Goal: Task Accomplishment & Management: Manage account settings

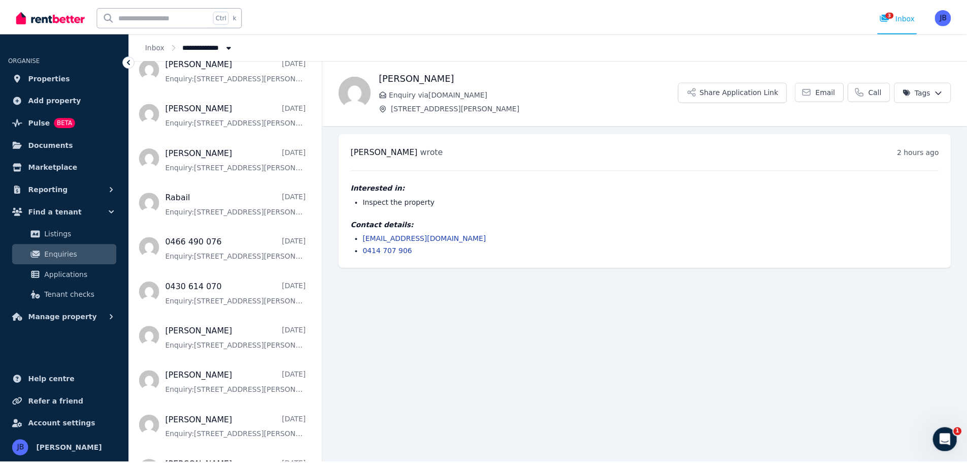
scroll to position [863, 0]
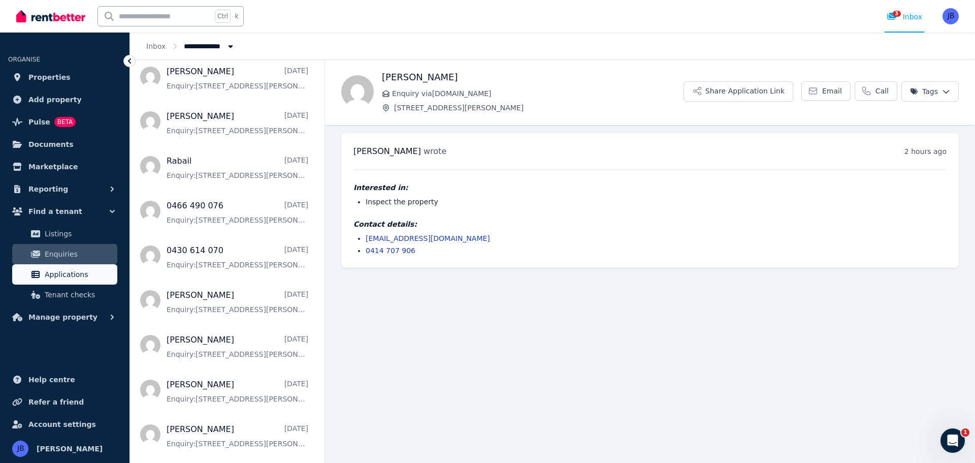
click at [58, 272] on span "Applications" at bounding box center [79, 274] width 69 height 12
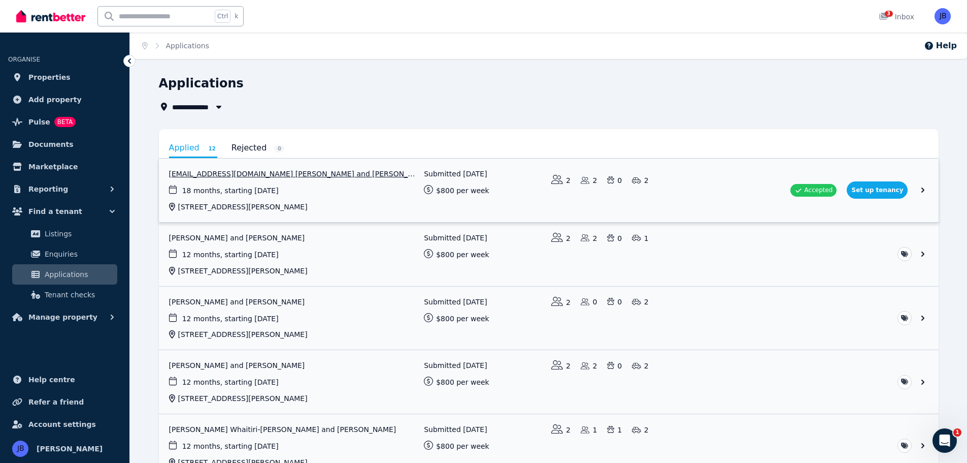
click at [884, 189] on link "View application: Kaylchev22@gmail.com Chevin and Patrick James Clough" at bounding box center [549, 189] width 780 height 63
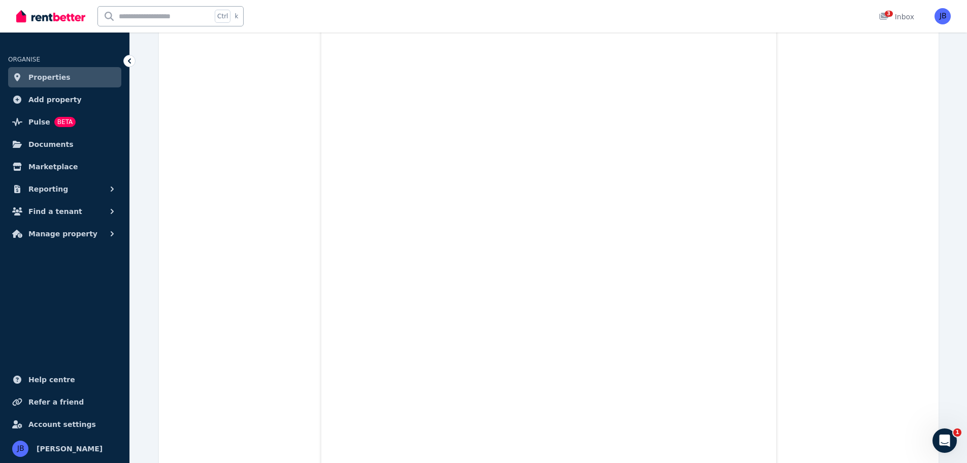
scroll to position [15007, 0]
click at [897, 11] on link "3 Inbox" at bounding box center [897, 16] width 40 height 33
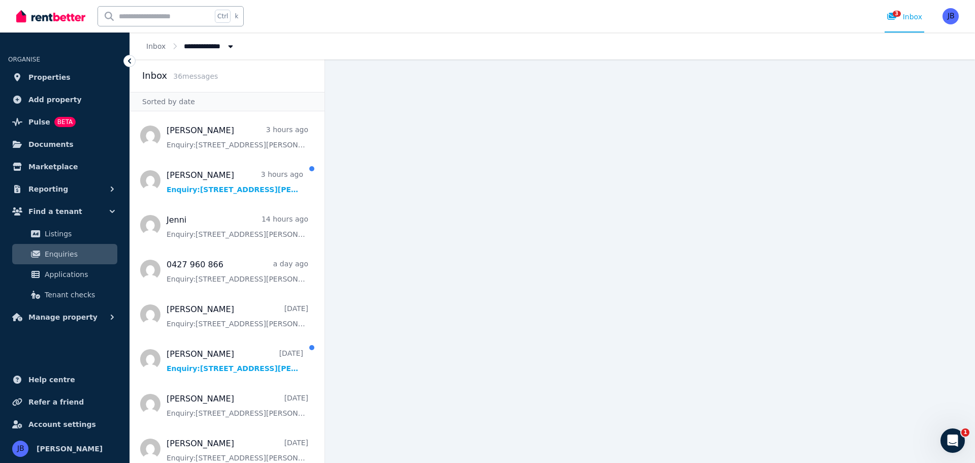
click at [589, 149] on main at bounding box center [650, 260] width 650 height 403
click at [38, 101] on span "Add property" at bounding box center [54, 99] width 53 height 12
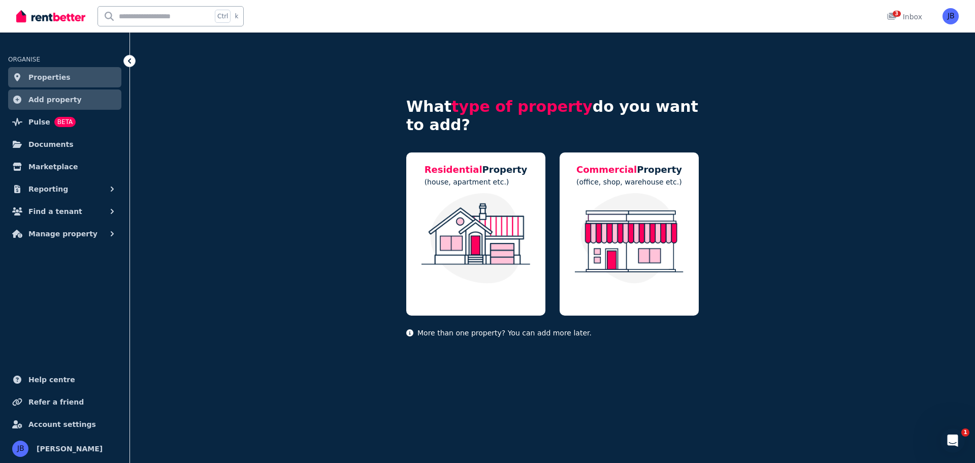
click at [54, 72] on span "Properties" at bounding box center [49, 77] width 42 height 12
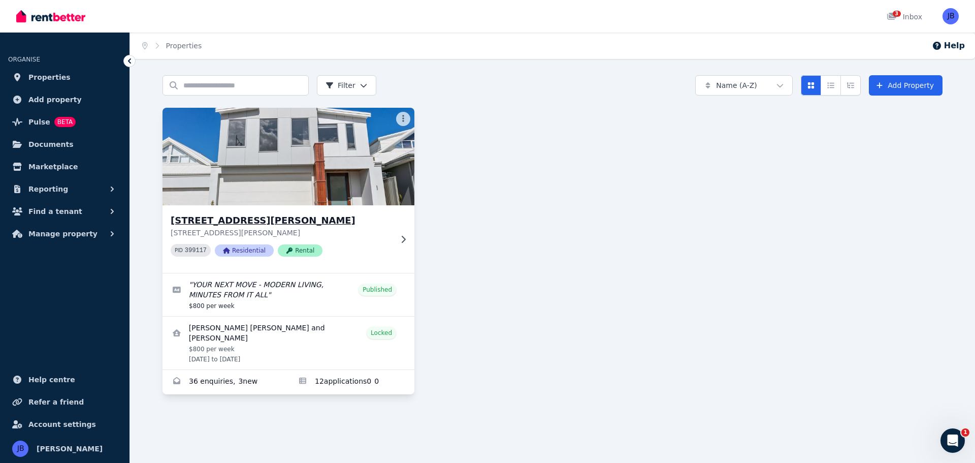
click at [293, 249] on span "Rental" at bounding box center [300, 250] width 45 height 12
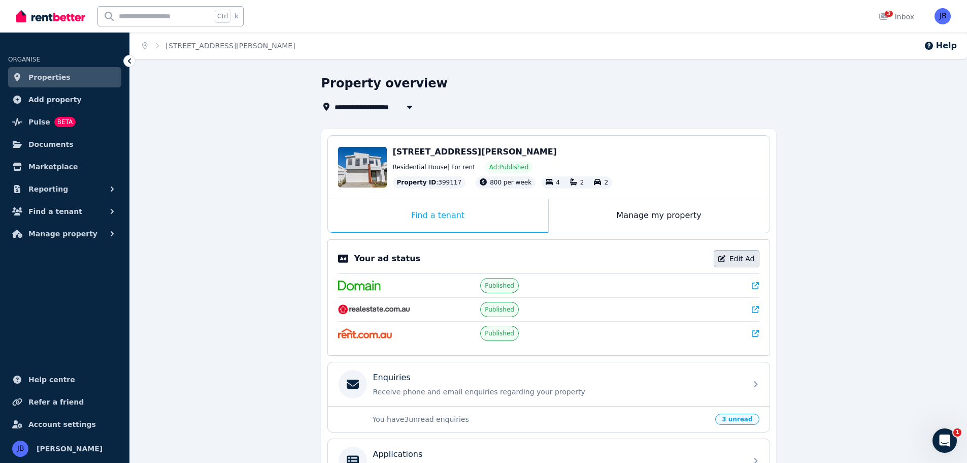
click at [740, 255] on link "Edit Ad" at bounding box center [737, 258] width 46 height 17
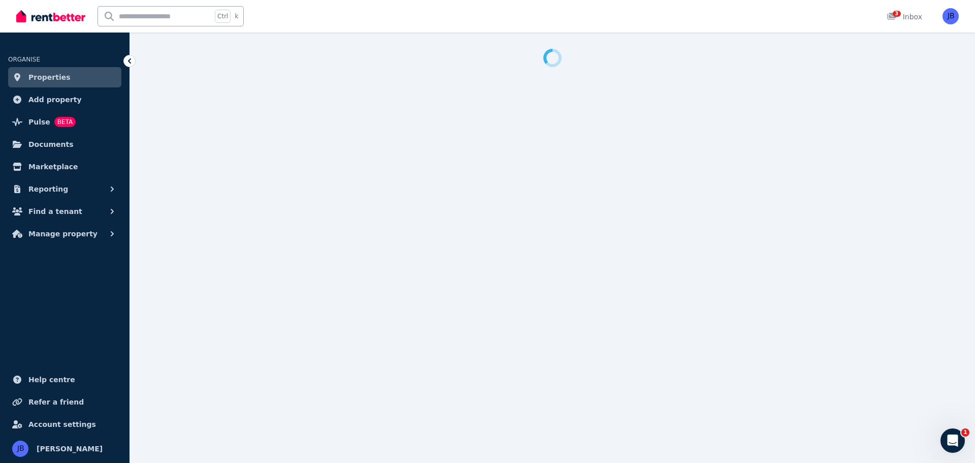
select select "**********"
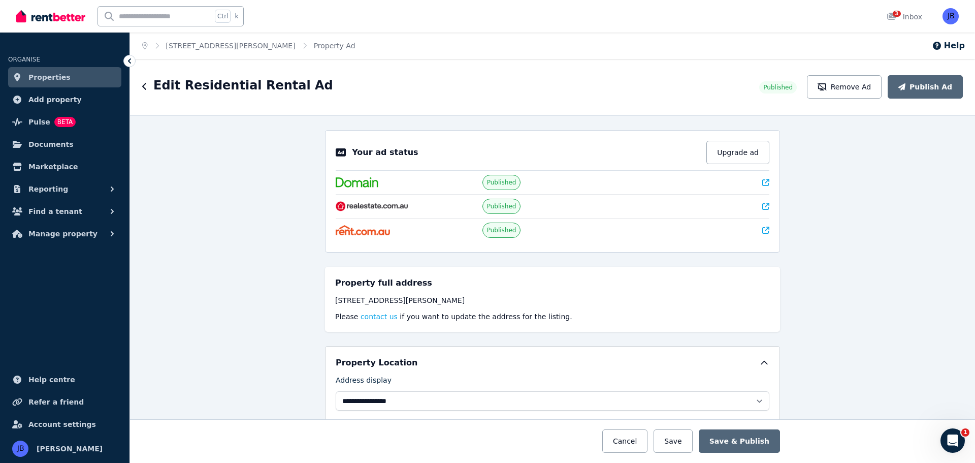
click at [44, 17] on img at bounding box center [50, 16] width 69 height 15
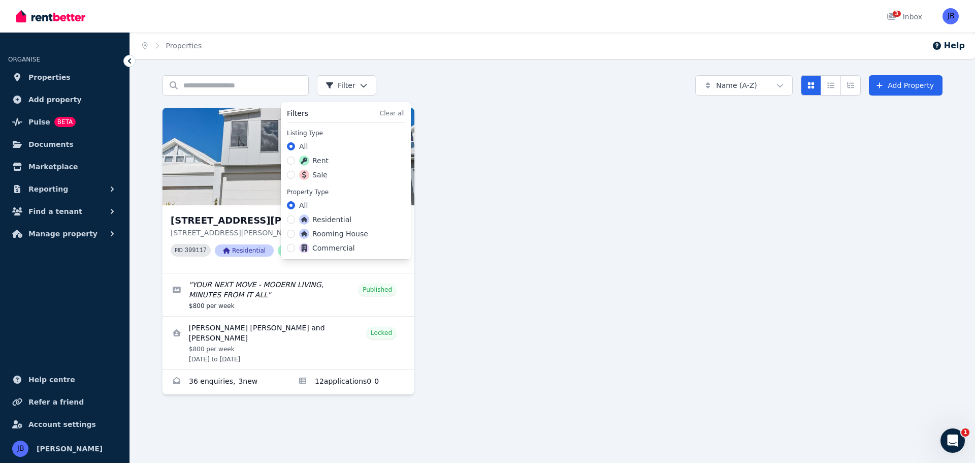
click at [354, 86] on html "Open main menu 3 Inbox Open user menu ORGANISE Properties Add property Pulse BE…" at bounding box center [487, 231] width 975 height 463
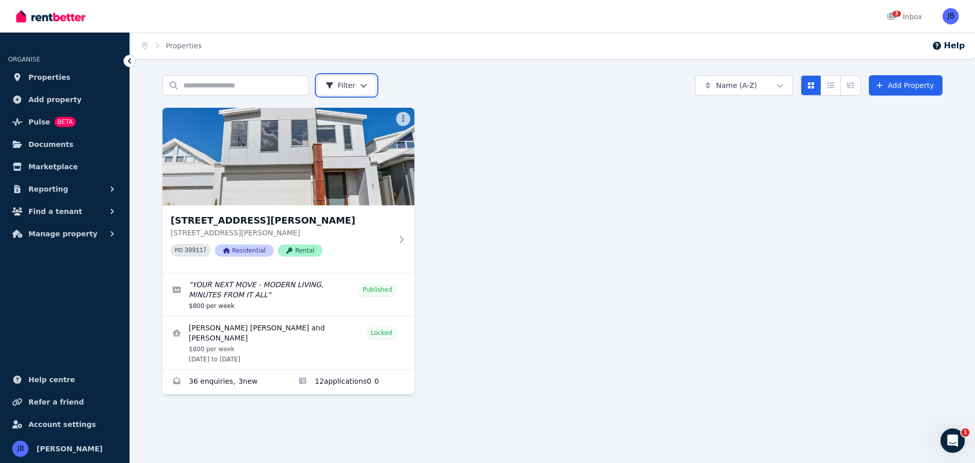
click at [354, 86] on html "Open main menu 3 Inbox Open user menu ORGANISE Properties Add property Pulse BE…" at bounding box center [487, 231] width 975 height 463
click at [544, 186] on div "[STREET_ADDRESS][GEOGRAPHIC_DATA][PERSON_NAME][STREET_ADDRESS][PERSON_NAME][PER…" at bounding box center [553, 251] width 780 height 286
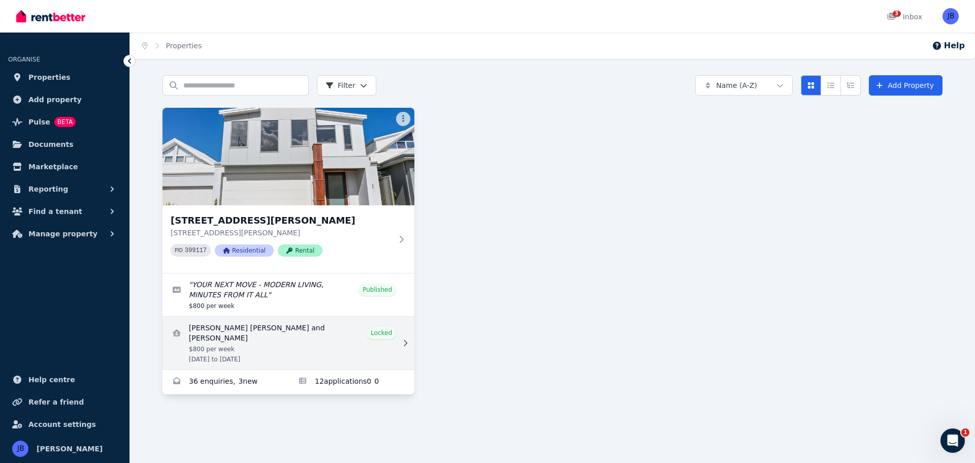
click at [384, 340] on link "View details for Kayleigh Maureen Chevin and Patrick James Clough" at bounding box center [289, 342] width 252 height 53
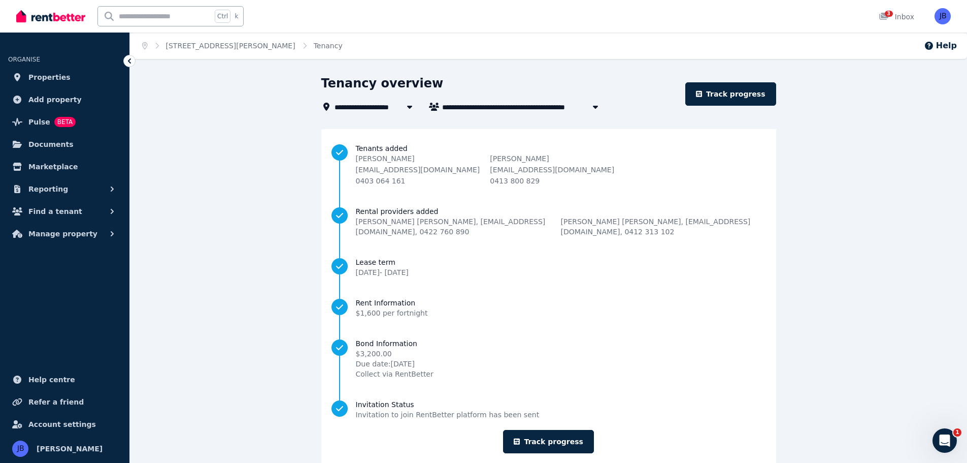
click at [595, 105] on icon "button" at bounding box center [596, 107] width 10 height 8
type input "**********"
click at [595, 105] on icon "button" at bounding box center [596, 107] width 10 height 8
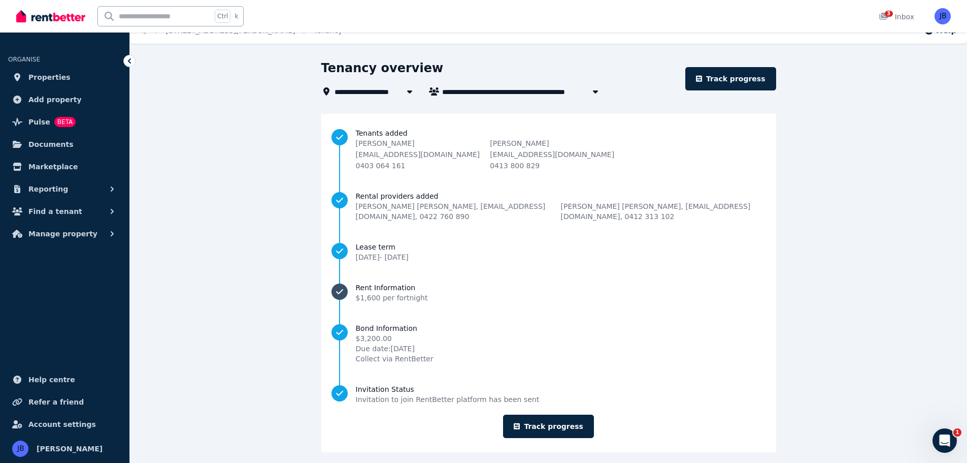
scroll to position [23, 0]
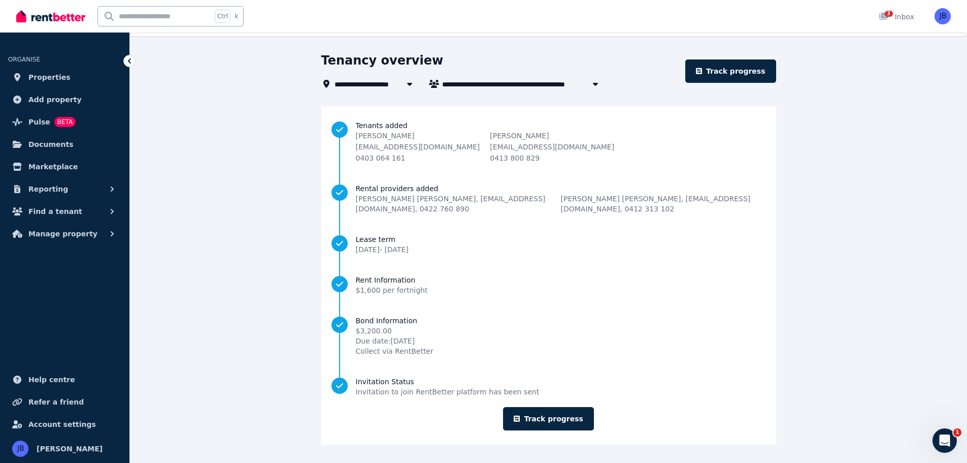
click at [53, 377] on span "Help centre" at bounding box center [51, 379] width 47 height 12
click at [42, 73] on span "Properties" at bounding box center [49, 77] width 42 height 12
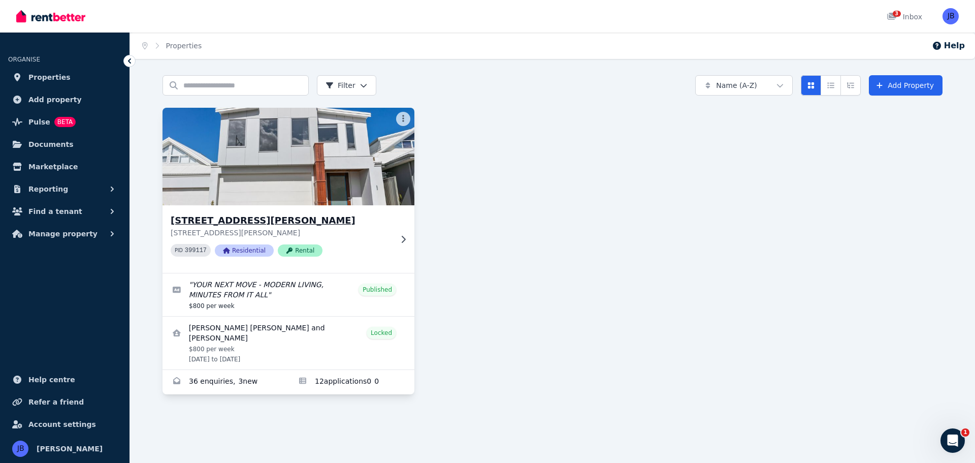
click at [302, 248] on span "Rental" at bounding box center [300, 250] width 45 height 12
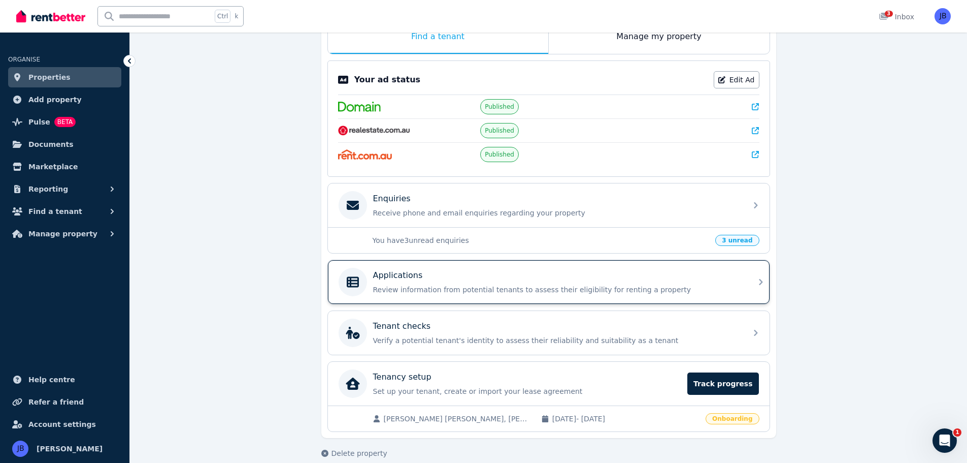
scroll to position [192, 0]
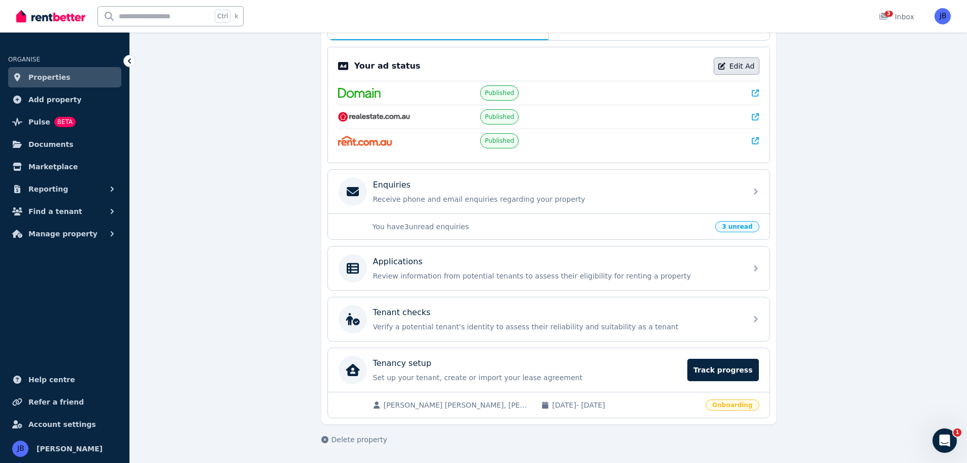
click at [746, 66] on link "Edit Ad" at bounding box center [737, 65] width 46 height 17
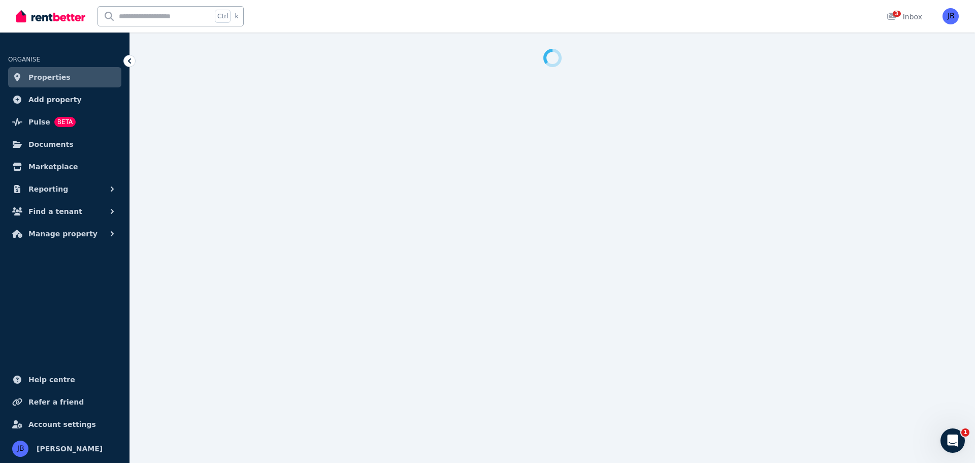
select select "**********"
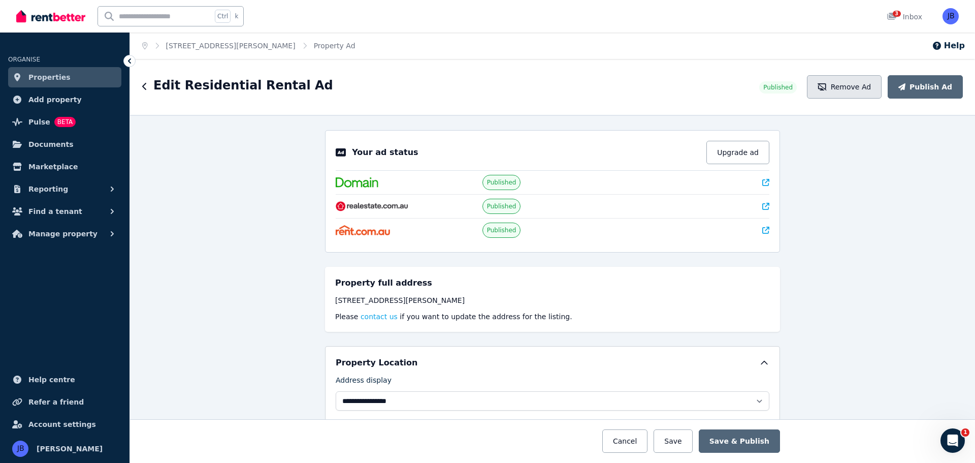
click at [868, 85] on button "Remove Ad" at bounding box center [844, 86] width 75 height 23
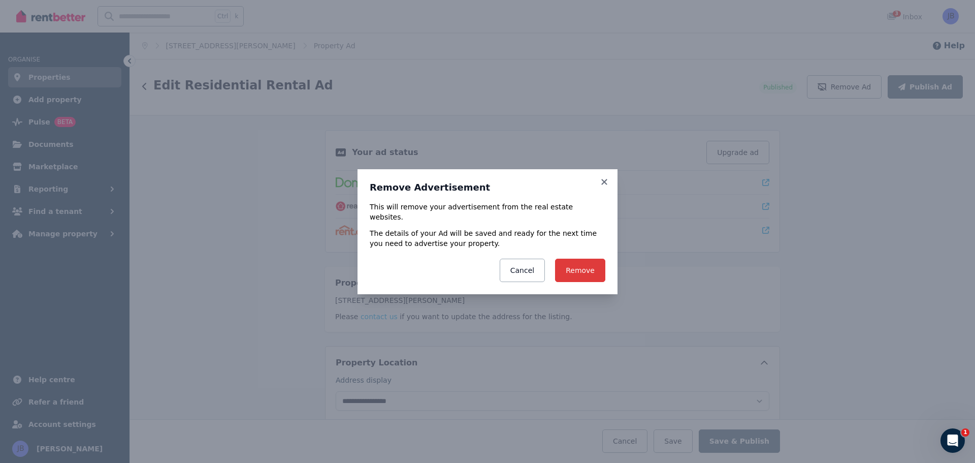
click at [570, 268] on button "Remove" at bounding box center [580, 269] width 50 height 23
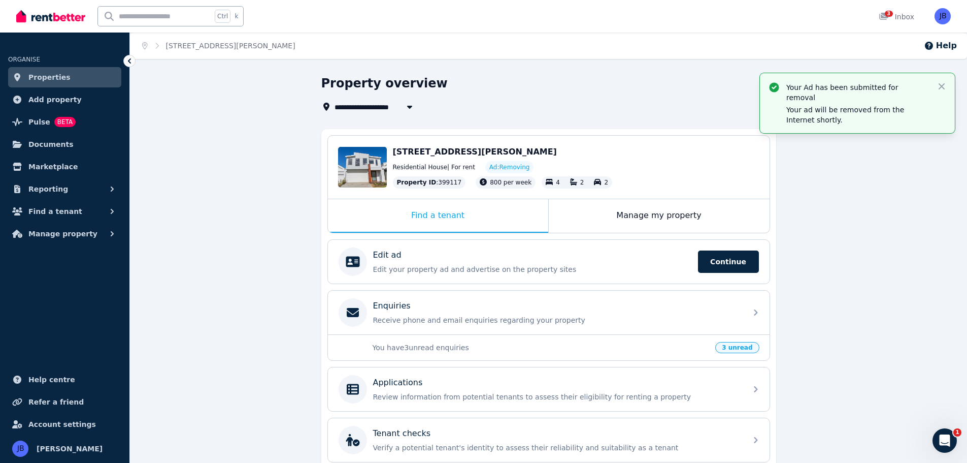
click at [258, 214] on div "**********" at bounding box center [548, 329] width 837 height 508
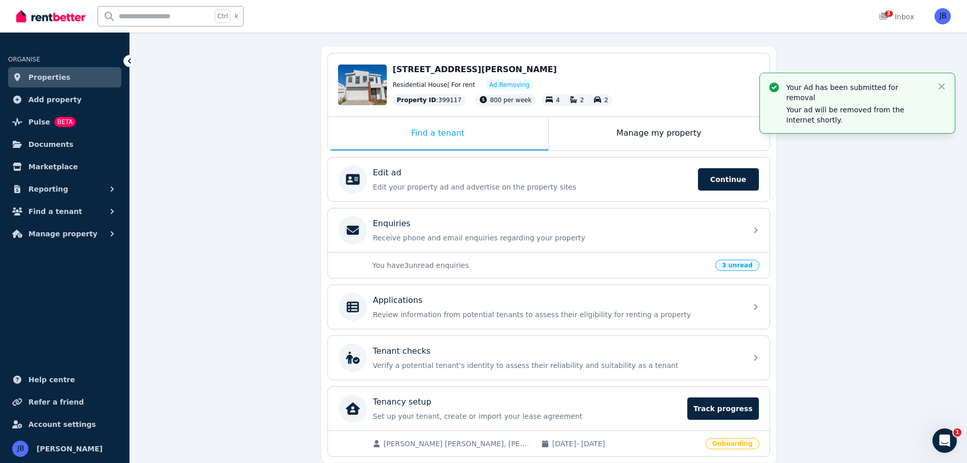
scroll to position [121, 0]
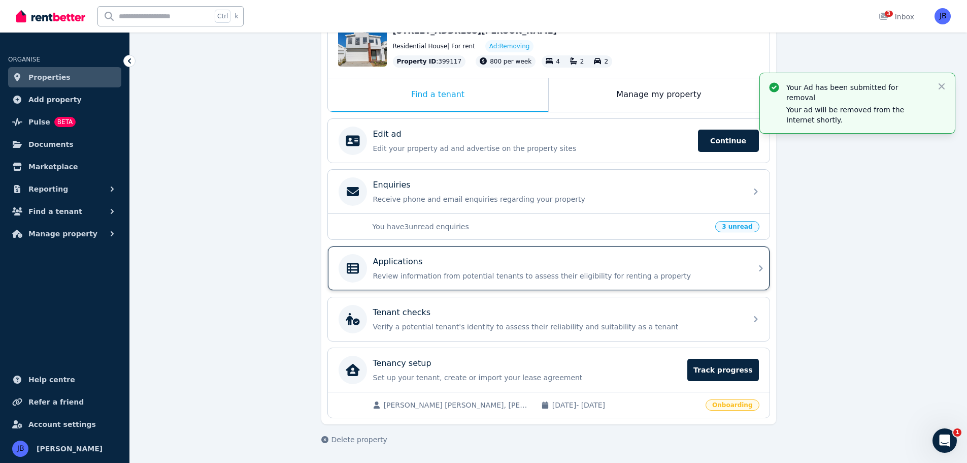
click at [385, 264] on p "Applications" at bounding box center [398, 261] width 50 height 12
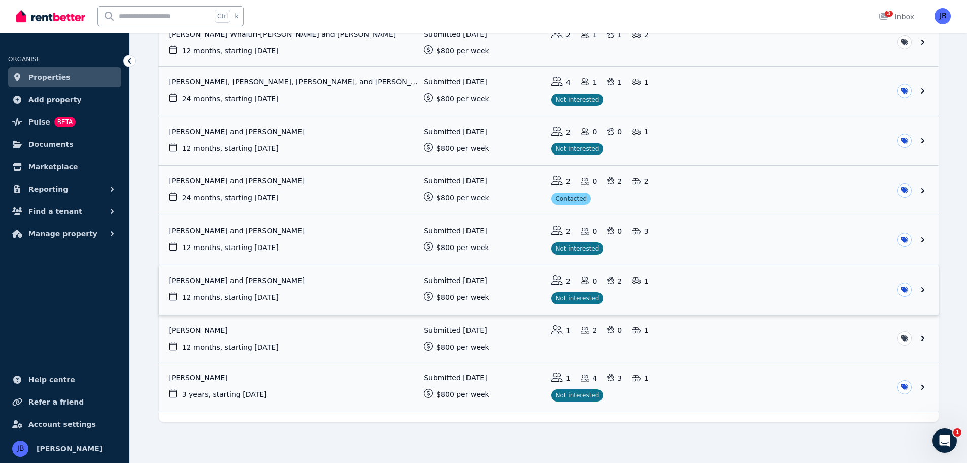
scroll to position [332, 0]
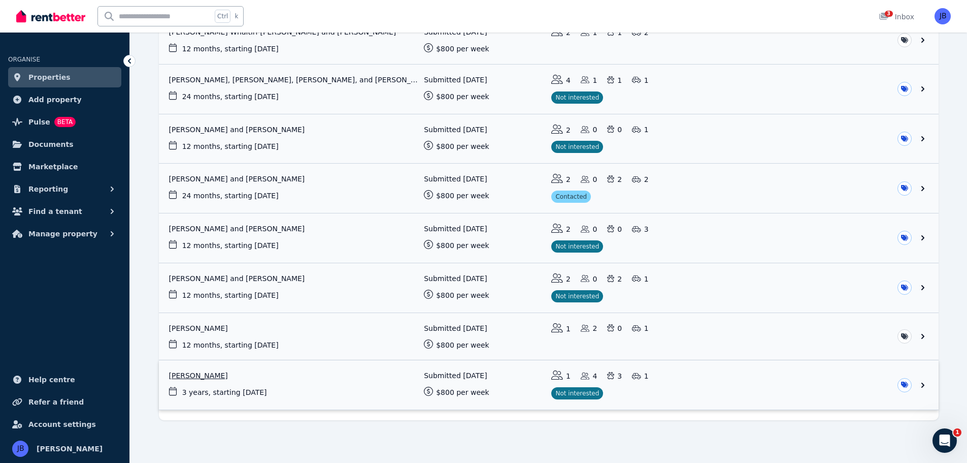
click at [927, 384] on link "View application: Joanne Robinson" at bounding box center [549, 384] width 780 height 49
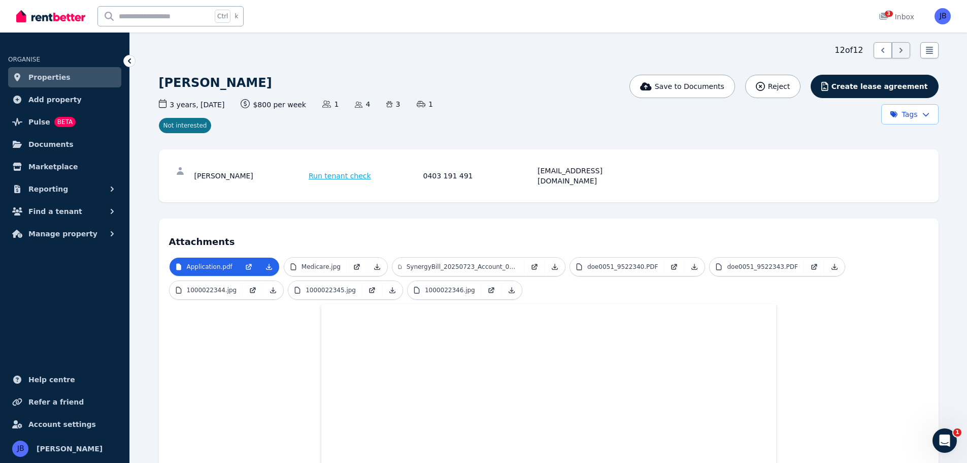
scroll to position [51, 0]
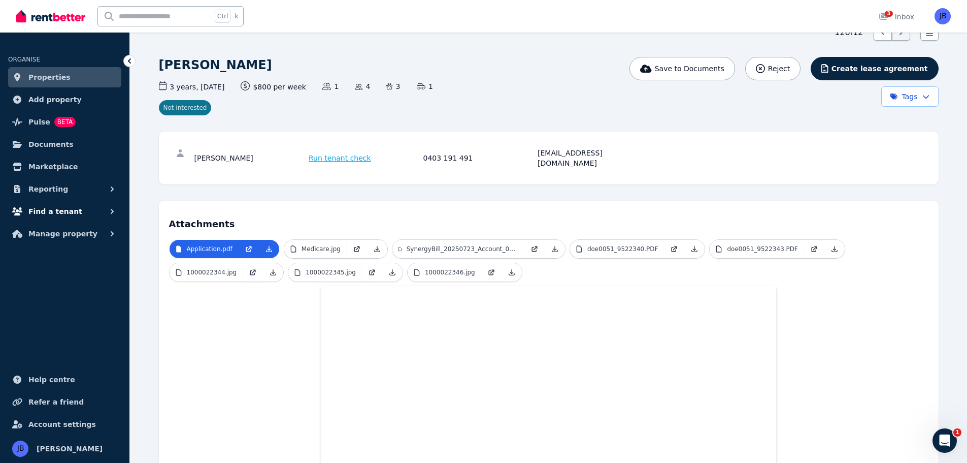
click at [58, 206] on span "Find a tenant" at bounding box center [55, 211] width 54 height 12
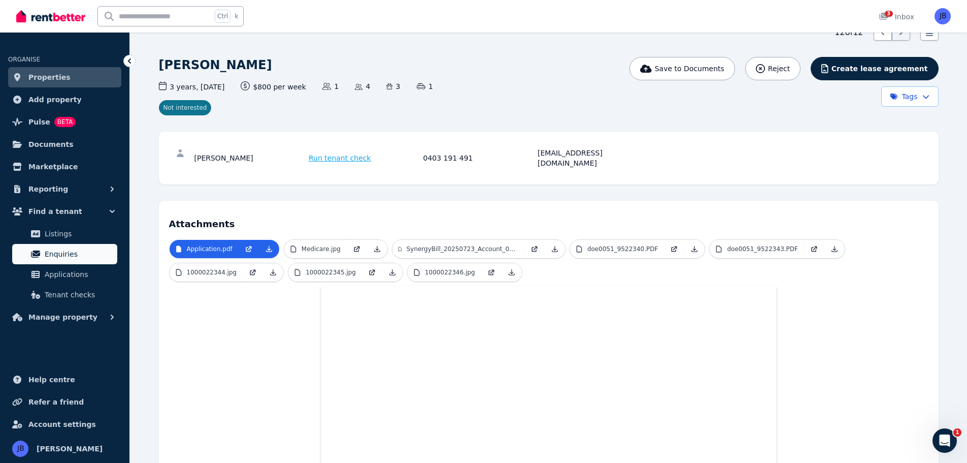
click at [52, 252] on span "Enquiries" at bounding box center [79, 254] width 69 height 12
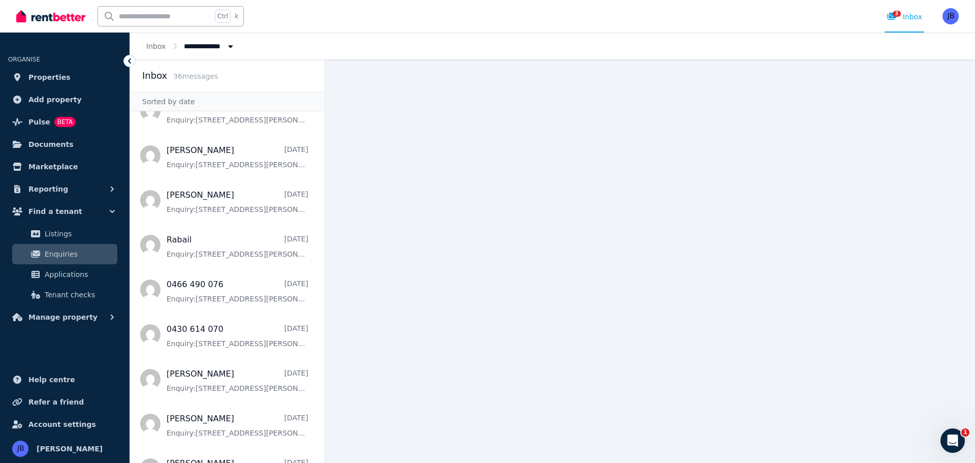
scroll to position [1279, 0]
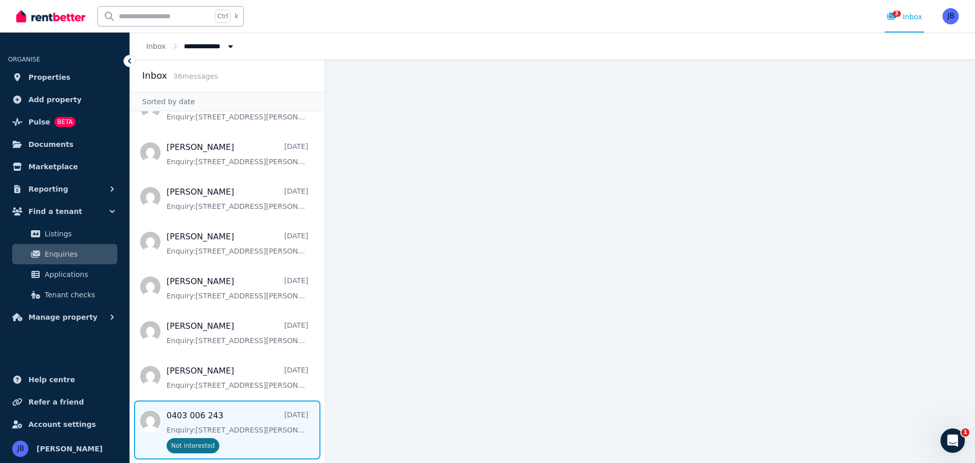
click at [207, 423] on span "Message list" at bounding box center [227, 429] width 195 height 59
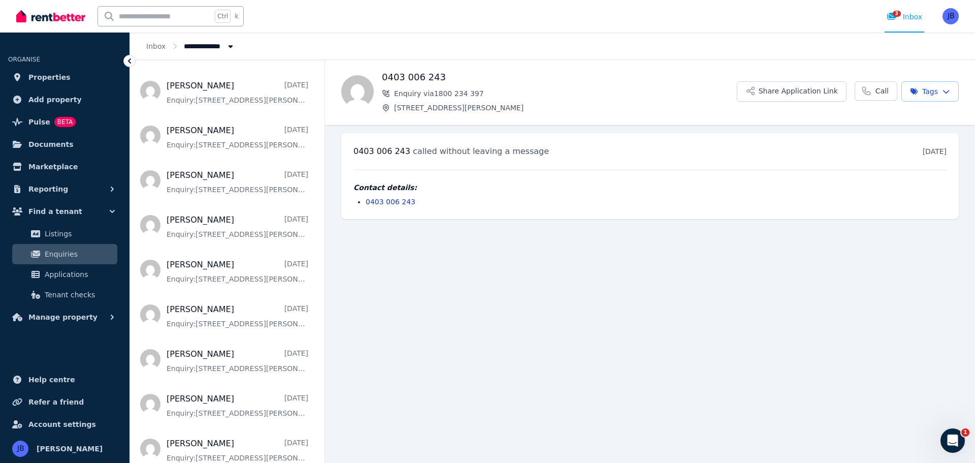
scroll to position [1279, 0]
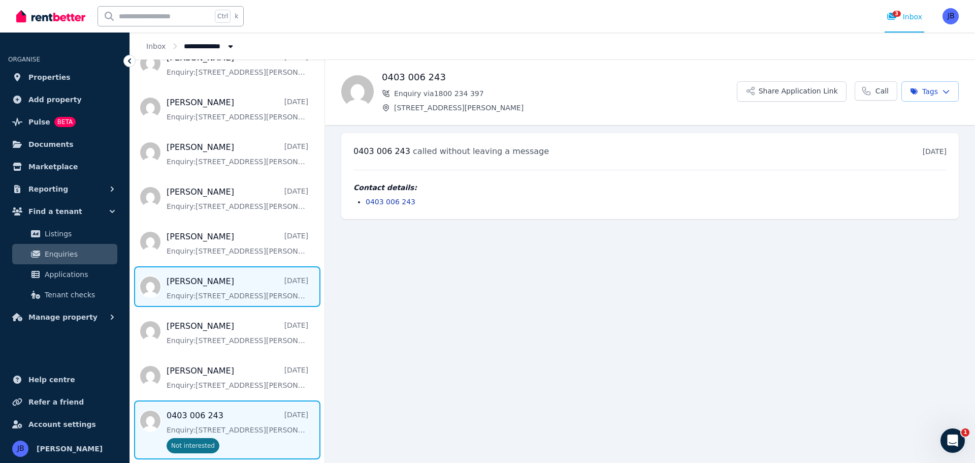
click at [190, 287] on span "Message list" at bounding box center [227, 286] width 195 height 41
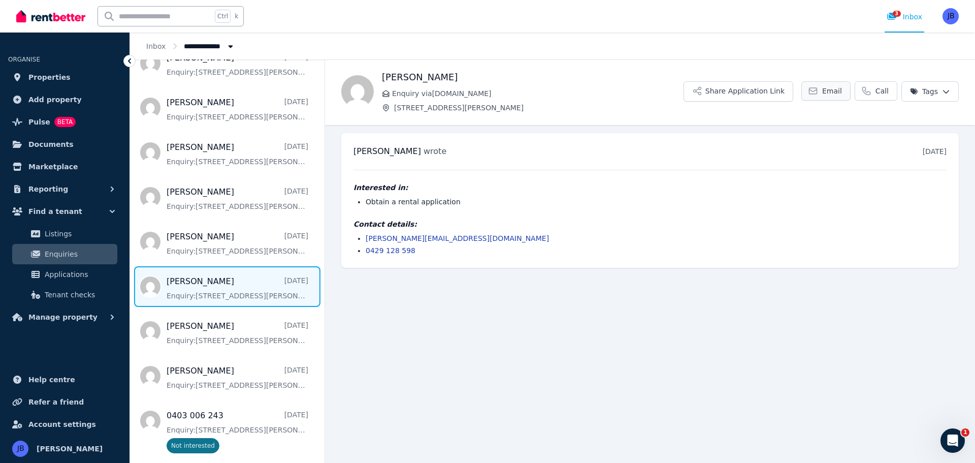
click at [831, 88] on span "Email" at bounding box center [832, 91] width 20 height 10
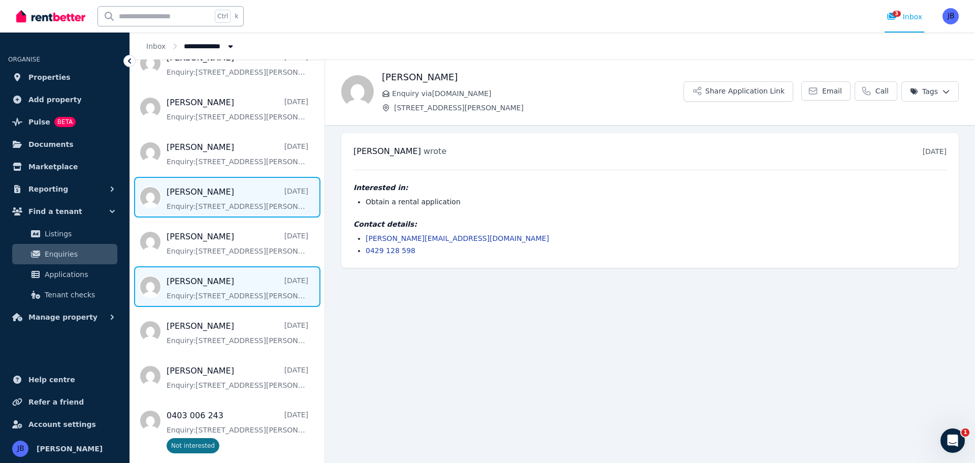
click at [193, 200] on span "Message list" at bounding box center [227, 197] width 195 height 41
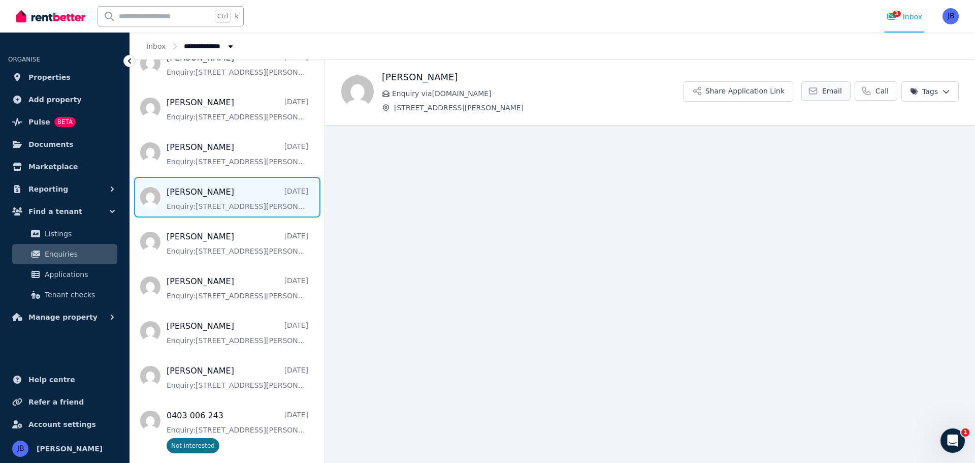
click at [829, 87] on span "Email" at bounding box center [832, 91] width 20 height 10
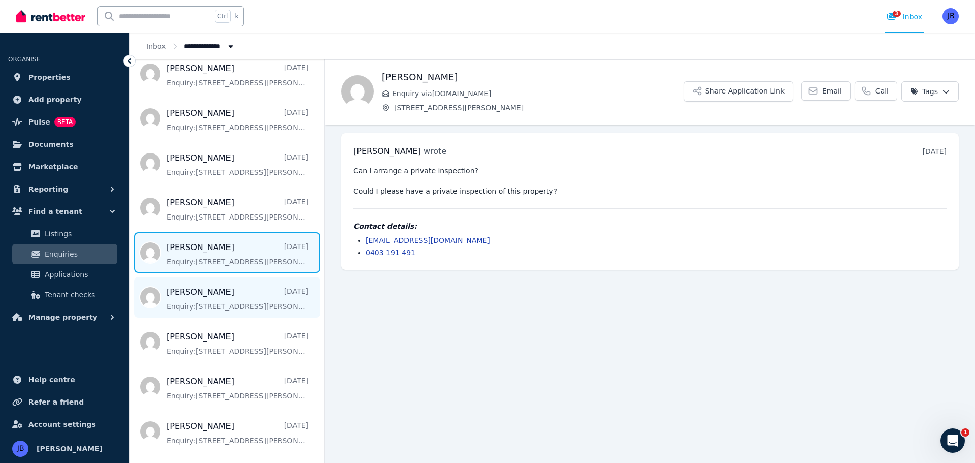
scroll to position [1178, 0]
click at [196, 255] on span "Message list" at bounding box center [227, 254] width 195 height 41
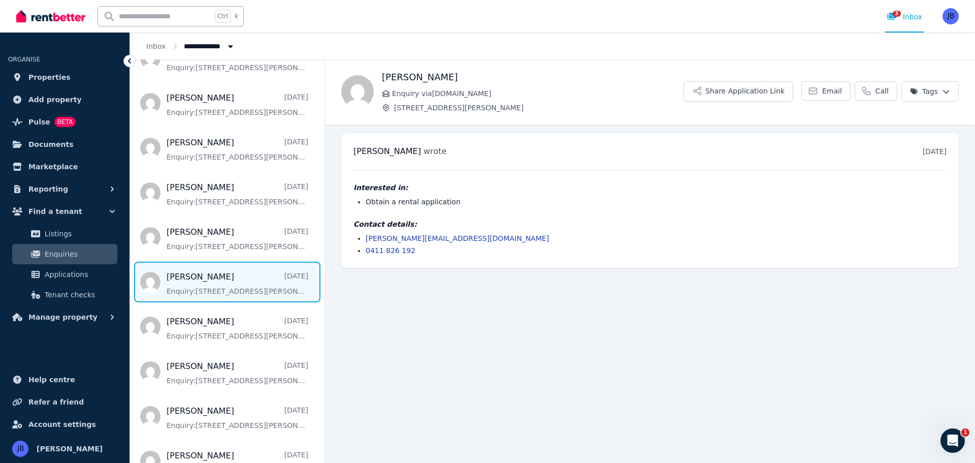
scroll to position [1127, 0]
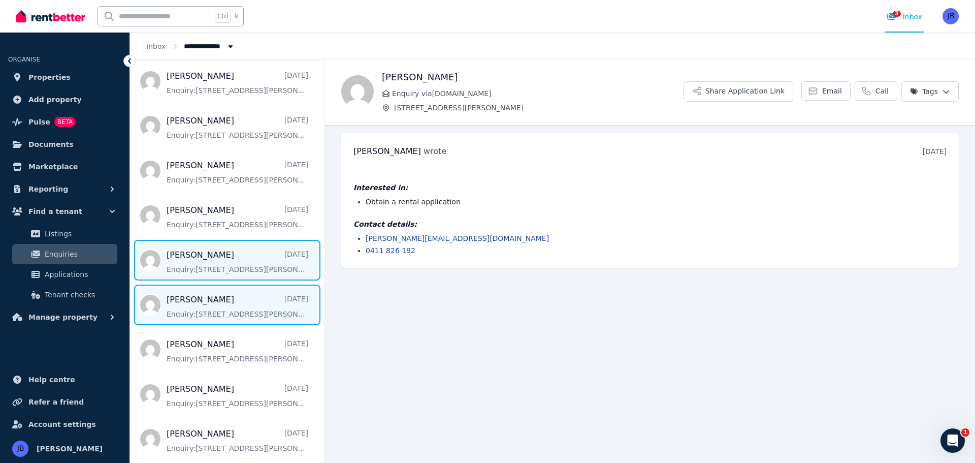
click at [200, 263] on span "Message list" at bounding box center [227, 260] width 195 height 41
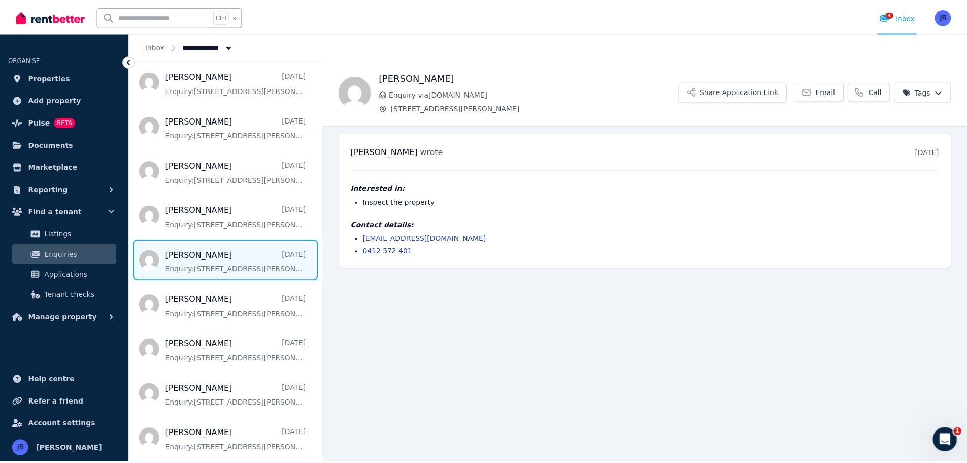
scroll to position [1076, 0]
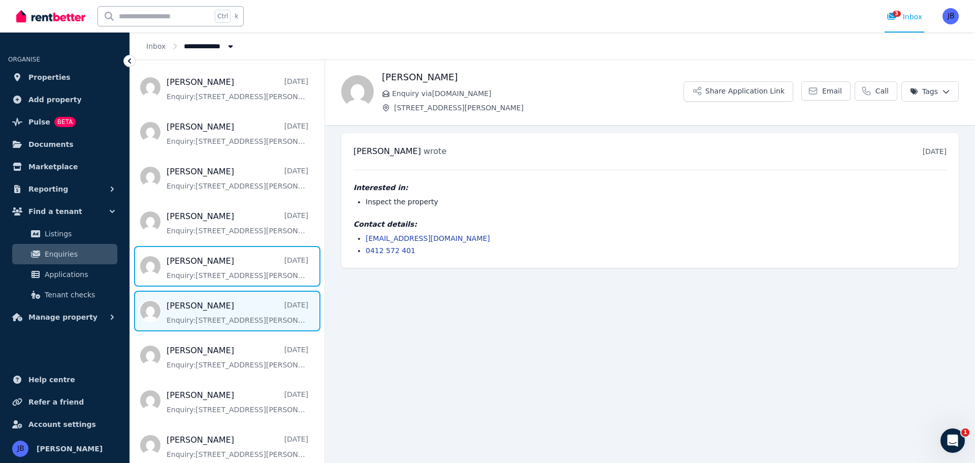
click at [200, 263] on span "Message list" at bounding box center [227, 266] width 195 height 41
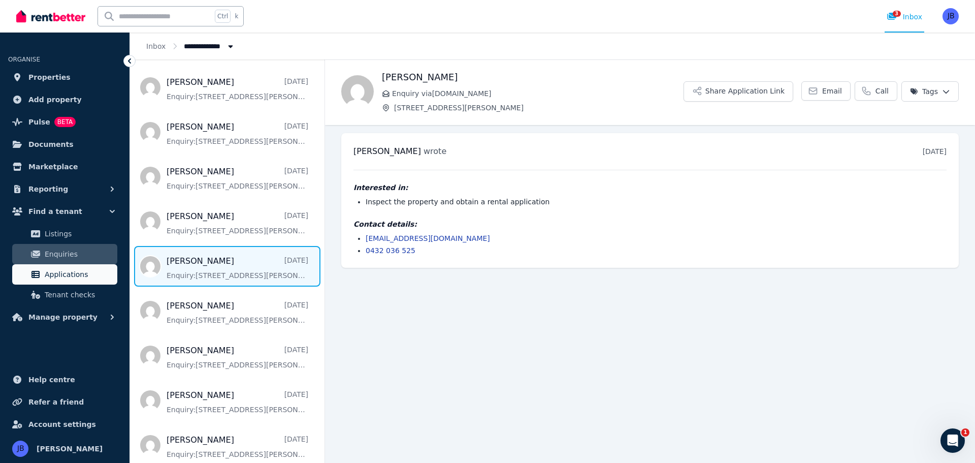
click at [60, 277] on span "Applications" at bounding box center [79, 274] width 69 height 12
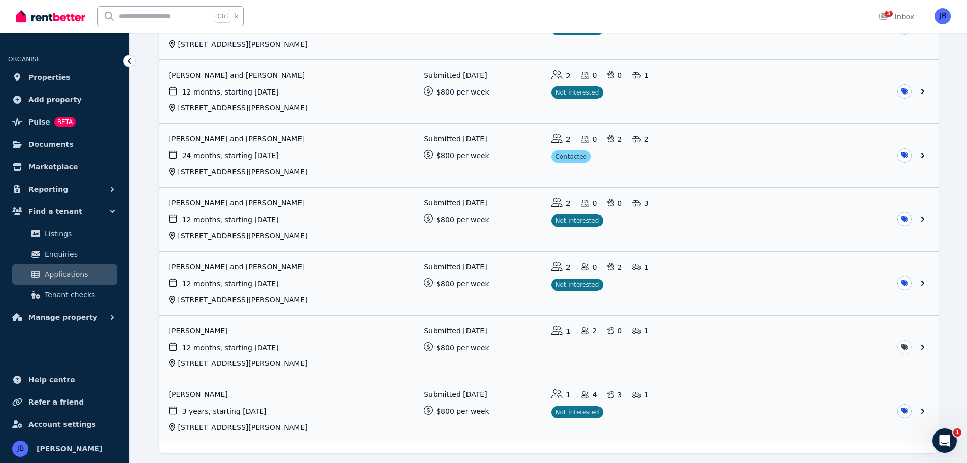
scroll to position [464, 0]
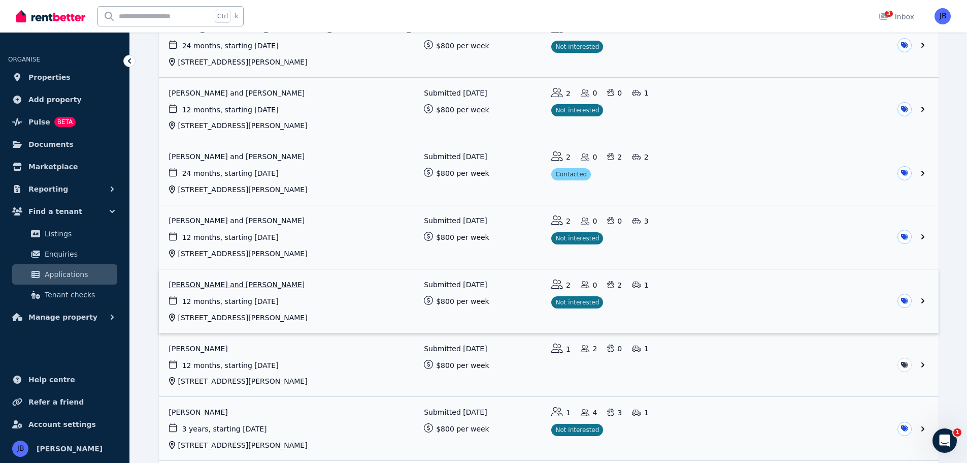
click at [222, 279] on link "View application: Lukasz Bublik and Lidia Naskret Bublik" at bounding box center [549, 300] width 780 height 63
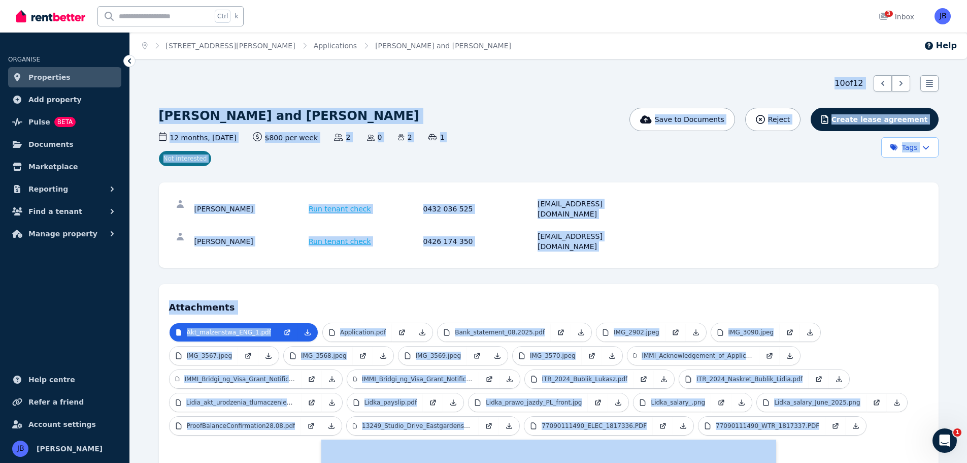
click at [584, 140] on div "12 months , [DATE] Lease term and start date $800 per week Rental amount offere…" at bounding box center [417, 137] width 517 height 11
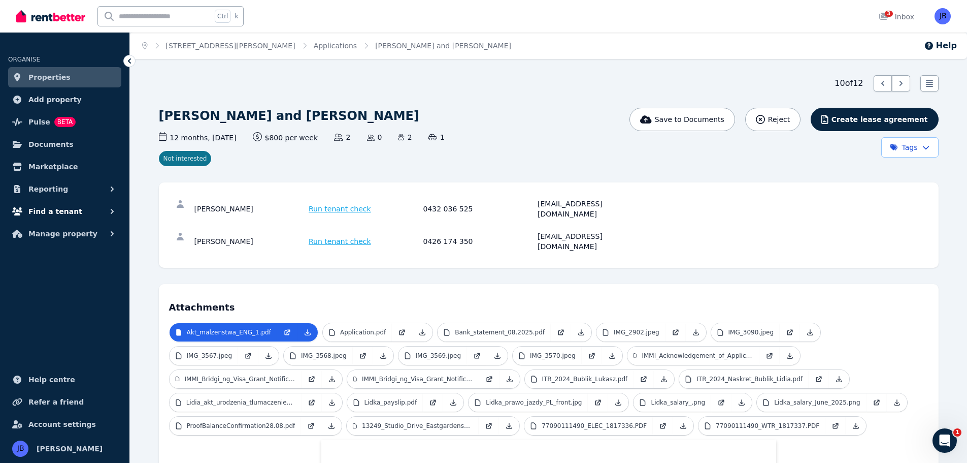
click at [47, 208] on span "Find a tenant" at bounding box center [55, 211] width 54 height 12
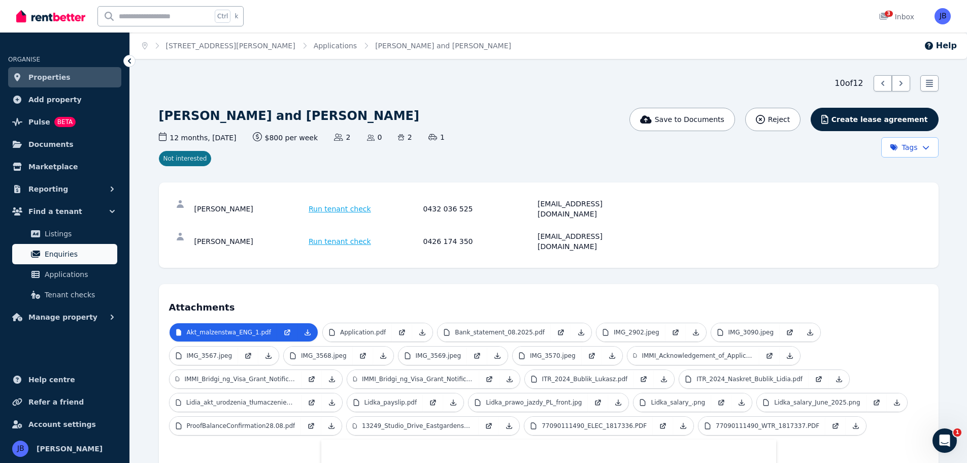
click at [48, 258] on span "Enquiries" at bounding box center [79, 254] width 69 height 12
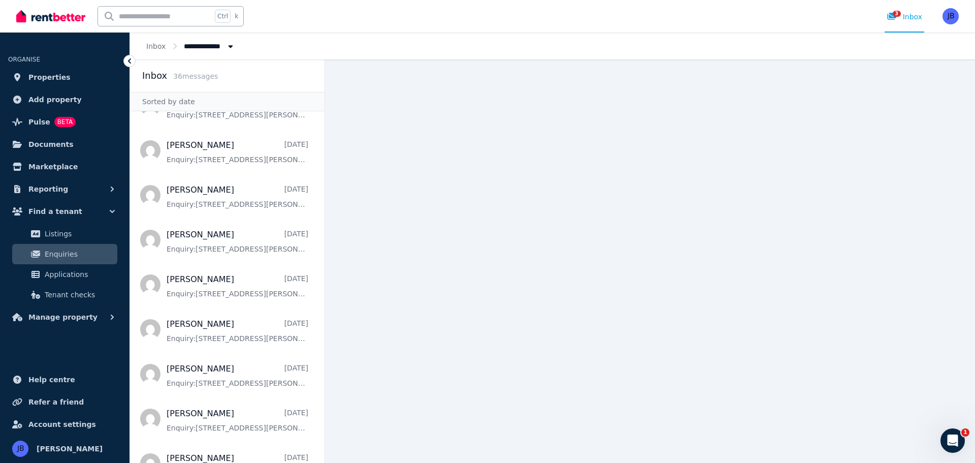
scroll to position [1076, 0]
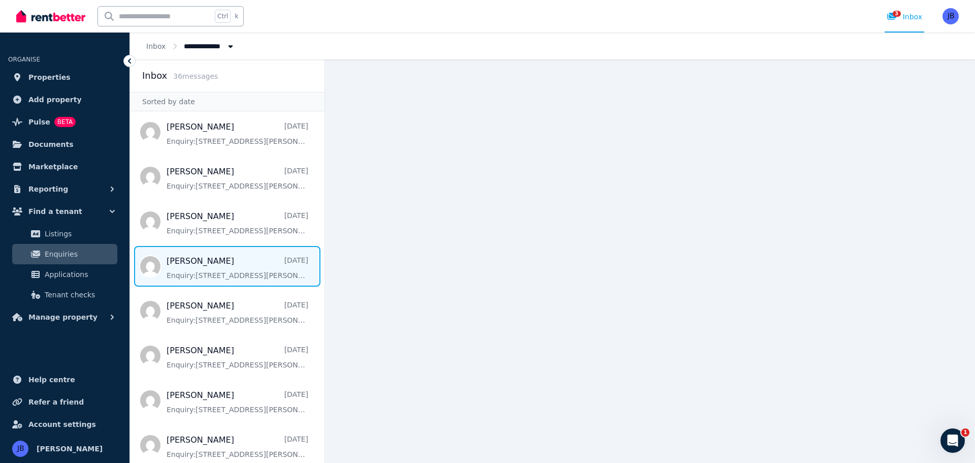
click at [186, 266] on span "Message list" at bounding box center [227, 266] width 195 height 41
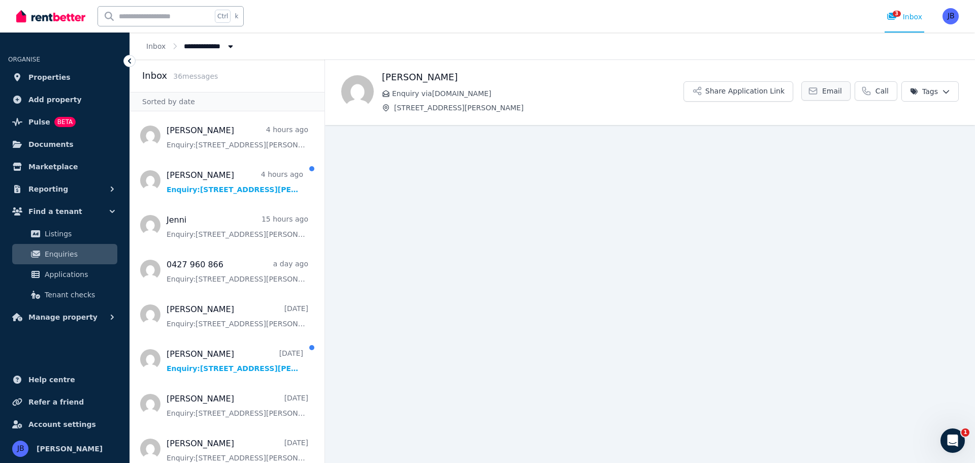
click at [829, 90] on span "Email" at bounding box center [832, 91] width 20 height 10
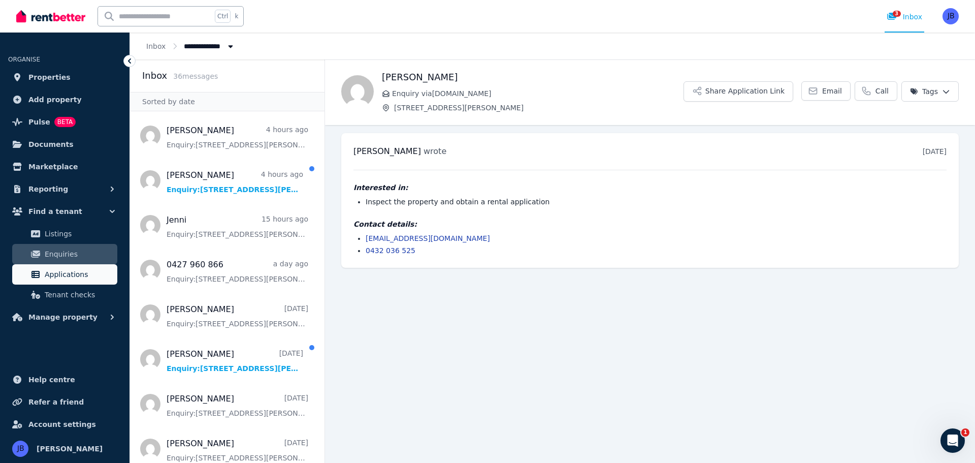
click at [62, 272] on span "Applications" at bounding box center [79, 274] width 69 height 12
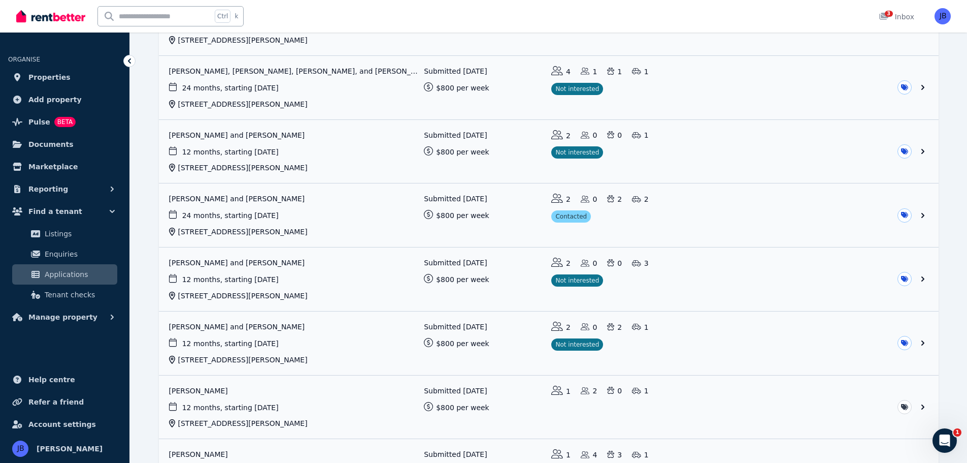
scroll to position [406, 0]
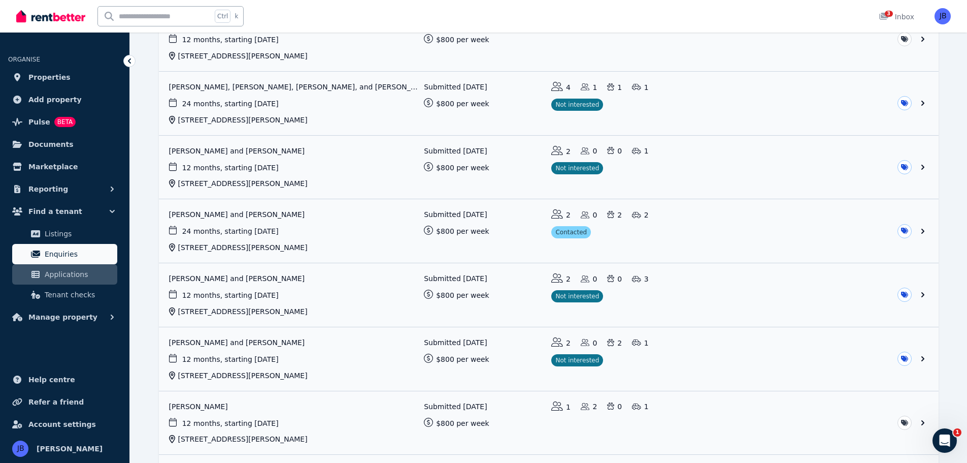
click at [58, 249] on span "Enquiries" at bounding box center [79, 254] width 69 height 12
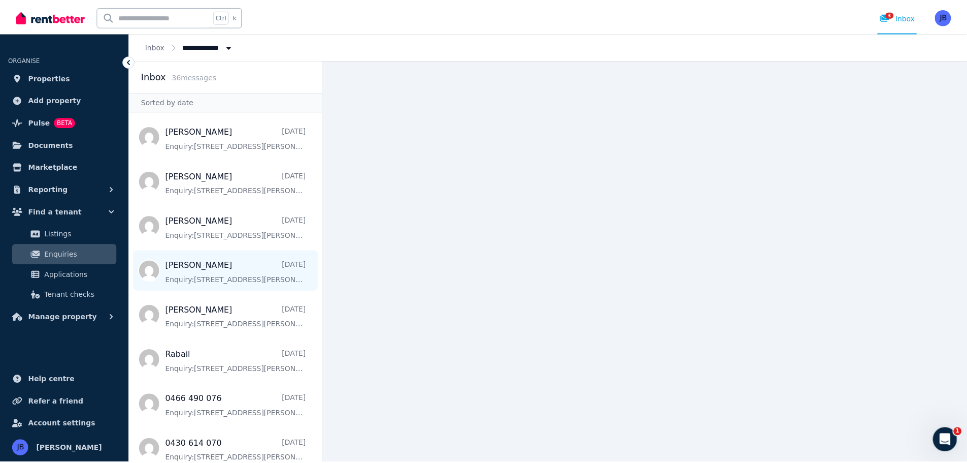
scroll to position [619, 0]
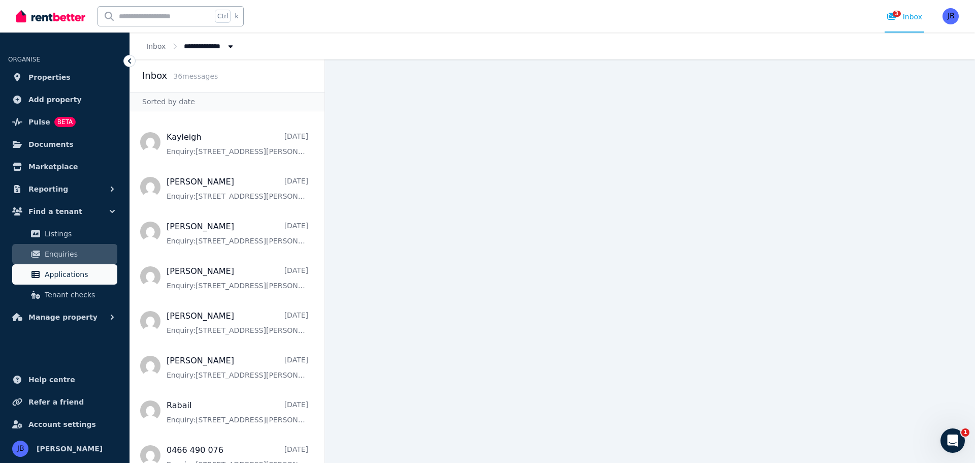
click at [95, 276] on span "Applications" at bounding box center [79, 274] width 69 height 12
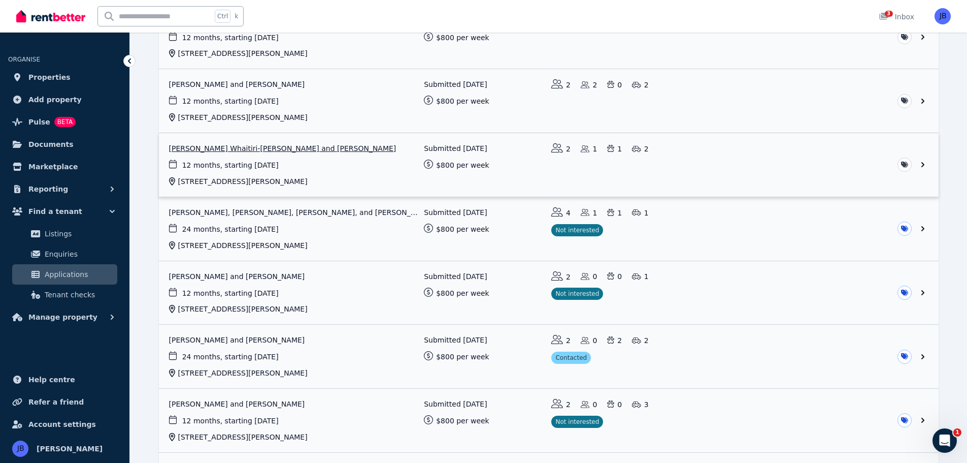
scroll to position [406, 0]
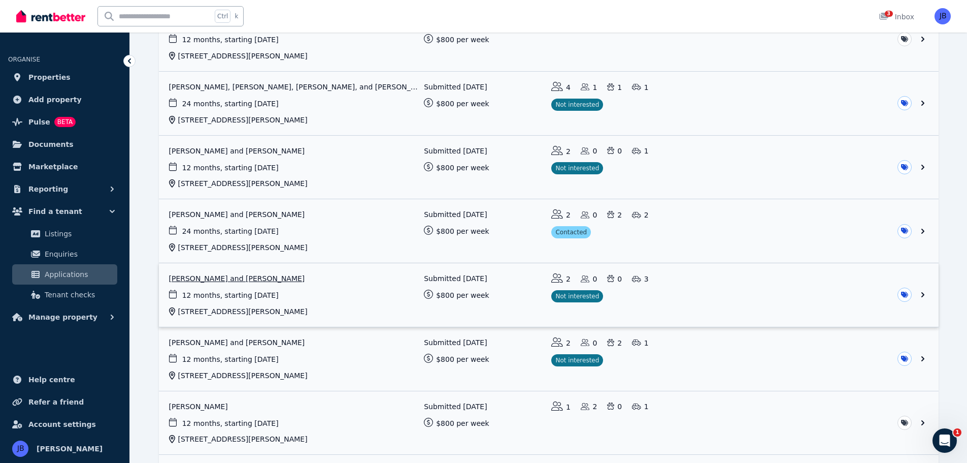
click at [245, 276] on link "View application: Gabrielle Walker and Amy Caldwell" at bounding box center [549, 294] width 780 height 63
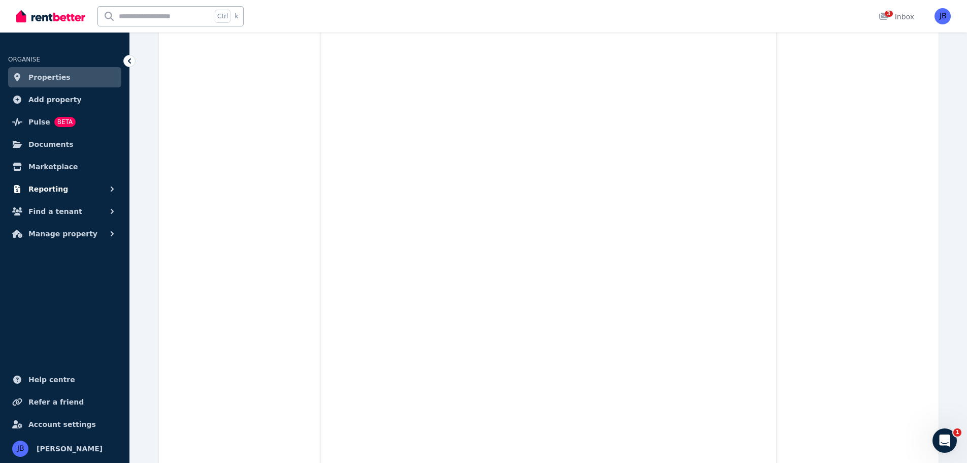
scroll to position [2895, 0]
click at [49, 209] on span "Find a tenant" at bounding box center [55, 211] width 54 height 12
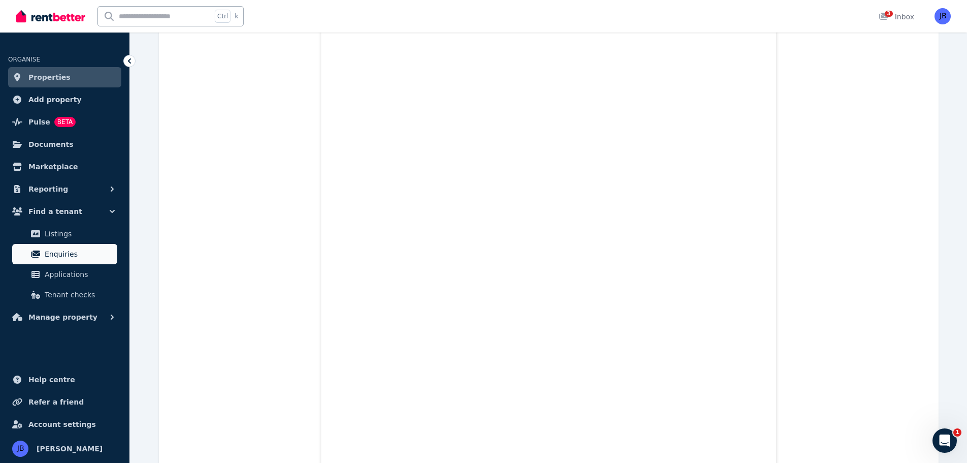
click at [54, 254] on span "Enquiries" at bounding box center [79, 254] width 69 height 12
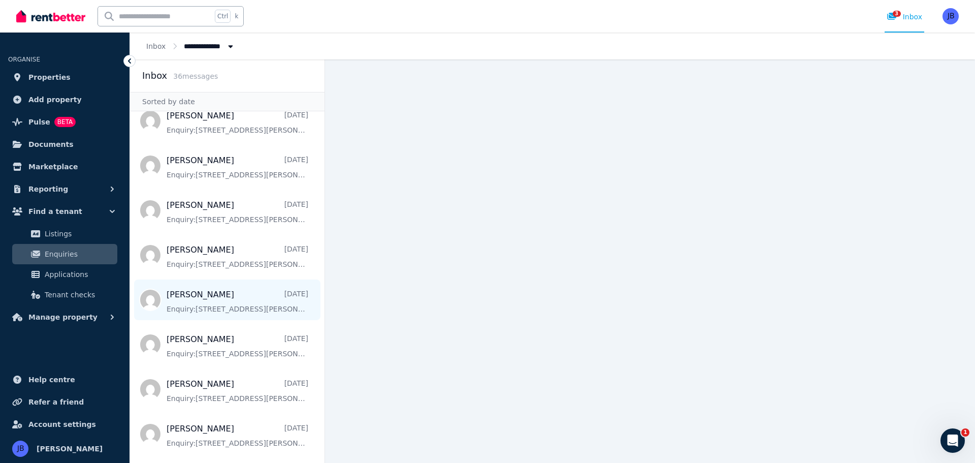
scroll to position [975, 0]
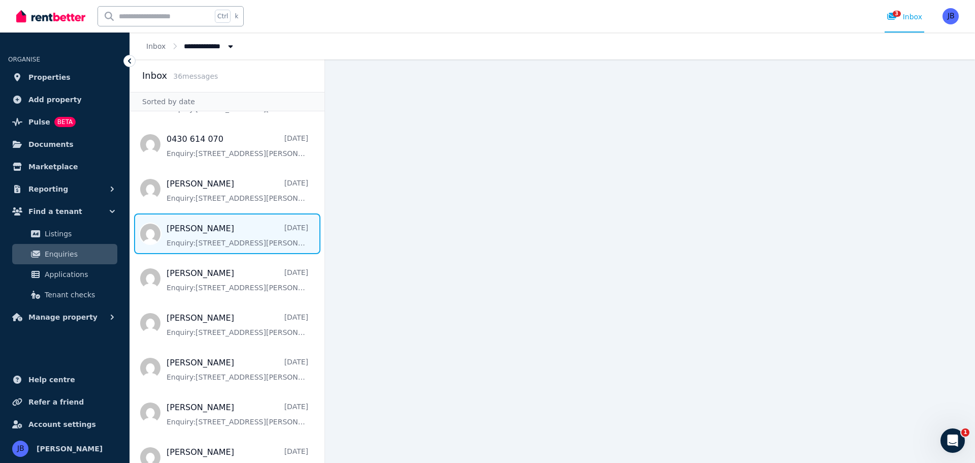
click at [178, 236] on span "Message list" at bounding box center [227, 233] width 195 height 41
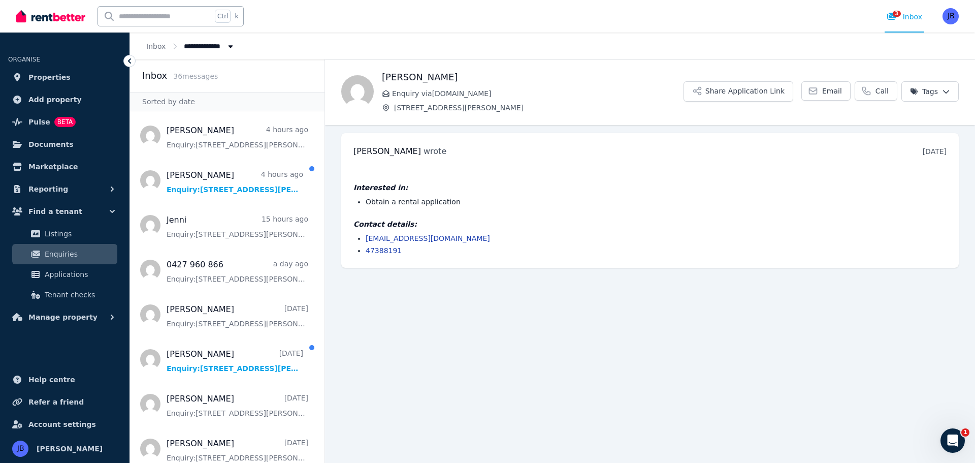
click at [416, 236] on link "[EMAIL_ADDRESS][DOMAIN_NAME]" at bounding box center [428, 238] width 124 height 8
click at [78, 268] on span "Applications" at bounding box center [79, 274] width 69 height 12
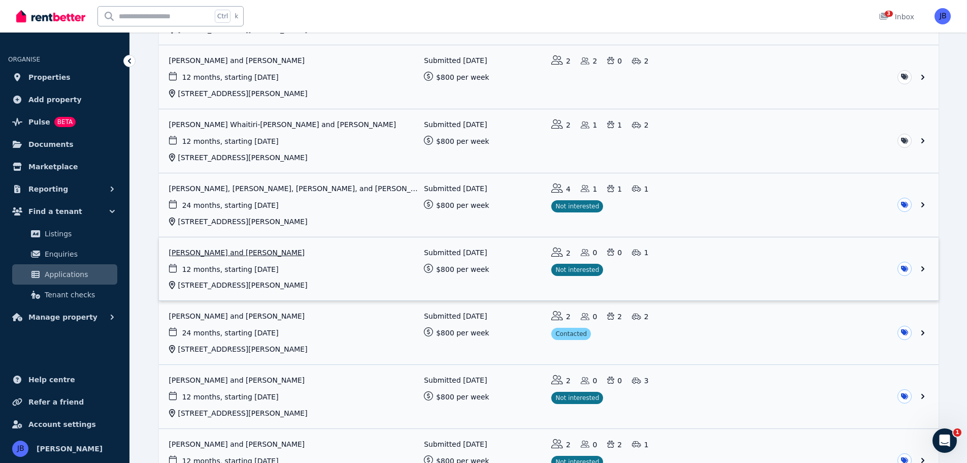
scroll to position [254, 0]
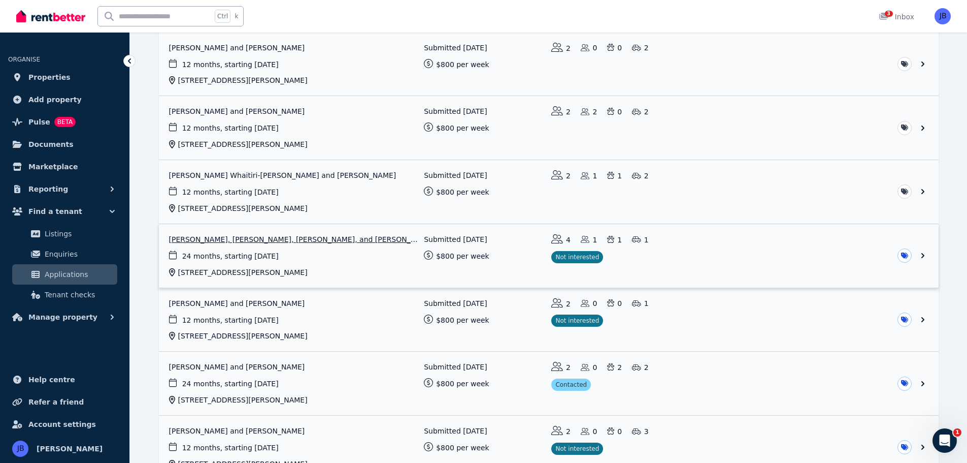
click at [251, 240] on link "View application: Alexandria Turner, Michelle Allen, Bethany Turner, and Sam Tu…" at bounding box center [549, 255] width 780 height 63
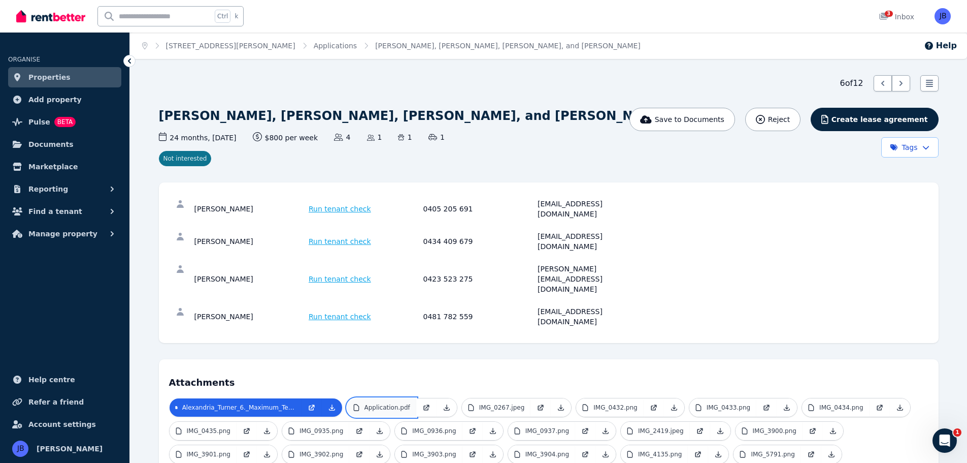
click at [374, 403] on p "Application.pdf" at bounding box center [388, 407] width 46 height 8
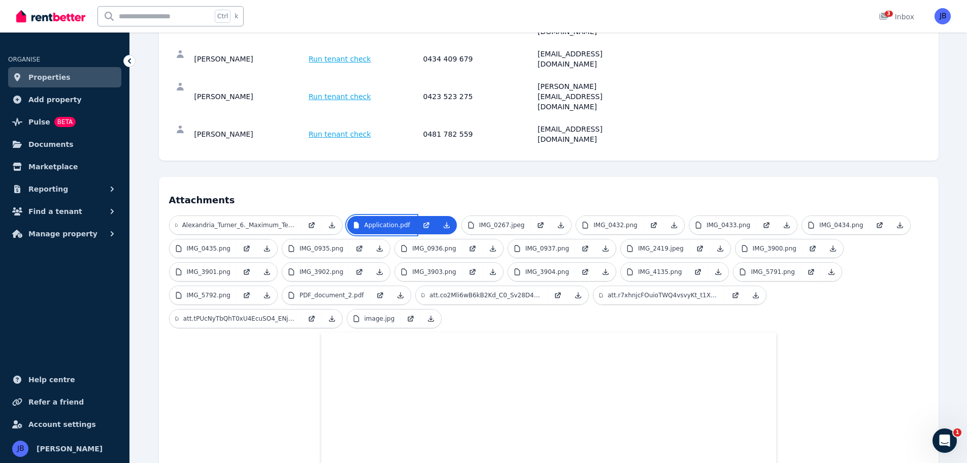
scroll to position [51, 0]
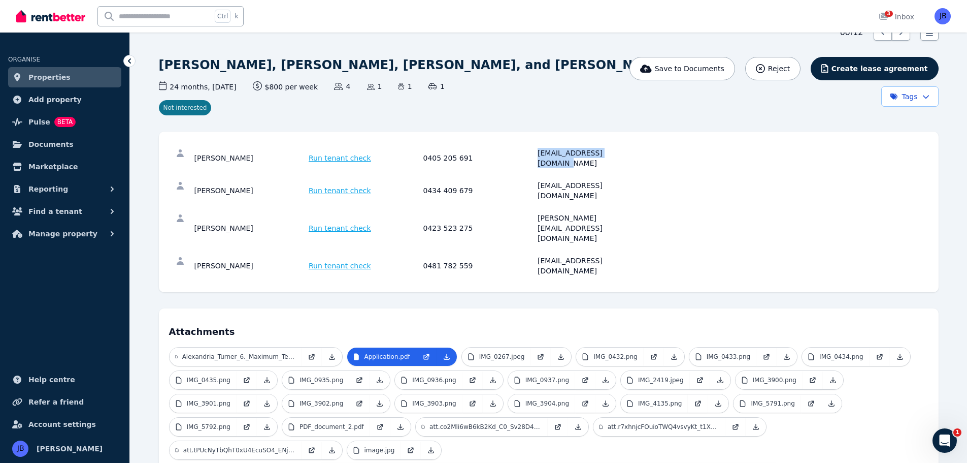
drag, startPoint x: 539, startPoint y: 153, endPoint x: 632, endPoint y: 155, distance: 93.5
click at [632, 155] on div "[EMAIL_ADDRESS][DOMAIN_NAME]" at bounding box center [594, 158] width 112 height 20
copy div "[EMAIL_ADDRESS][DOMAIN_NAME]"
click at [70, 208] on span "Find a tenant" at bounding box center [55, 211] width 54 height 12
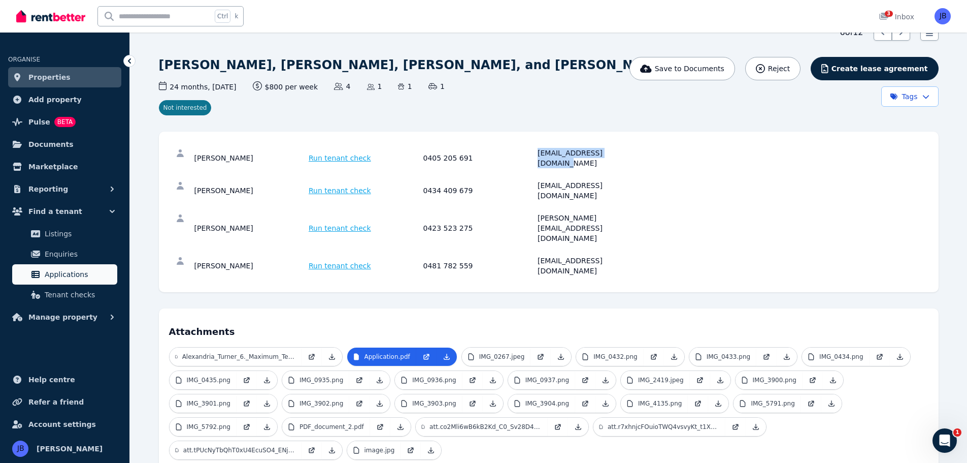
click at [71, 271] on span "Applications" at bounding box center [79, 274] width 69 height 12
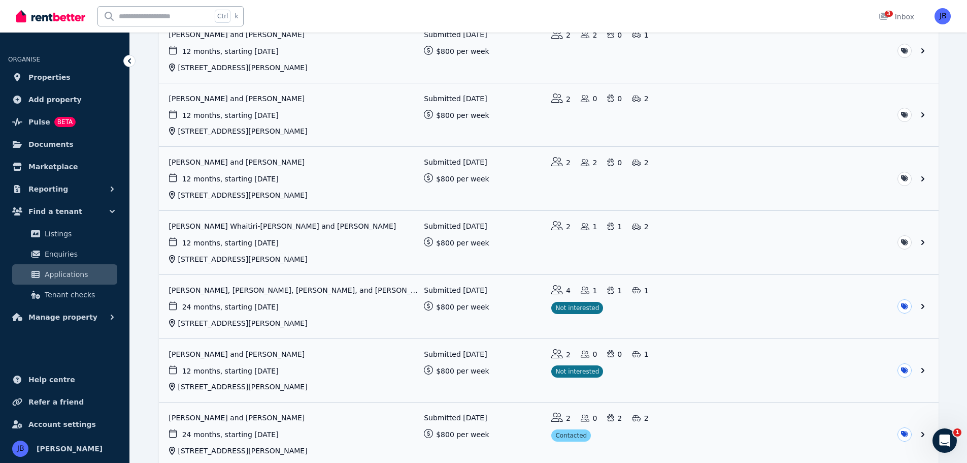
scroll to position [152, 0]
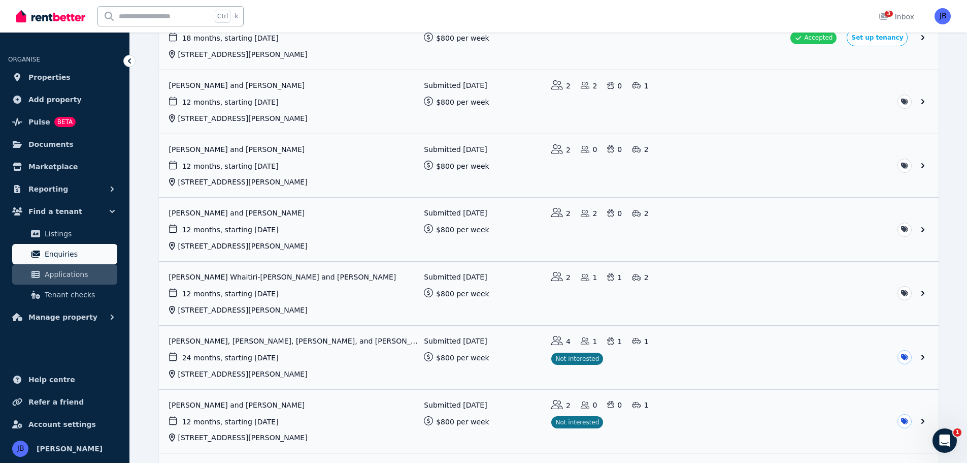
click at [47, 253] on span "Enquiries" at bounding box center [79, 254] width 69 height 12
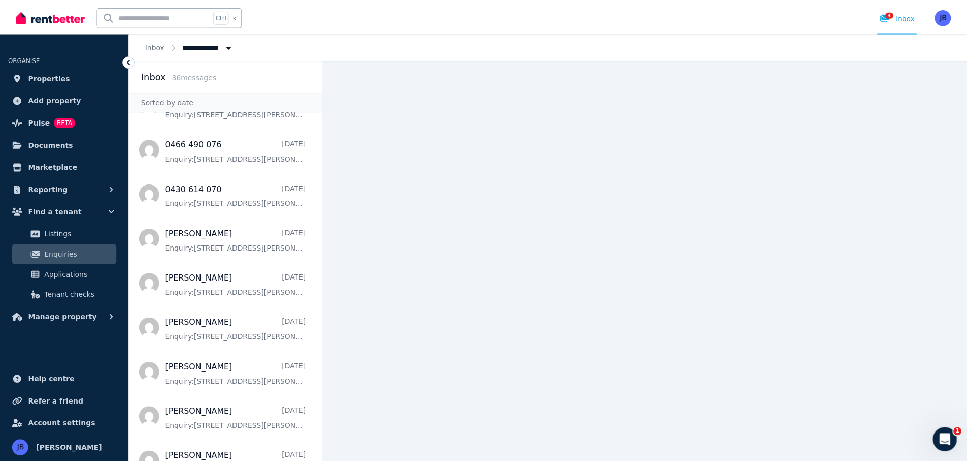
scroll to position [813, 0]
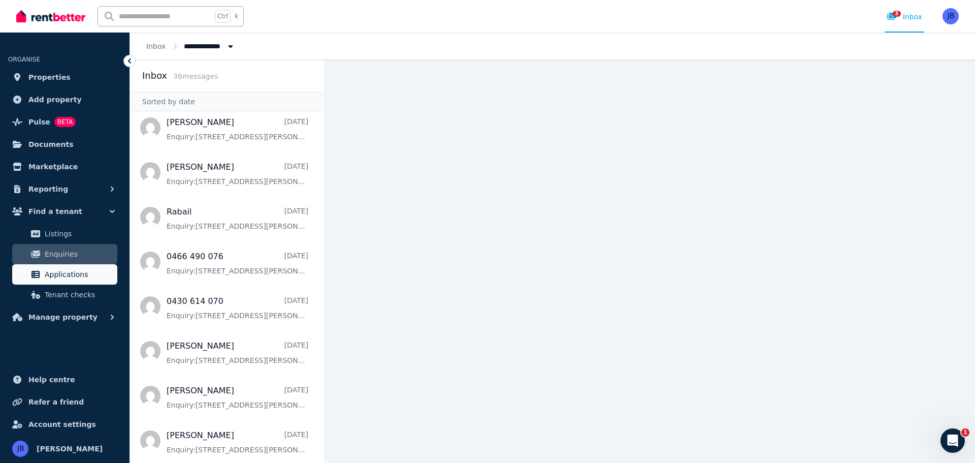
click at [61, 269] on span "Applications" at bounding box center [79, 274] width 69 height 12
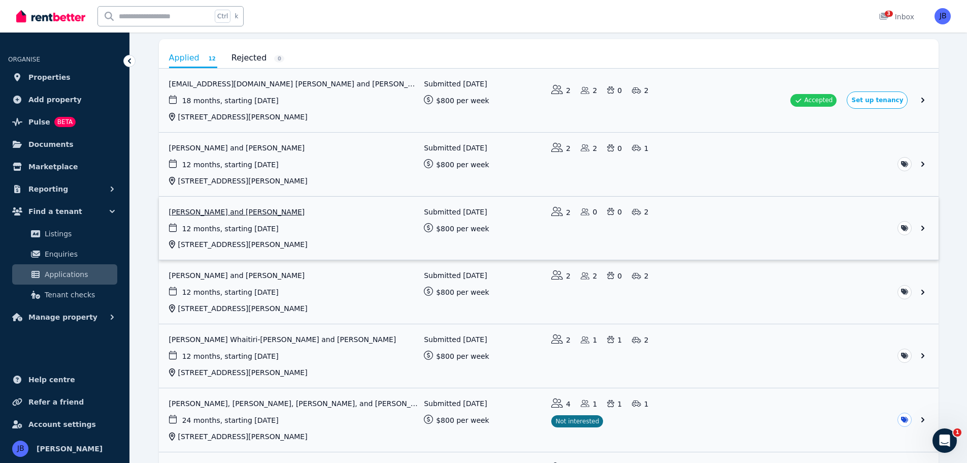
scroll to position [102, 0]
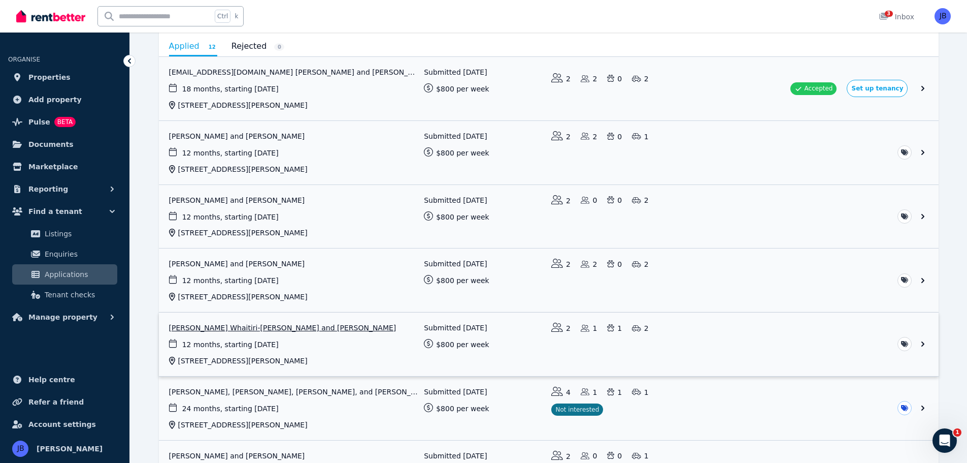
click at [226, 323] on link "View application: Jana Whaitiri-Ryan and Chad Deephouse" at bounding box center [549, 343] width 780 height 63
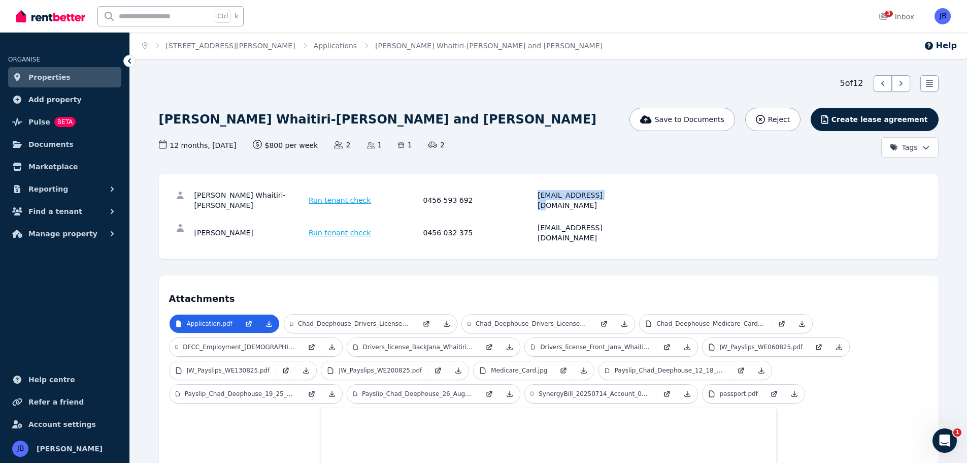
drag, startPoint x: 538, startPoint y: 195, endPoint x: 609, endPoint y: 201, distance: 71.4
click at [609, 201] on div "[PERSON_NAME] Whaitiri-[PERSON_NAME] Run tenant check 0456 593 692 [EMAIL_ADDRE…" at bounding box center [549, 200] width 760 height 33
copy div "[EMAIL_ADDRESS][DOMAIN_NAME]"
click at [43, 213] on span "Find a tenant" at bounding box center [55, 211] width 54 height 12
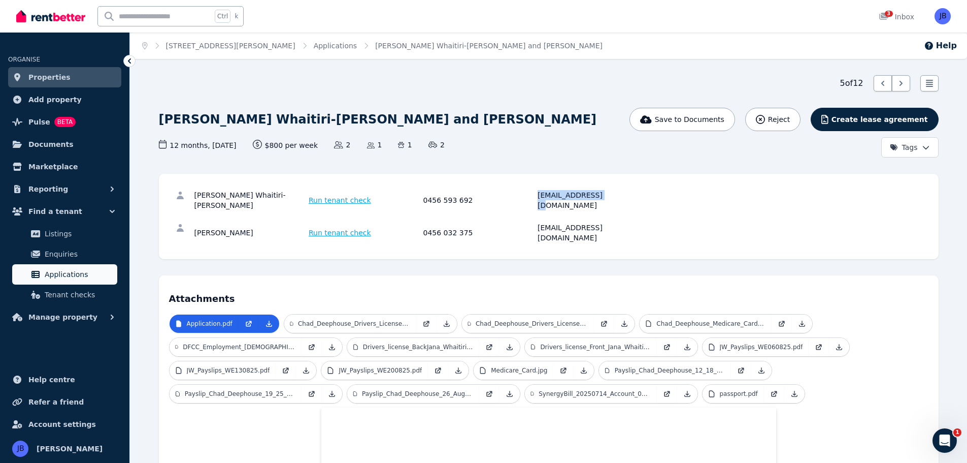
click at [46, 276] on span "Applications" at bounding box center [79, 274] width 69 height 12
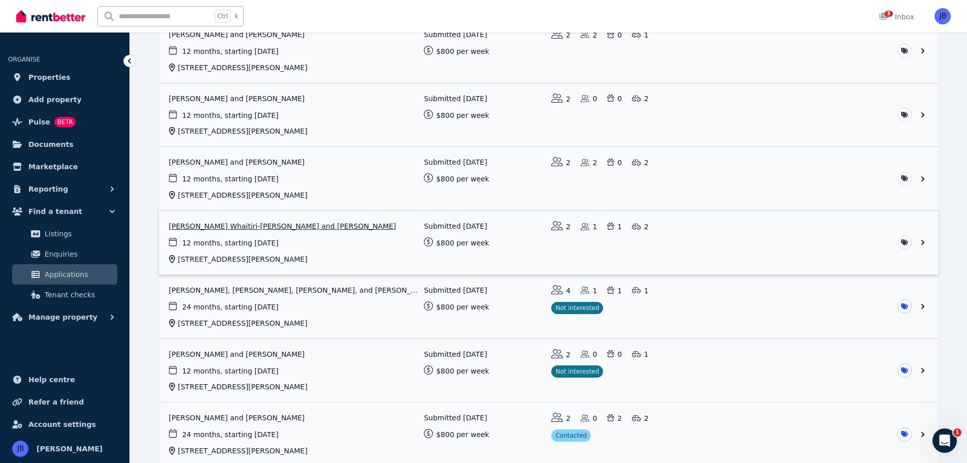
scroll to position [152, 0]
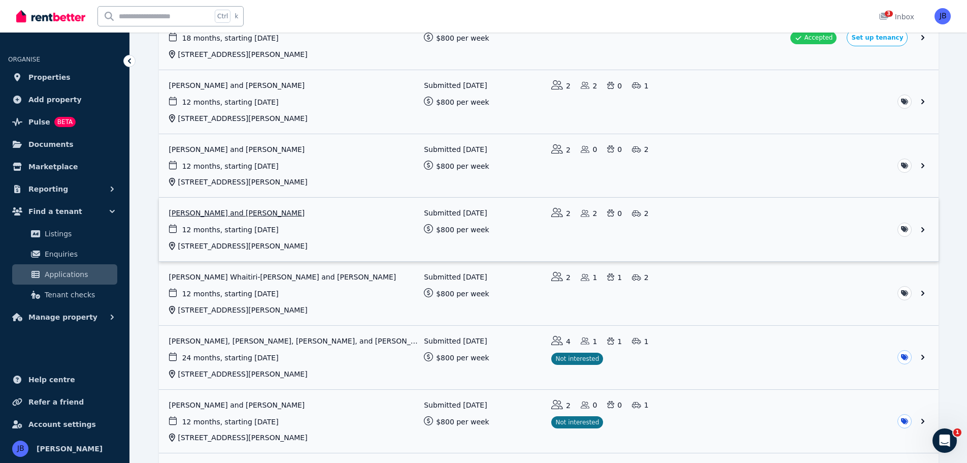
click at [204, 214] on link "View application: Gareth Smith and Liam Smith" at bounding box center [549, 229] width 780 height 63
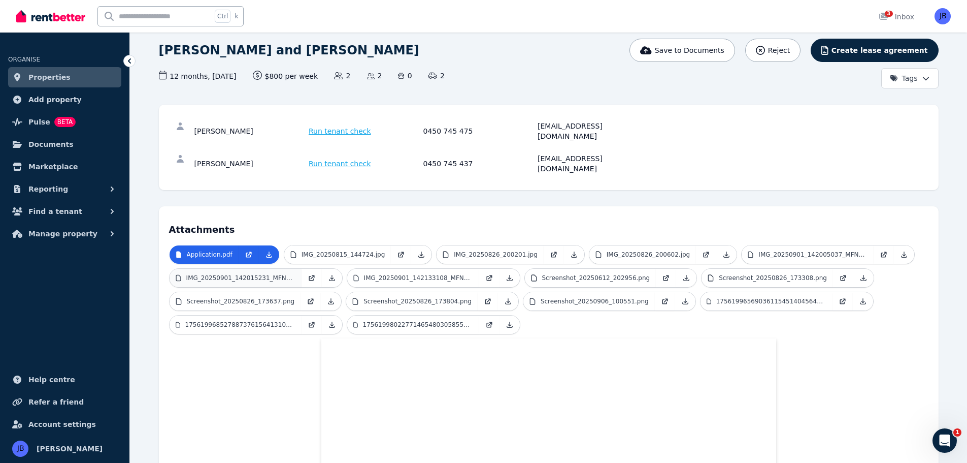
scroll to position [73, 0]
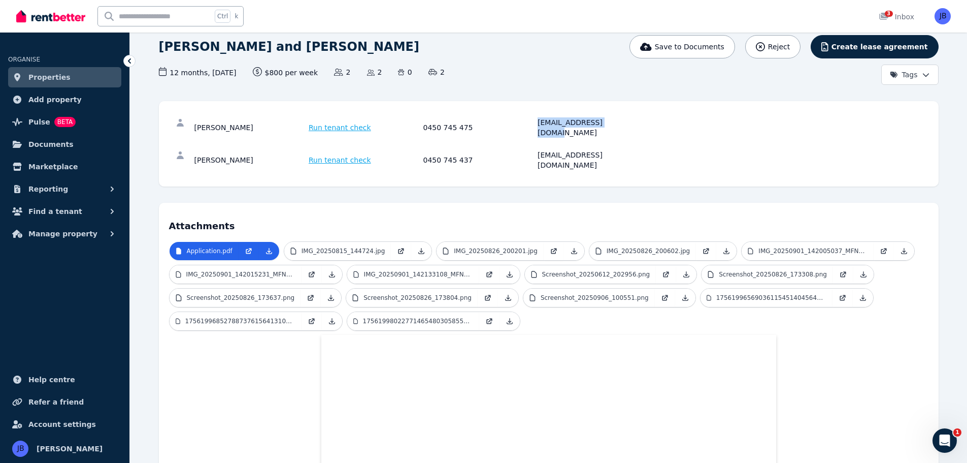
drag, startPoint x: 538, startPoint y: 123, endPoint x: 631, endPoint y: 123, distance: 92.9
click at [631, 123] on div "[EMAIL_ADDRESS][DOMAIN_NAME]" at bounding box center [594, 127] width 112 height 20
copy div "[EMAIL_ADDRESS][DOMAIN_NAME]"
click at [42, 209] on span "Find a tenant" at bounding box center [55, 211] width 54 height 12
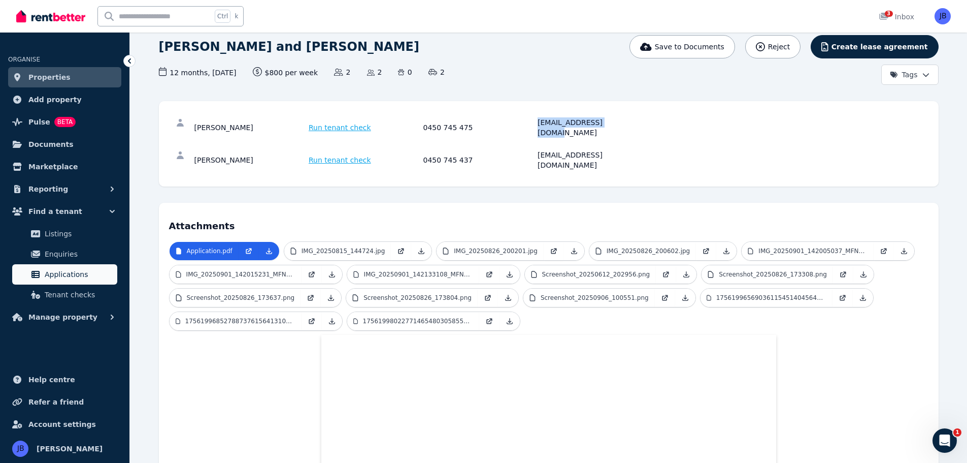
click at [67, 270] on span "Applications" at bounding box center [79, 274] width 69 height 12
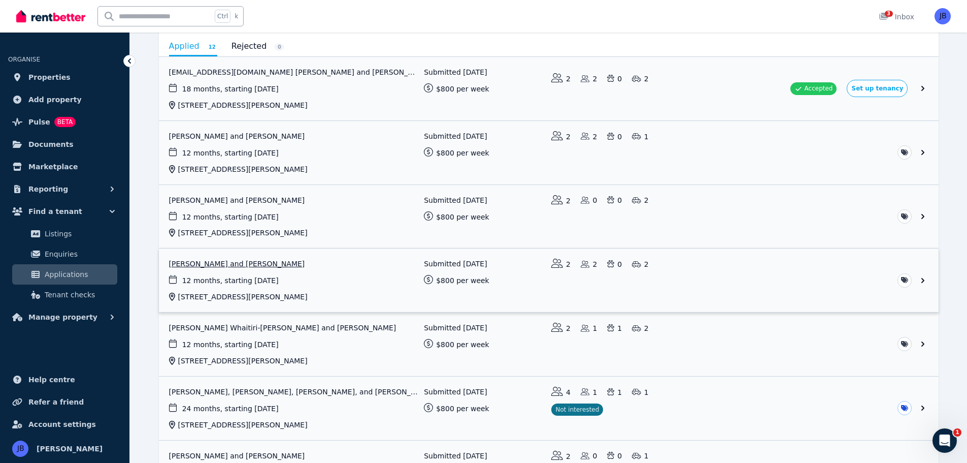
scroll to position [51, 0]
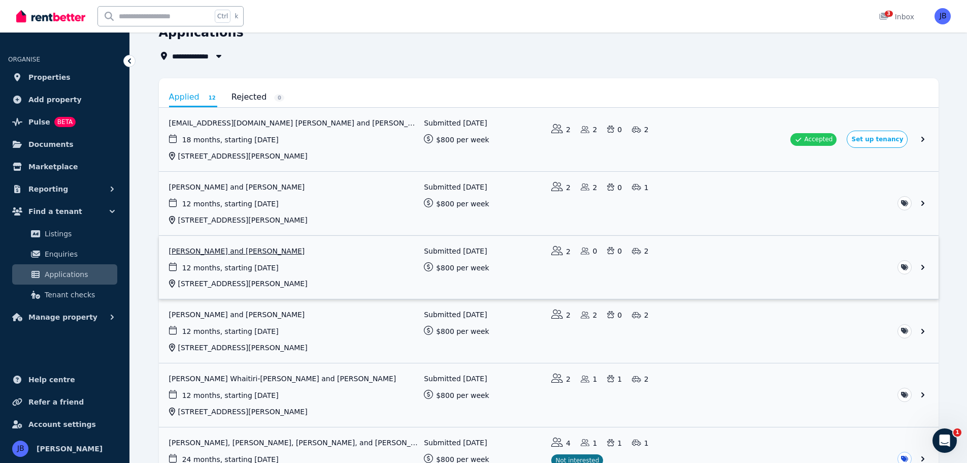
click at [244, 248] on link "View application: Haroon Mirza and Hanifa Haidary" at bounding box center [549, 267] width 780 height 63
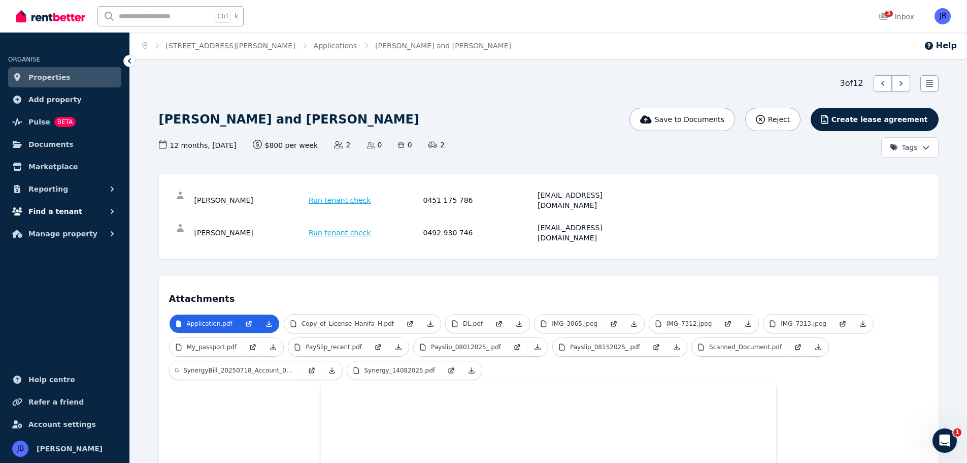
click at [49, 218] on button "Find a tenant" at bounding box center [64, 211] width 113 height 20
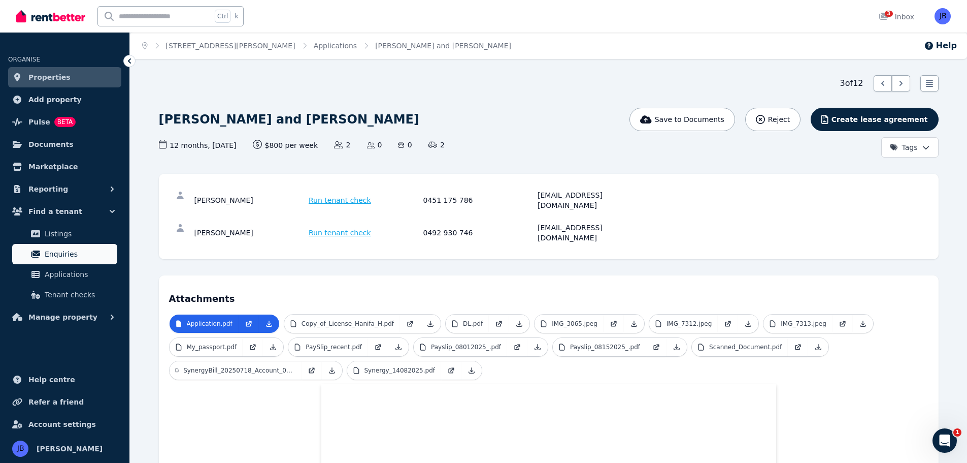
click at [47, 258] on span "Enquiries" at bounding box center [79, 254] width 69 height 12
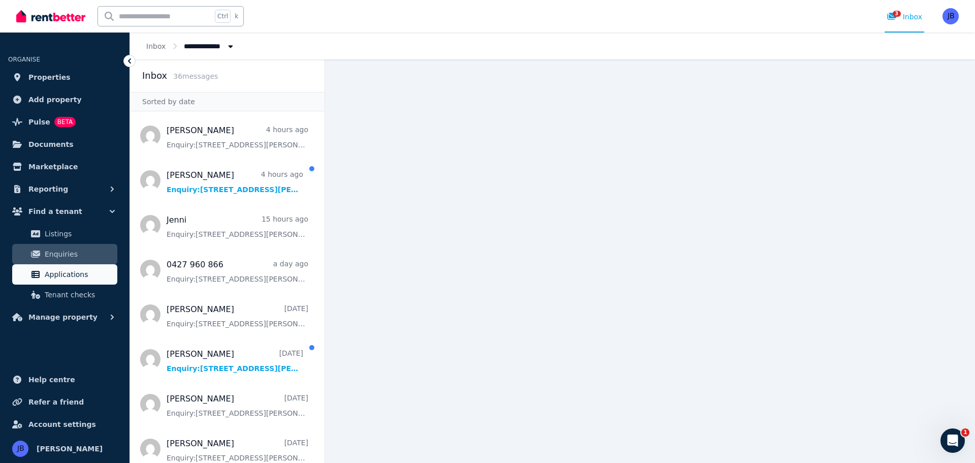
click at [58, 269] on span "Applications" at bounding box center [79, 274] width 69 height 12
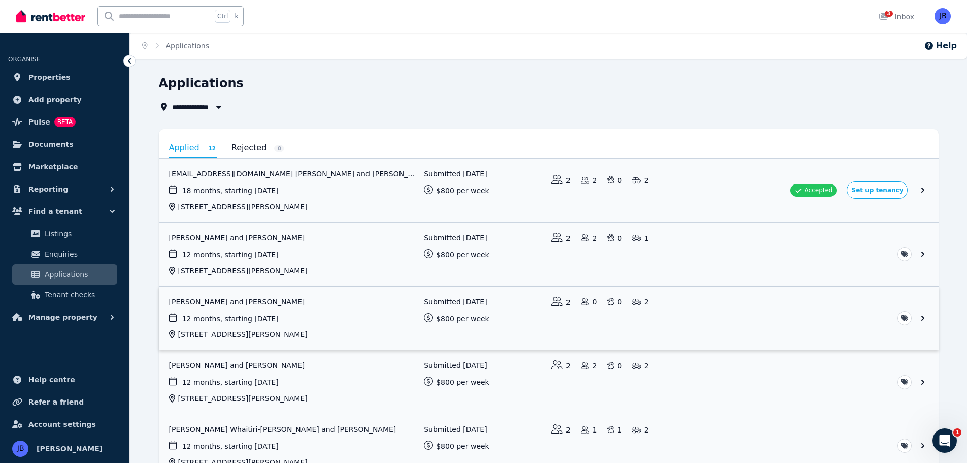
click at [236, 306] on link "View application: Haroon Mirza and Hanifa Haidary" at bounding box center [549, 317] width 780 height 63
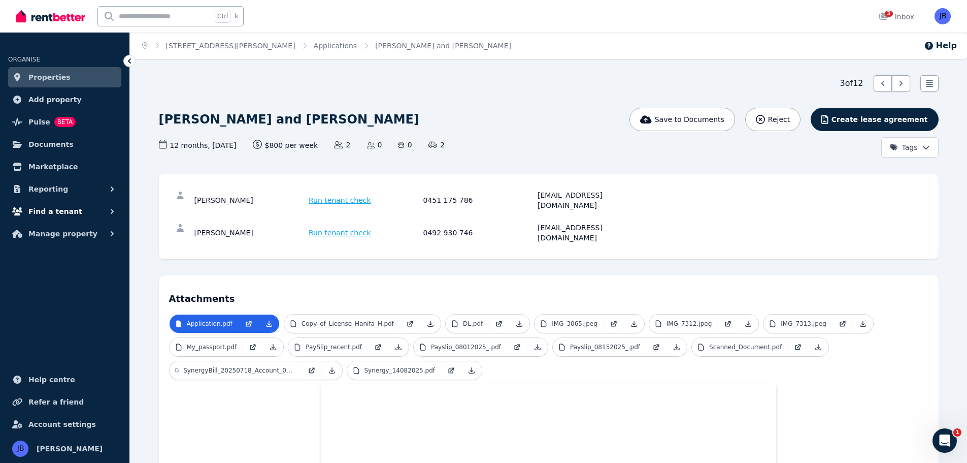
click at [58, 208] on span "Find a tenant" at bounding box center [55, 211] width 54 height 12
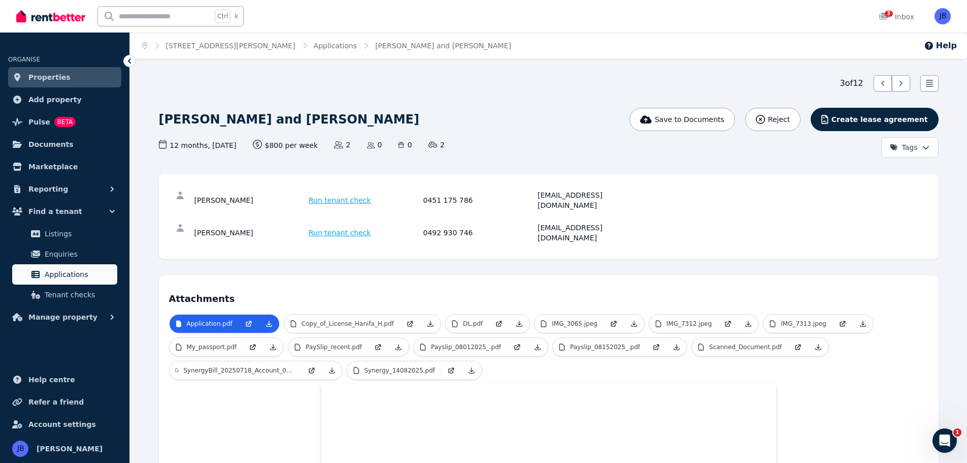
click at [55, 271] on span "Applications" at bounding box center [79, 274] width 69 height 12
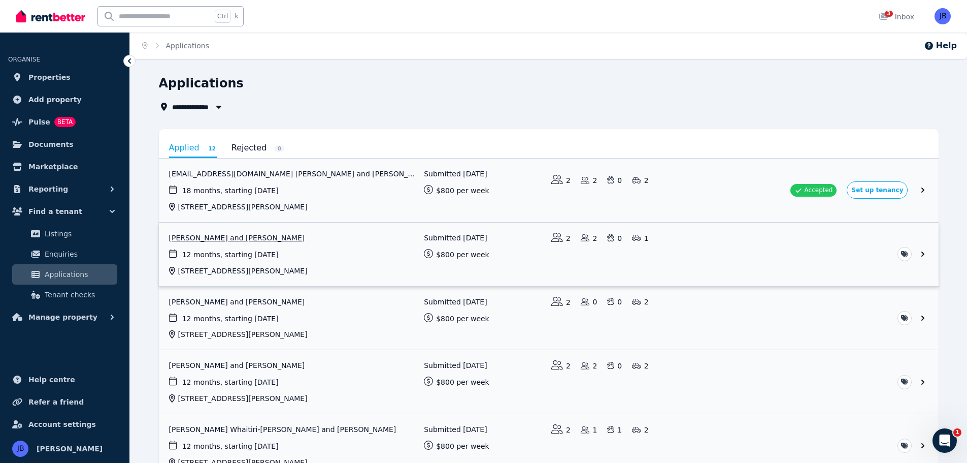
click at [925, 252] on link "View application: Richard Hennessy and Lauren Muscat" at bounding box center [549, 253] width 780 height 63
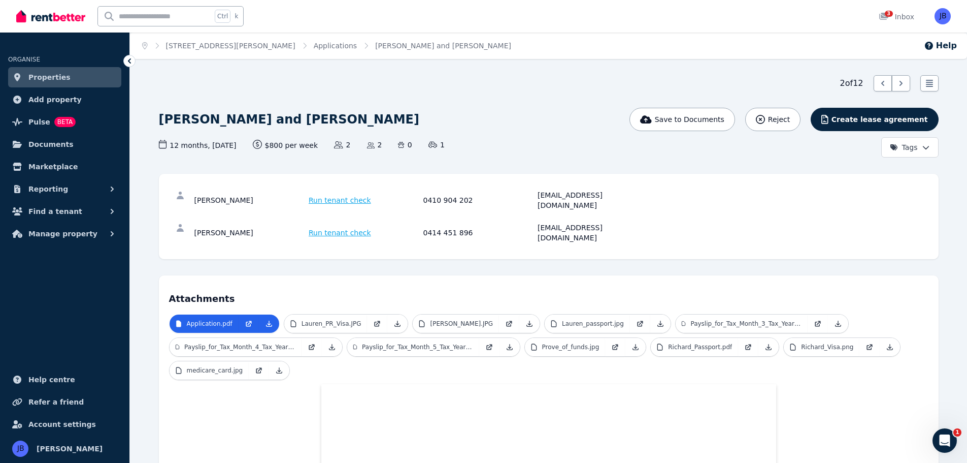
click at [923, 145] on html "Open main menu Ctrl k 3 Inbox Open user menu ORGANISE Properties Add property P…" at bounding box center [483, 231] width 967 height 463
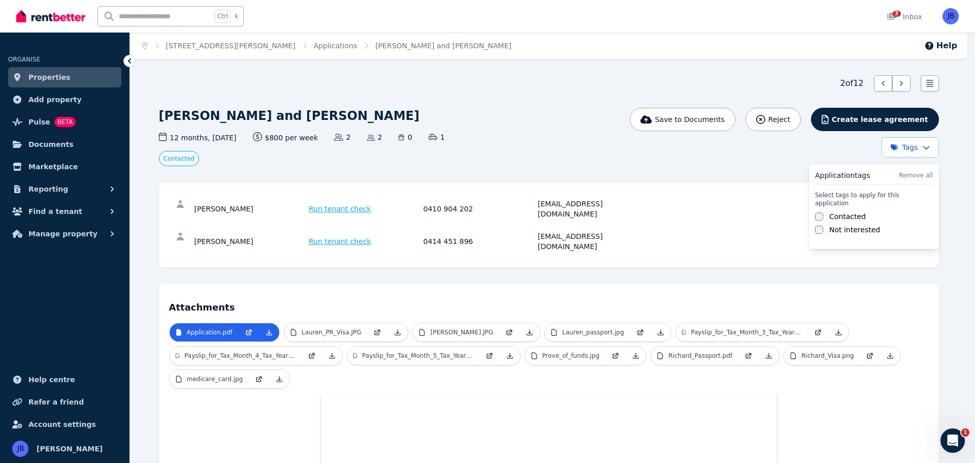
click at [713, 151] on html "Open main menu Ctrl k 3 Inbox Open user menu ORGANISE Properties Add property P…" at bounding box center [487, 231] width 975 height 463
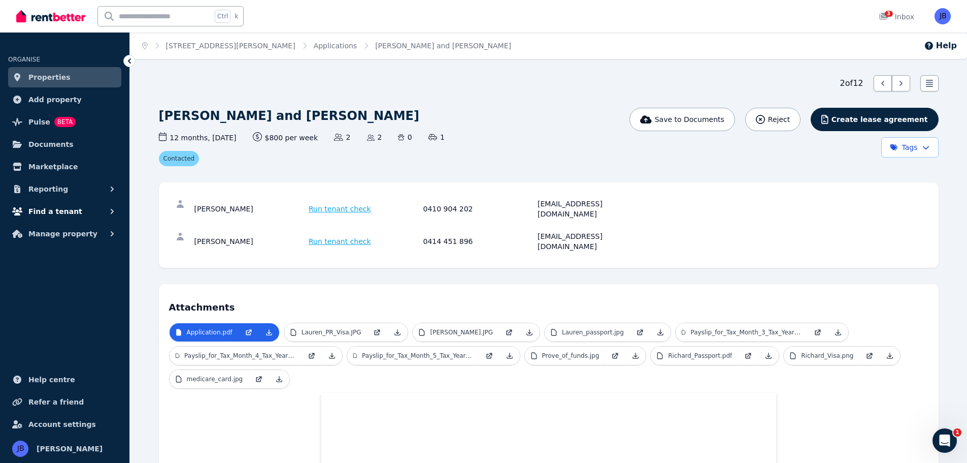
click at [63, 208] on span "Find a tenant" at bounding box center [55, 211] width 54 height 12
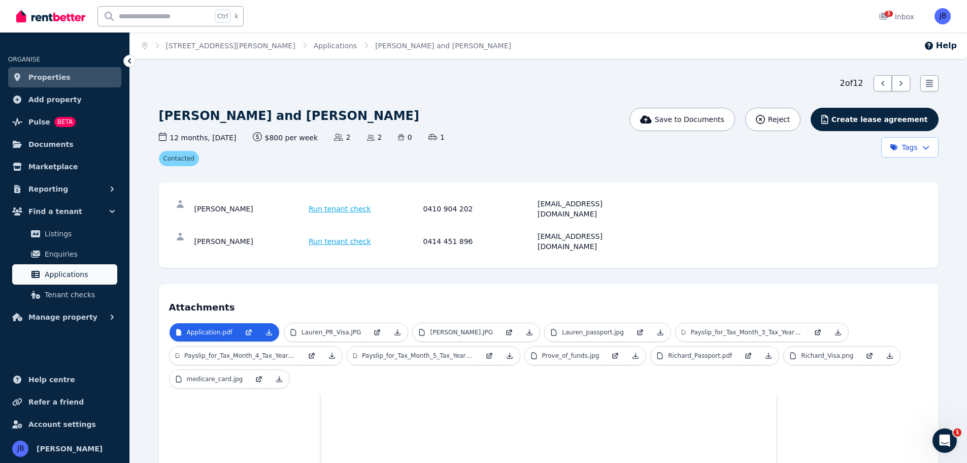
click at [59, 278] on span "Applications" at bounding box center [79, 274] width 69 height 12
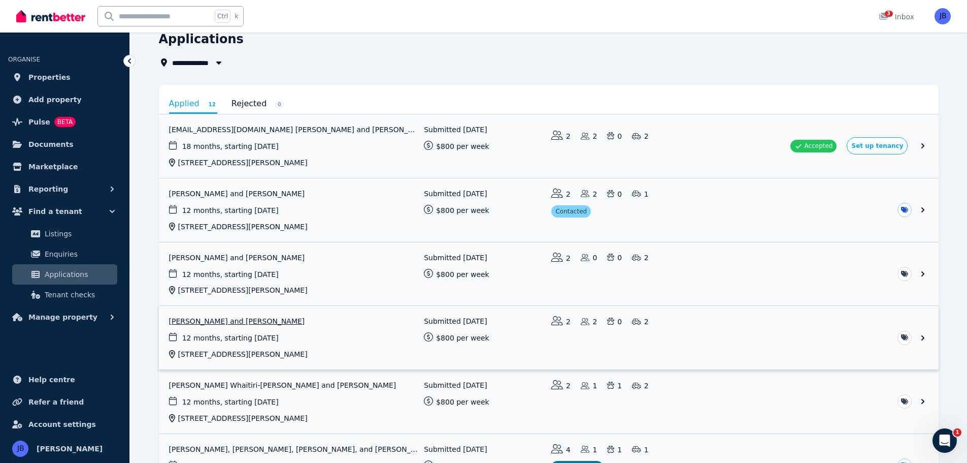
scroll to position [152, 0]
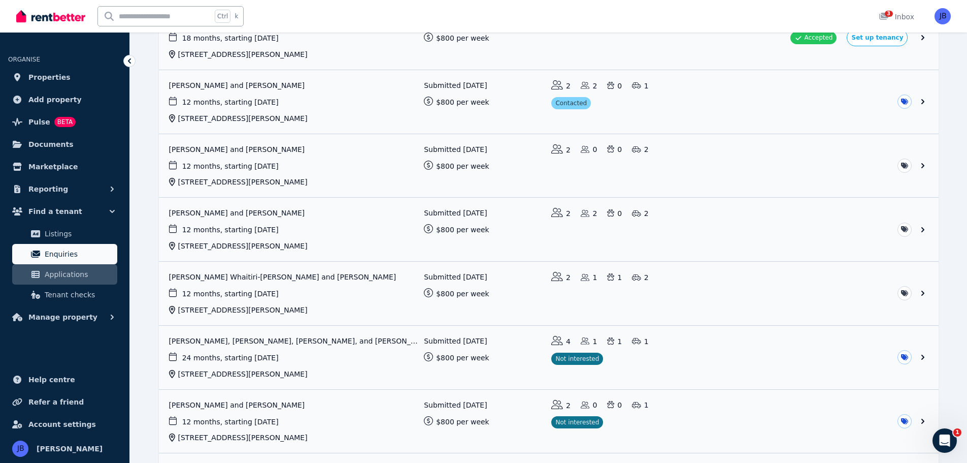
click at [75, 255] on span "Enquiries" at bounding box center [79, 254] width 69 height 12
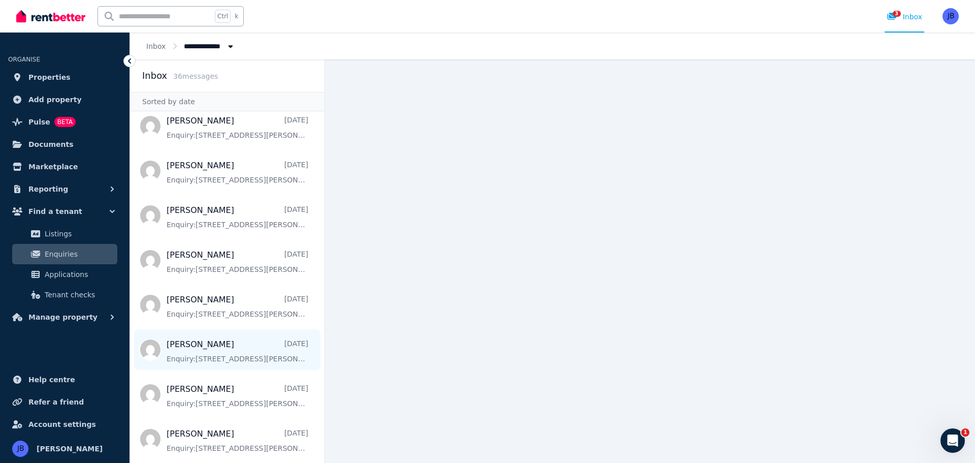
scroll to position [1076, 0]
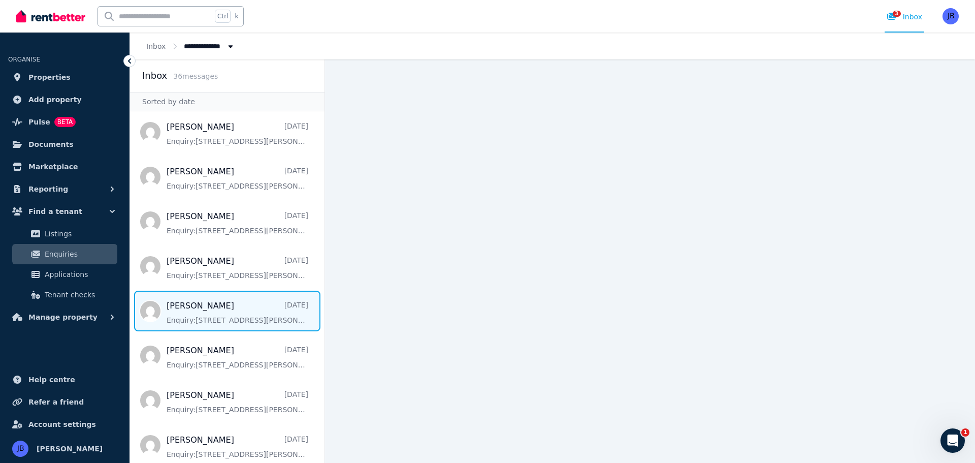
click at [205, 307] on span "Message list" at bounding box center [227, 310] width 195 height 41
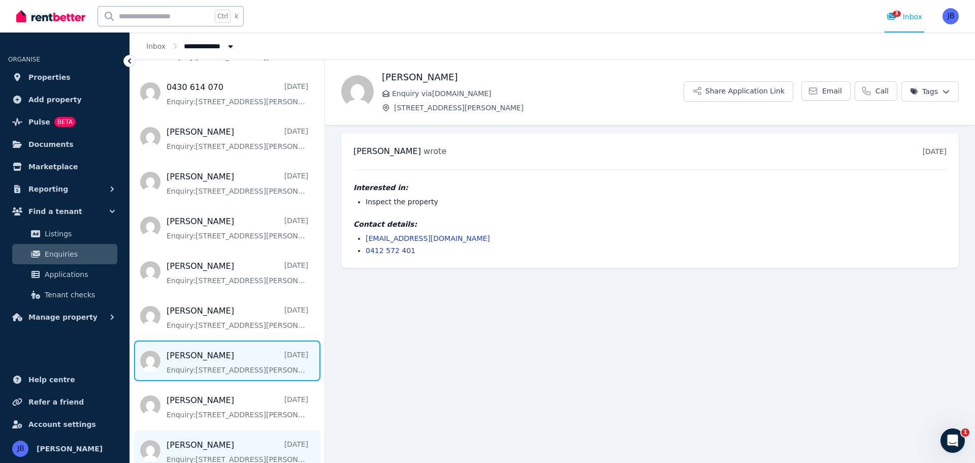
scroll to position [1025, 0]
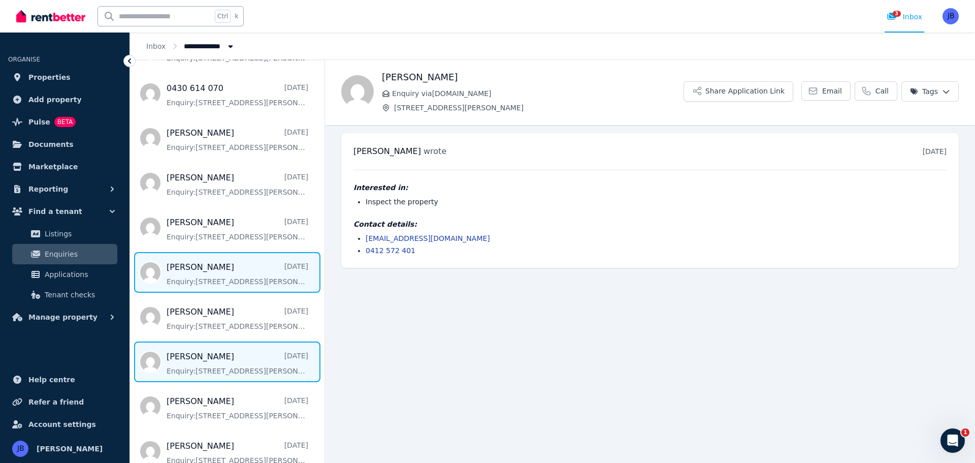
click at [214, 274] on span "Message list" at bounding box center [227, 272] width 195 height 41
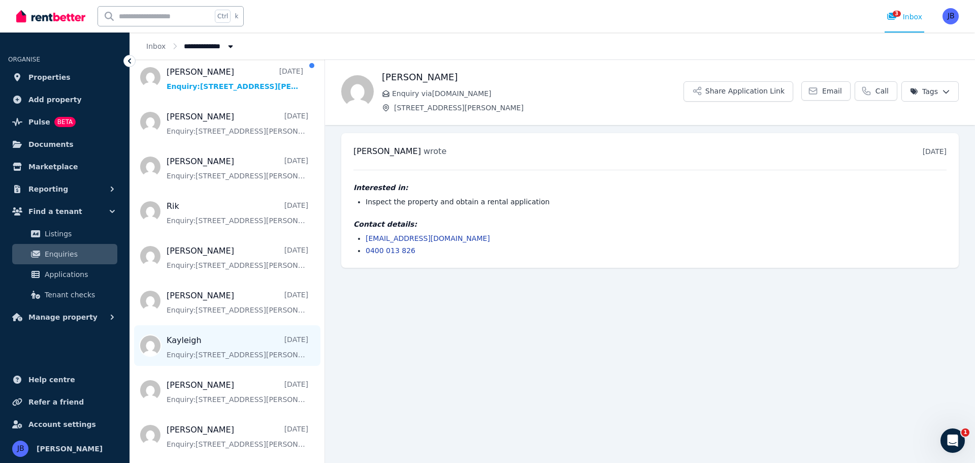
scroll to position [365, 0]
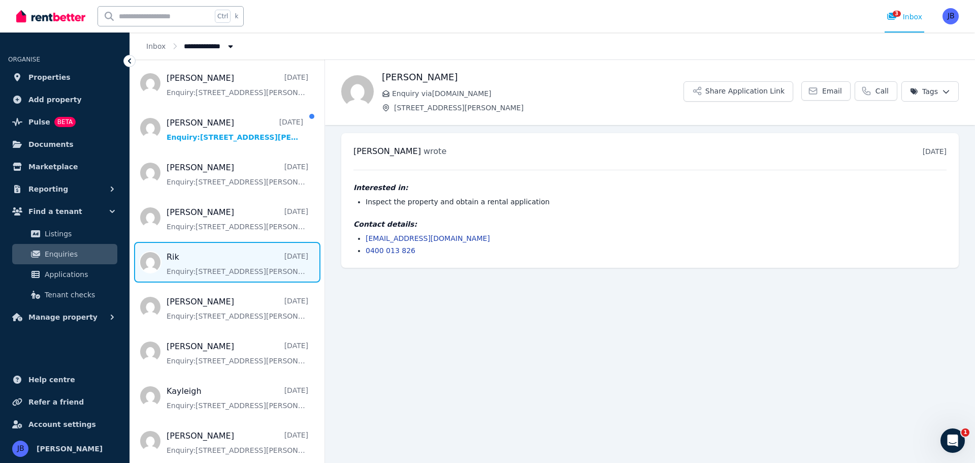
click at [228, 273] on span "Message list" at bounding box center [227, 262] width 195 height 41
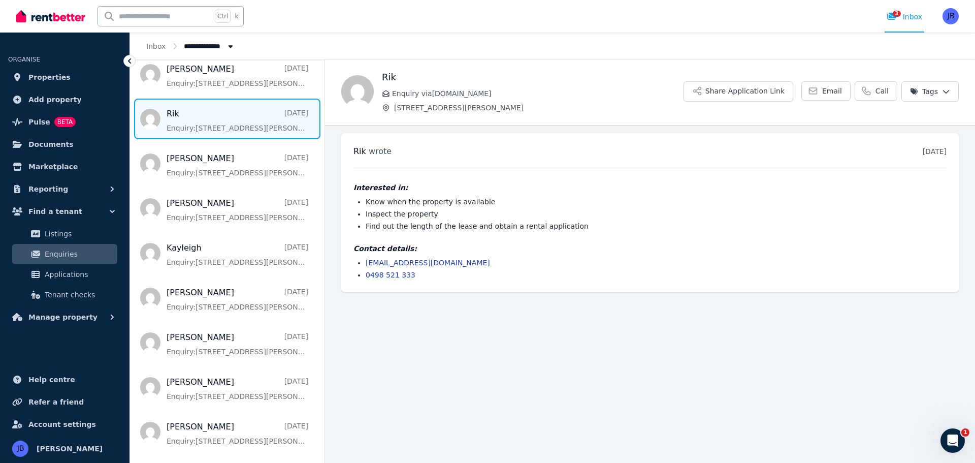
scroll to position [517, 0]
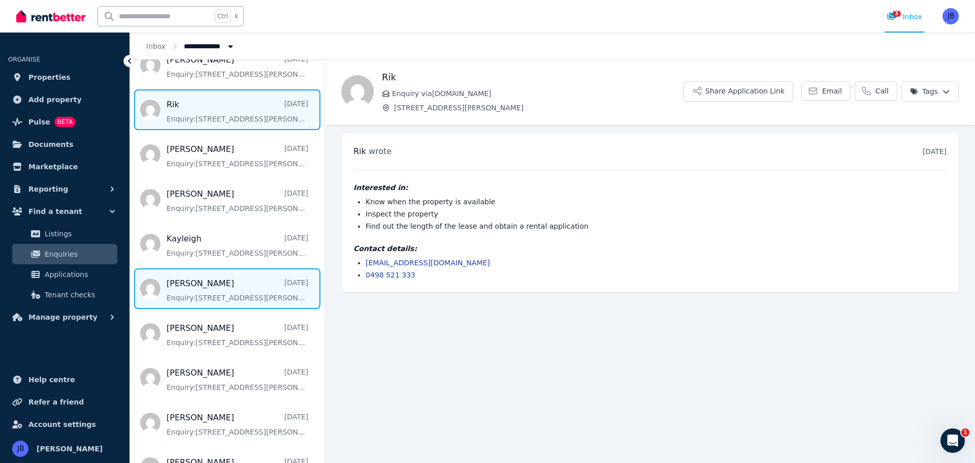
click at [217, 298] on span "Message list" at bounding box center [227, 288] width 195 height 41
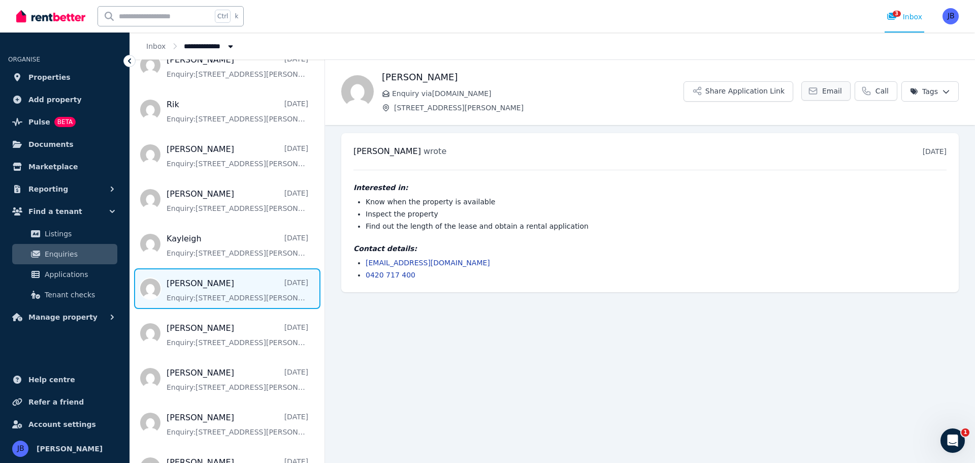
click at [826, 96] on link "Email" at bounding box center [825, 90] width 49 height 19
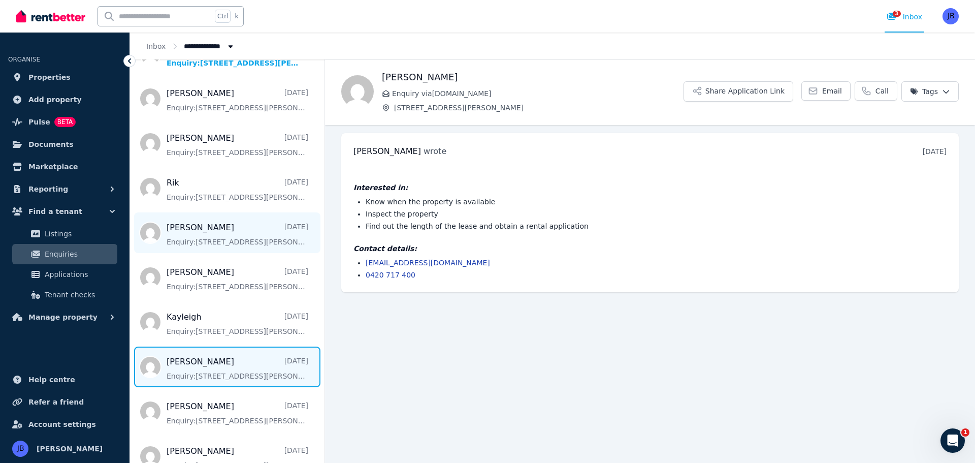
scroll to position [416, 0]
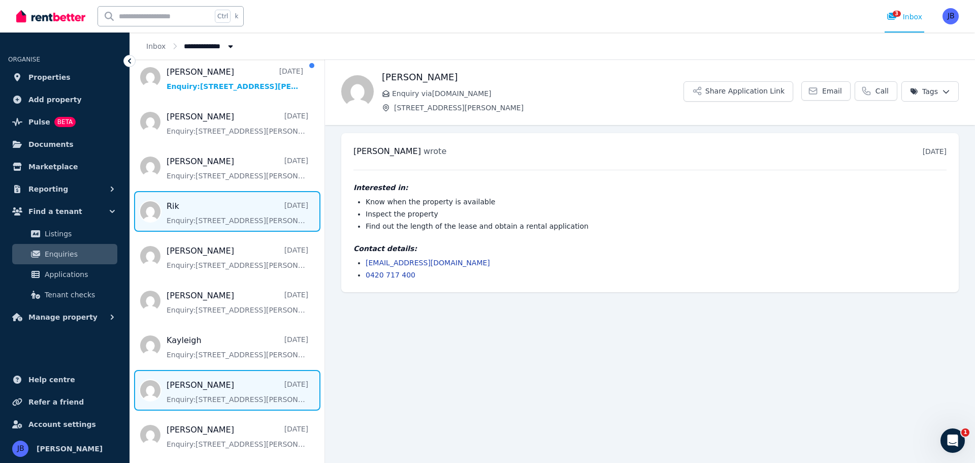
click at [183, 218] on span "Message list" at bounding box center [227, 211] width 195 height 41
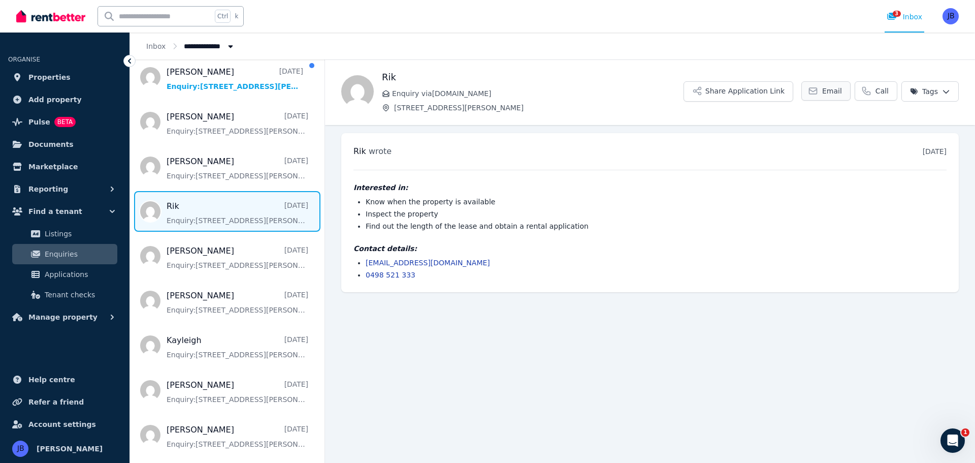
click at [818, 90] on icon at bounding box center [813, 91] width 10 height 10
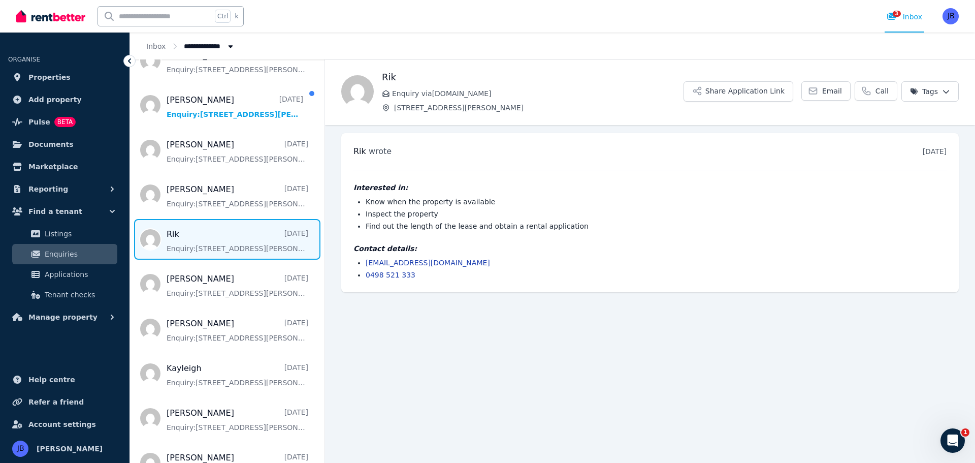
scroll to position [365, 0]
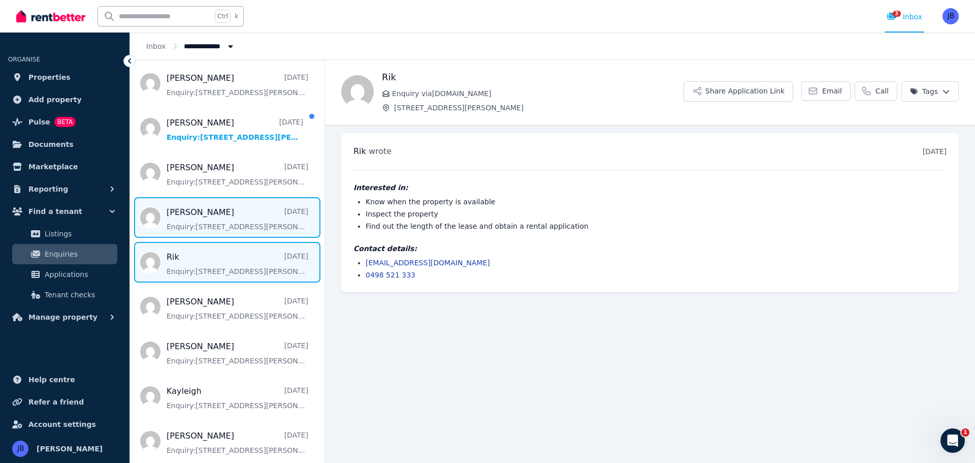
click at [190, 213] on span "Message list" at bounding box center [227, 217] width 195 height 41
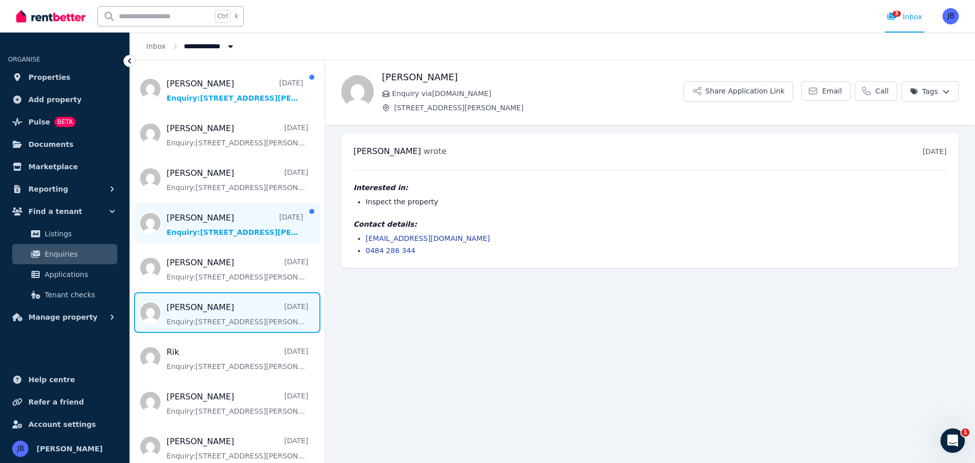
scroll to position [264, 0]
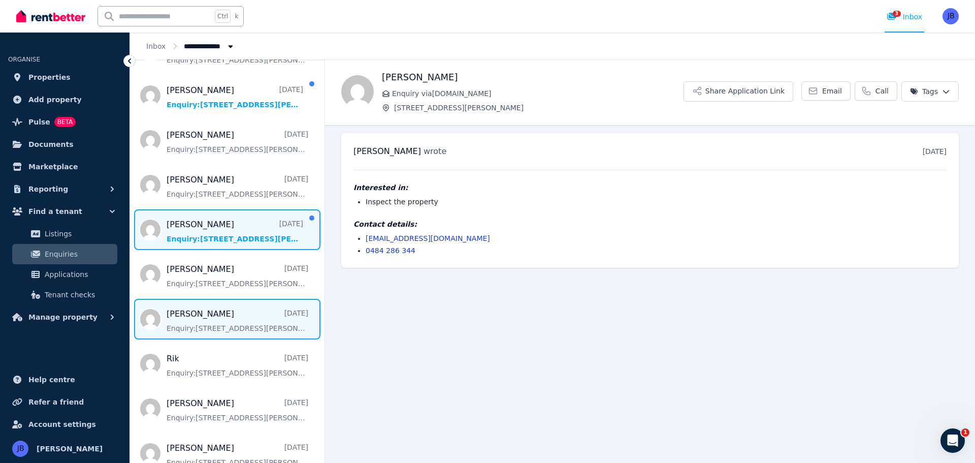
click at [196, 229] on span "Message list" at bounding box center [227, 229] width 195 height 41
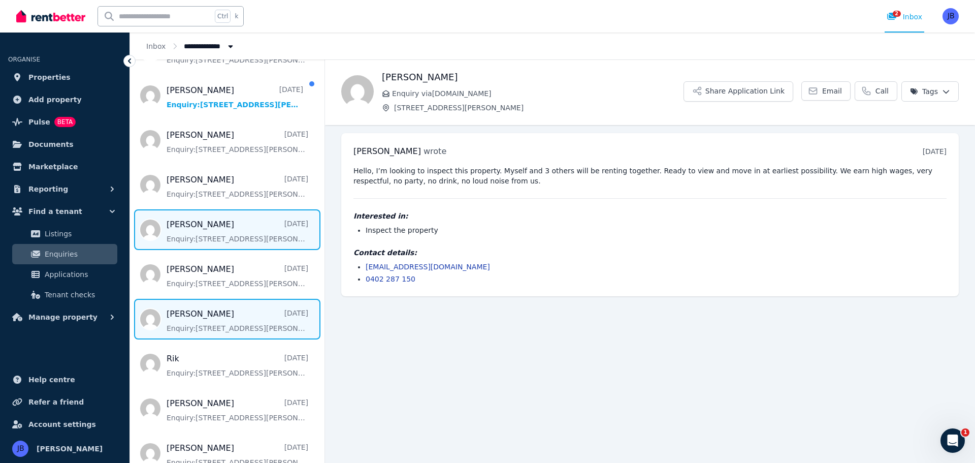
click at [231, 333] on span "Message list" at bounding box center [227, 319] width 195 height 41
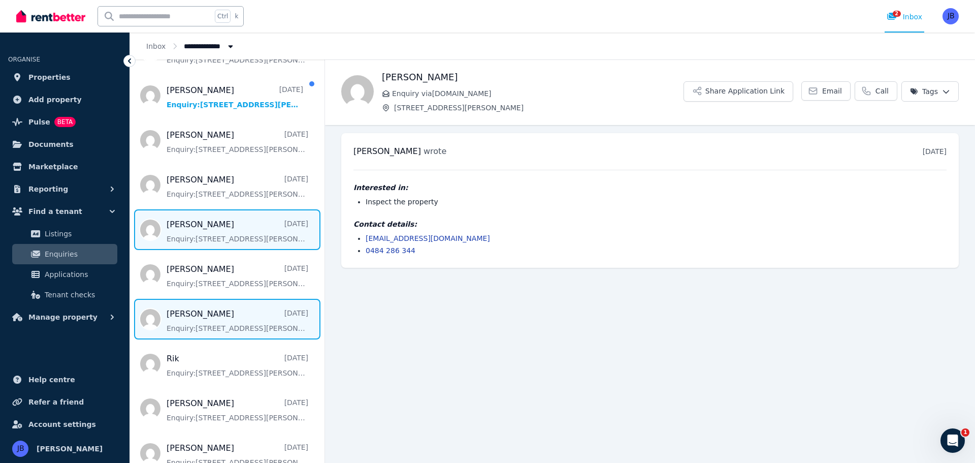
click at [226, 234] on span "Message list" at bounding box center [227, 229] width 195 height 41
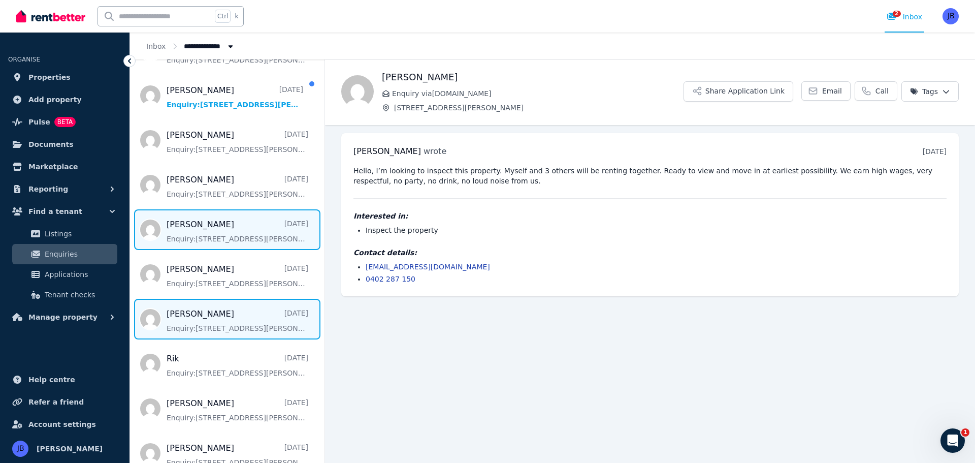
click at [208, 321] on span "Message list" at bounding box center [227, 319] width 195 height 41
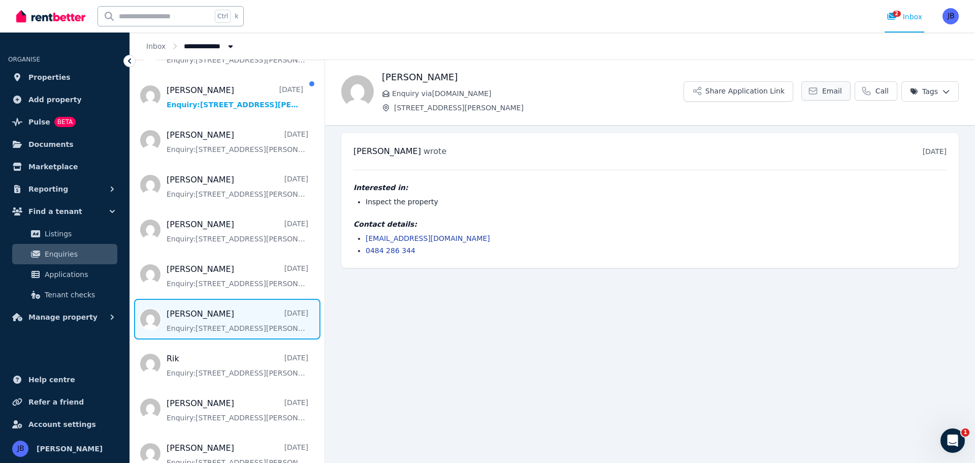
click at [832, 92] on span "Email" at bounding box center [832, 91] width 20 height 10
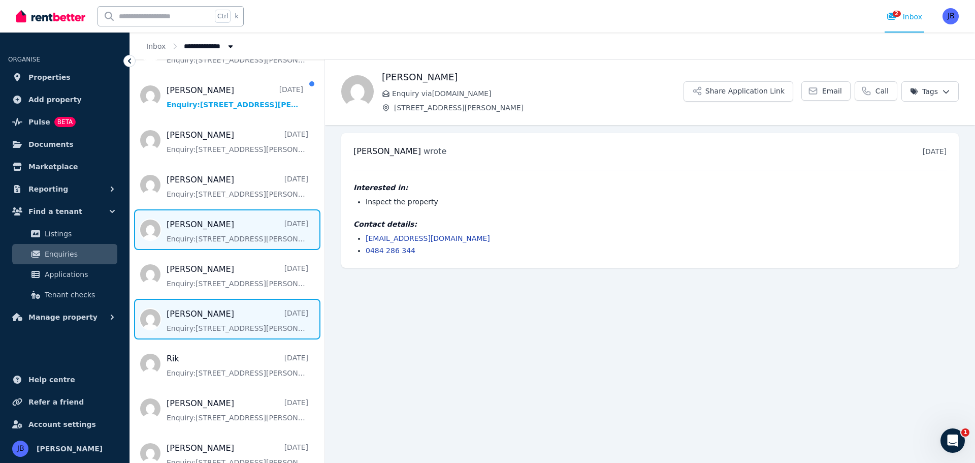
click at [204, 234] on span "Message list" at bounding box center [227, 229] width 195 height 41
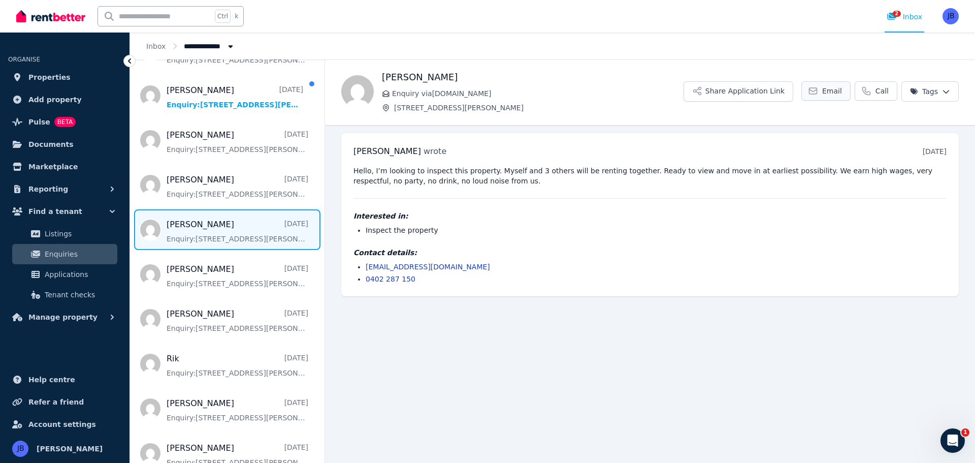
click at [827, 93] on link "Email" at bounding box center [825, 90] width 49 height 19
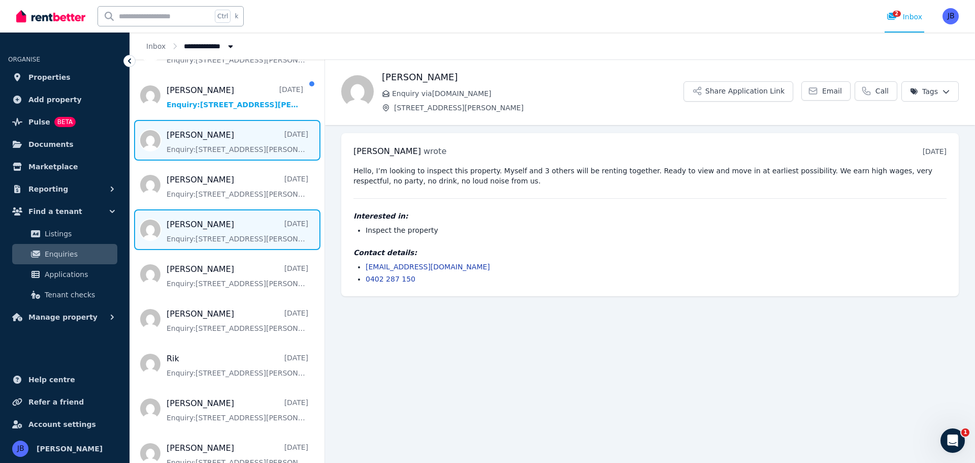
click at [182, 144] on span "Message list" at bounding box center [227, 140] width 195 height 41
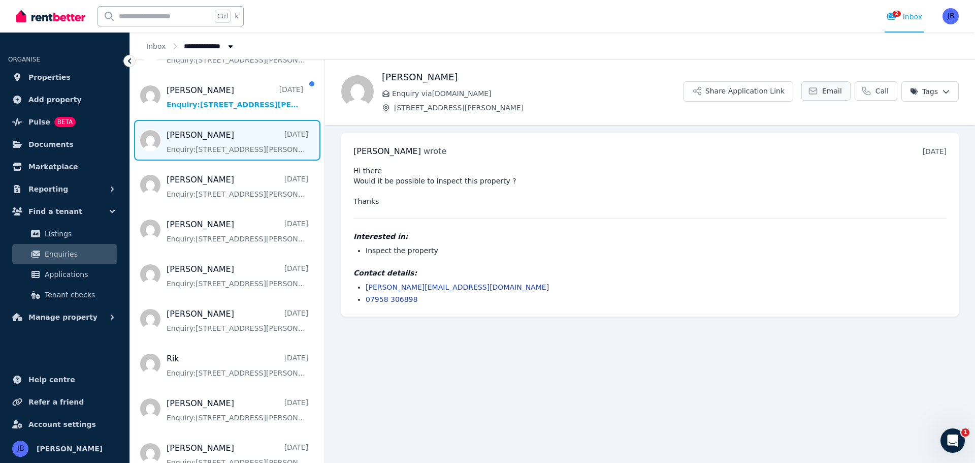
click at [837, 84] on link "Email" at bounding box center [825, 90] width 49 height 19
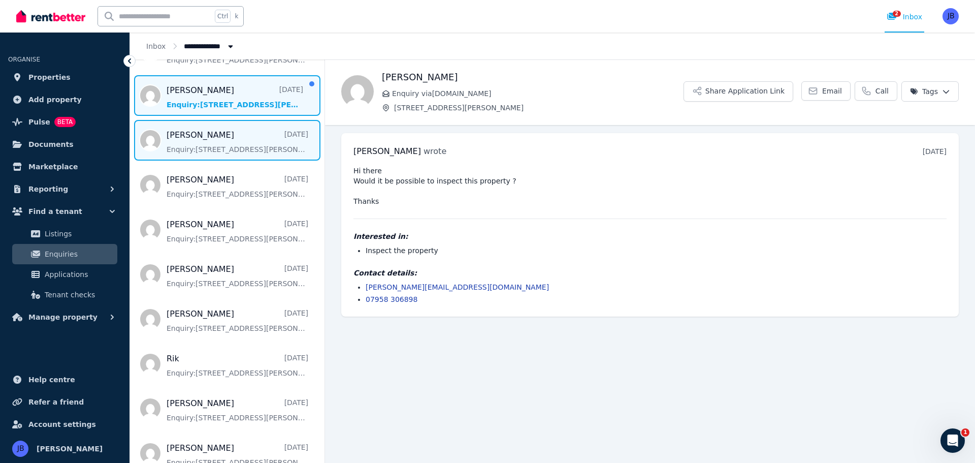
click at [201, 98] on span "Message list" at bounding box center [227, 95] width 195 height 41
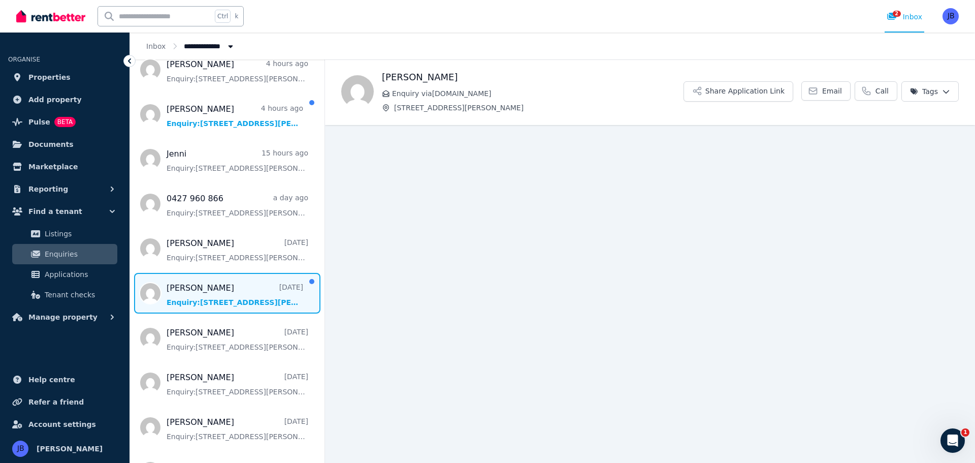
scroll to position [60, 0]
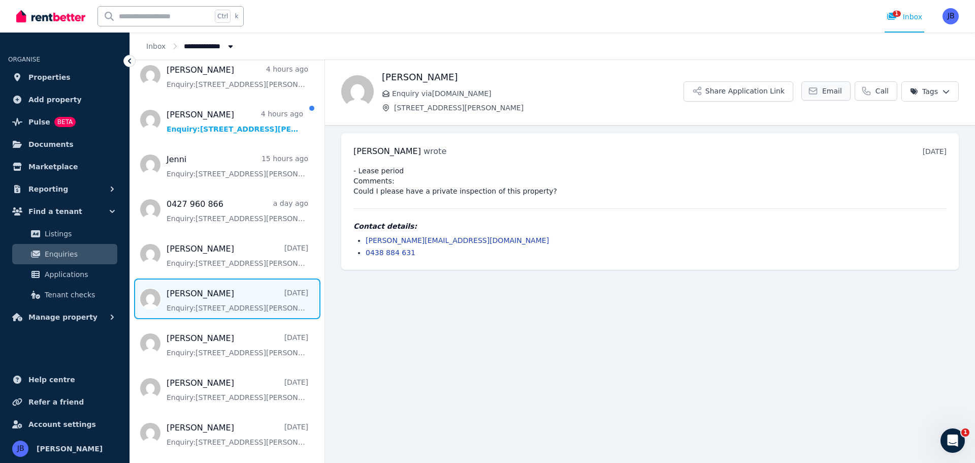
click at [824, 90] on link "Email" at bounding box center [825, 90] width 49 height 19
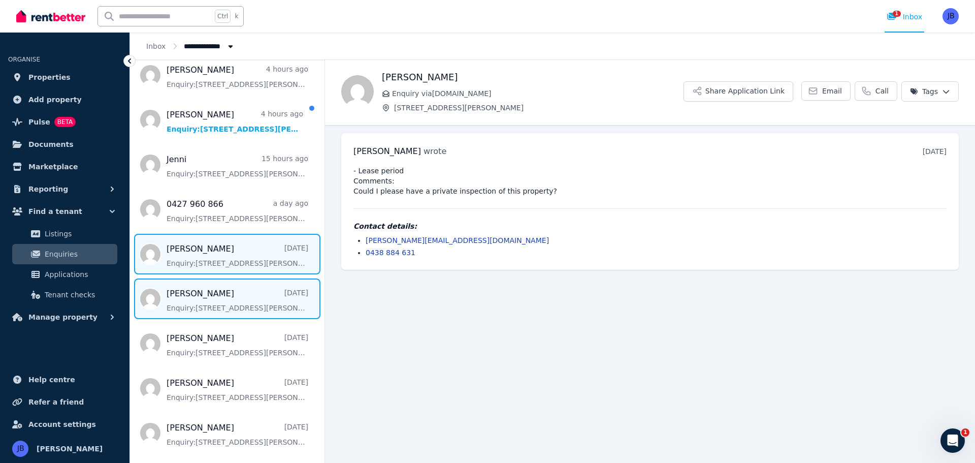
drag, startPoint x: 195, startPoint y: 248, endPoint x: 199, endPoint y: 242, distance: 7.3
click at [195, 248] on span "Message list" at bounding box center [227, 254] width 195 height 41
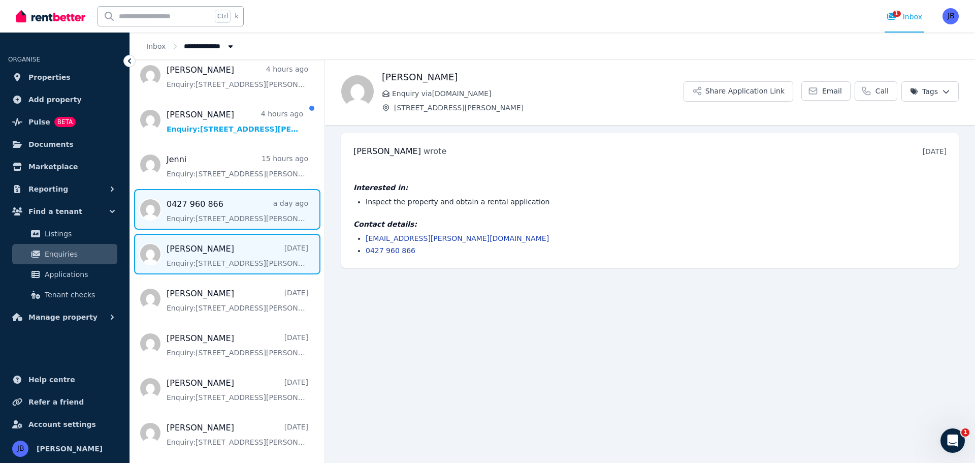
click at [223, 210] on span "Message list" at bounding box center [227, 209] width 195 height 41
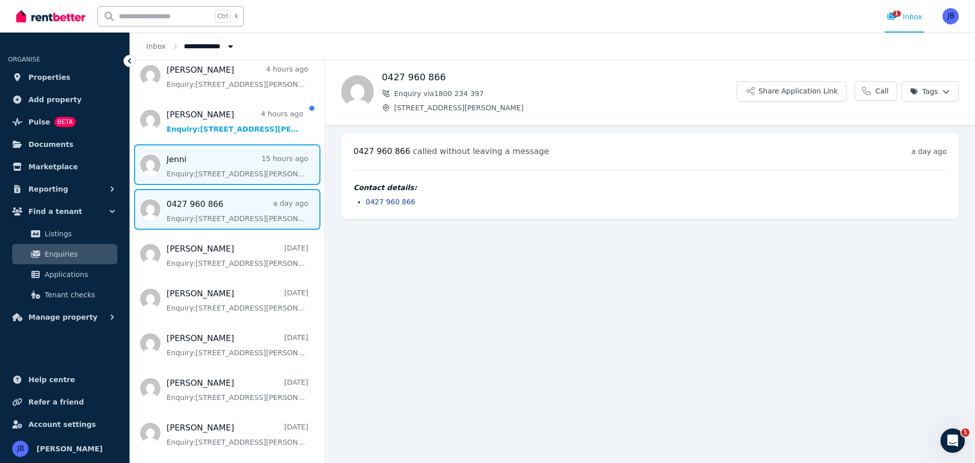
click at [196, 160] on span "Message list" at bounding box center [227, 164] width 195 height 41
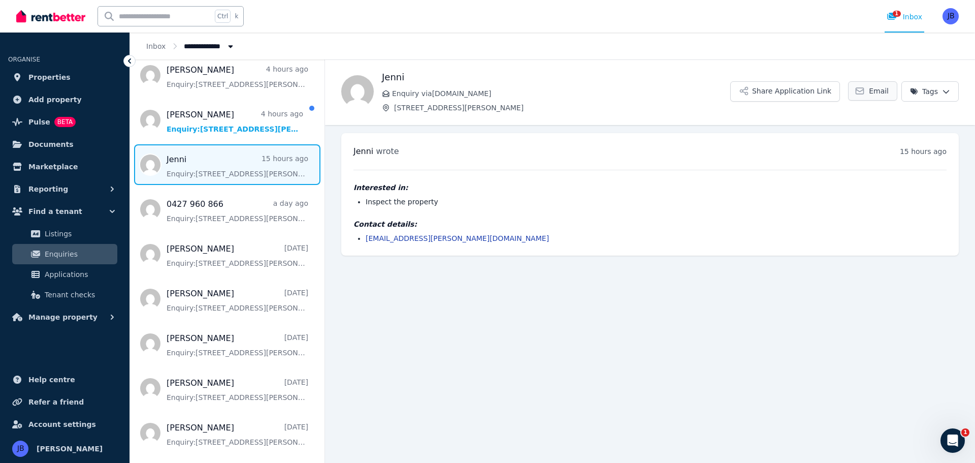
click at [876, 90] on span "Email" at bounding box center [879, 91] width 20 height 10
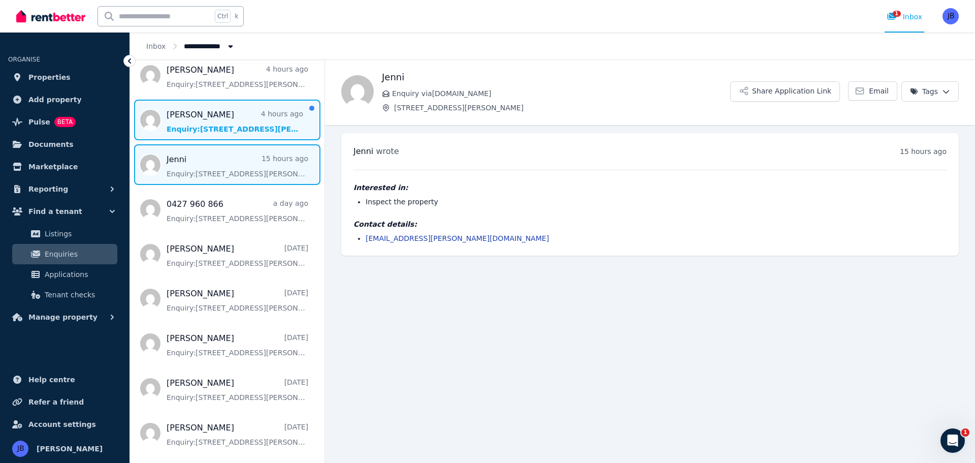
click at [232, 117] on span "Message list" at bounding box center [227, 120] width 195 height 41
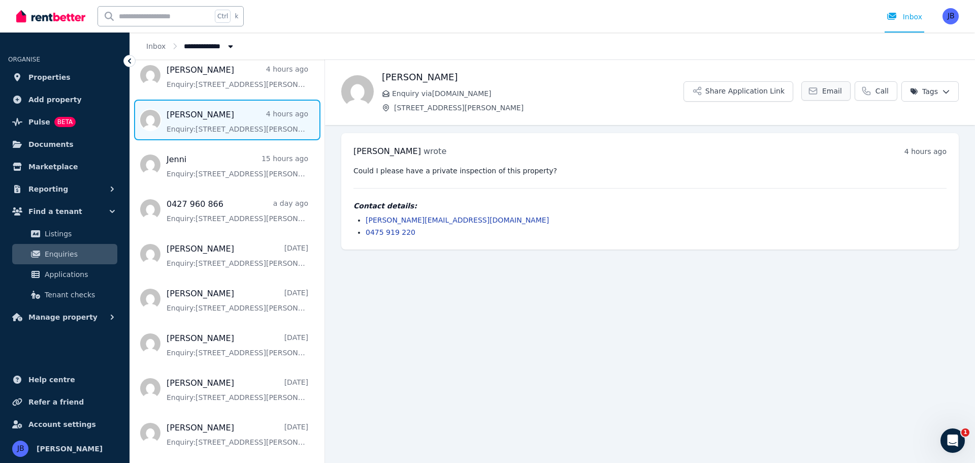
click at [826, 92] on link "Email" at bounding box center [825, 90] width 49 height 19
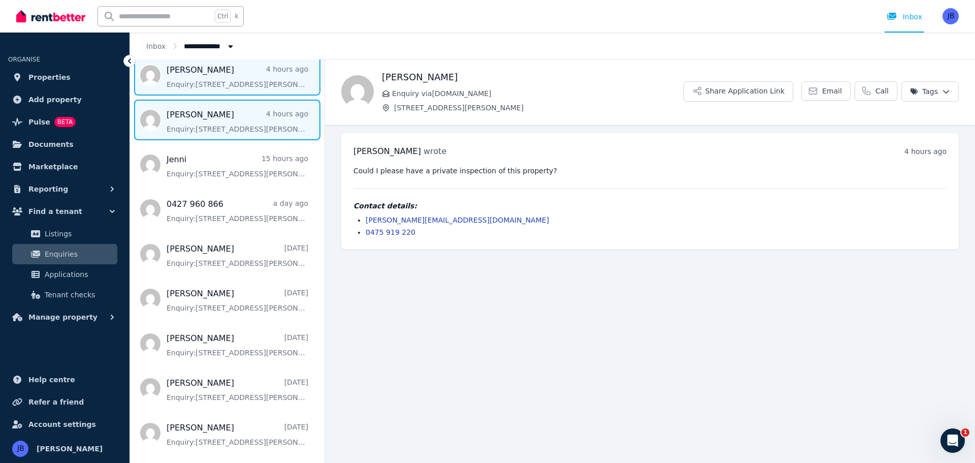
drag, startPoint x: 225, startPoint y: 79, endPoint x: 231, endPoint y: 81, distance: 6.1
click at [225, 79] on span "Message list" at bounding box center [227, 75] width 195 height 41
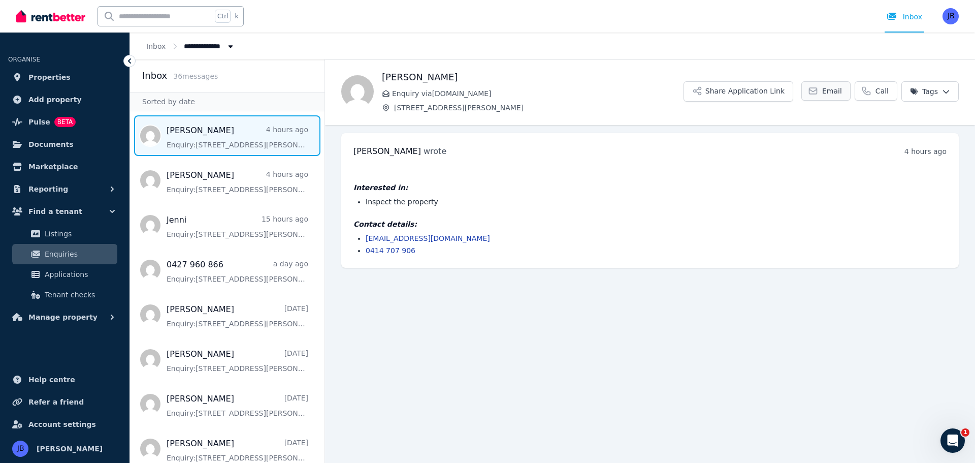
click at [825, 87] on link "Email" at bounding box center [825, 90] width 49 height 19
click at [55, 317] on span "Manage property" at bounding box center [62, 317] width 69 height 12
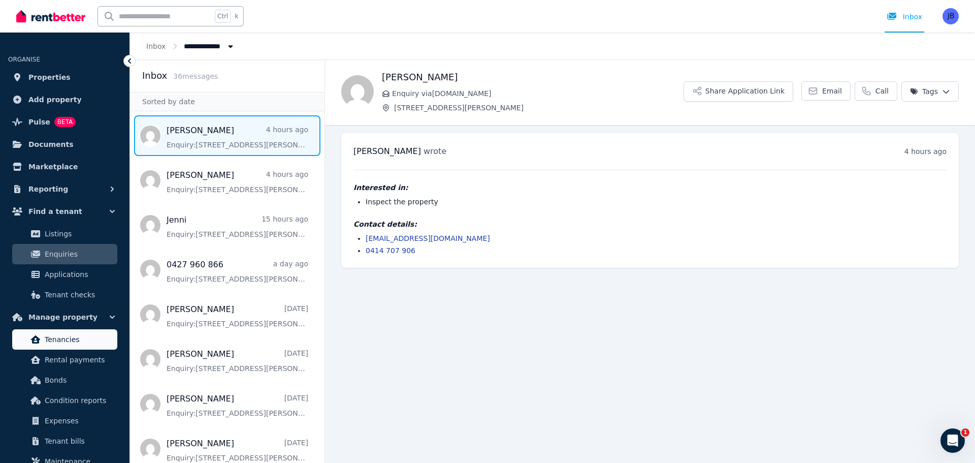
click at [48, 343] on span "Tenancies" at bounding box center [79, 339] width 69 height 12
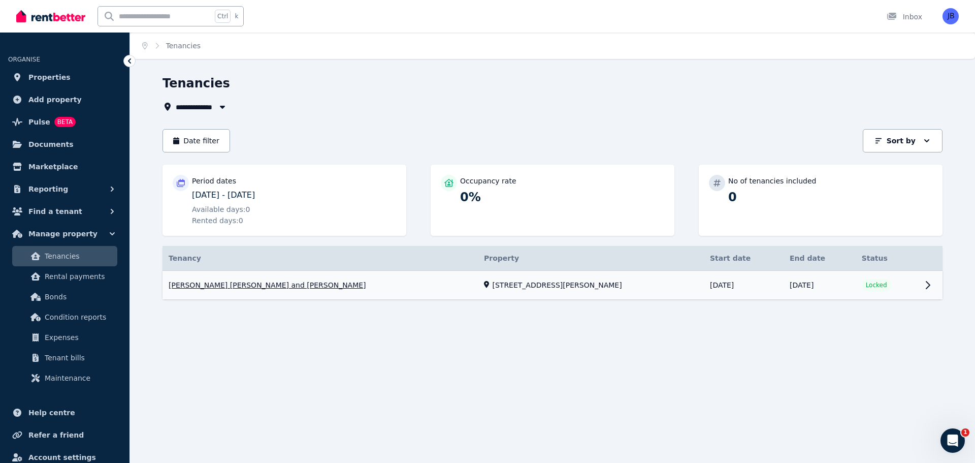
click at [925, 286] on link "View property details" at bounding box center [930, 285] width 24 height 28
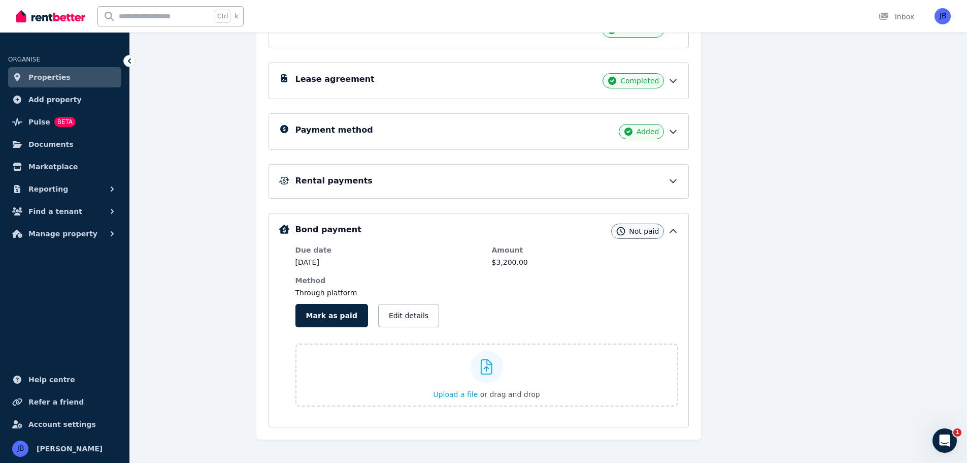
scroll to position [183, 0]
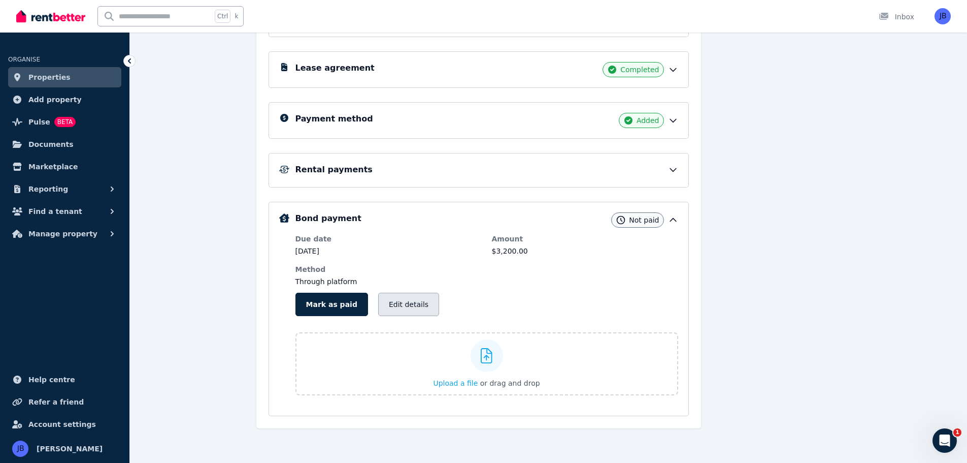
click at [419, 302] on button "Edit details" at bounding box center [408, 304] width 61 height 23
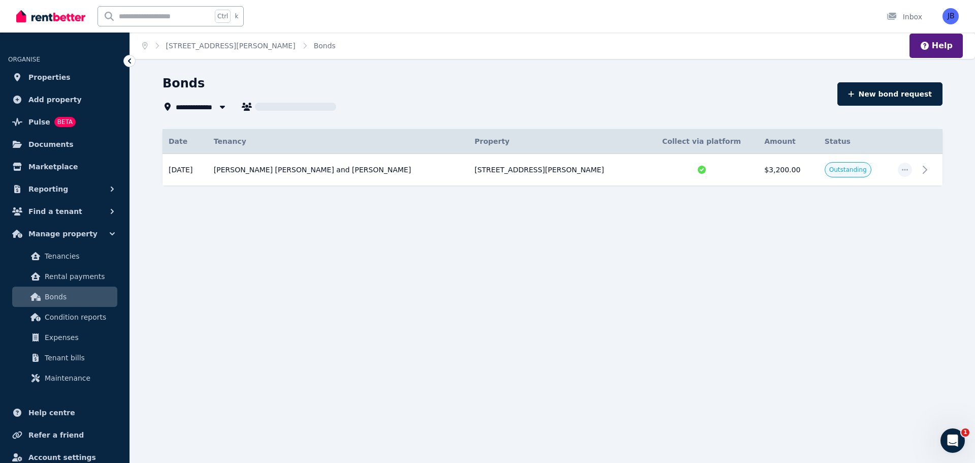
type input "**********"
click at [926, 170] on icon at bounding box center [928, 170] width 12 height 12
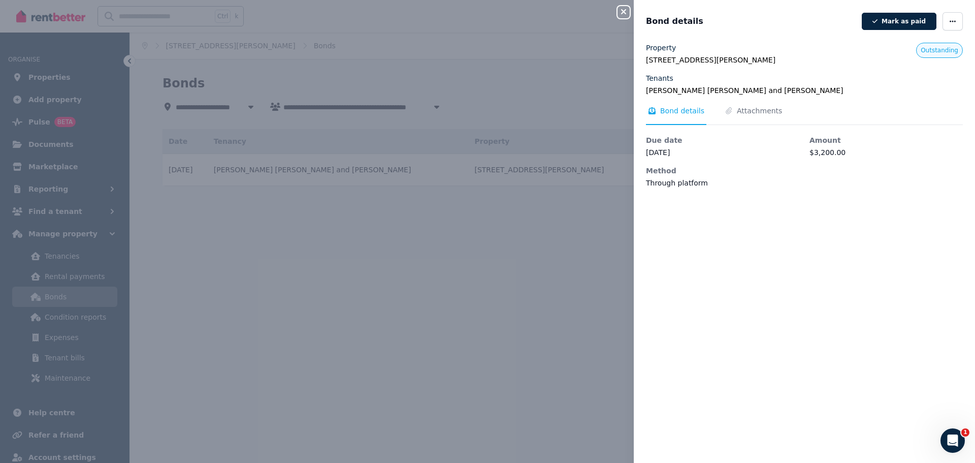
click at [540, 311] on div "Close panel Bond details [PERSON_NAME] as paid Property [STREET_ADDRESS][PERSON…" at bounding box center [487, 231] width 975 height 463
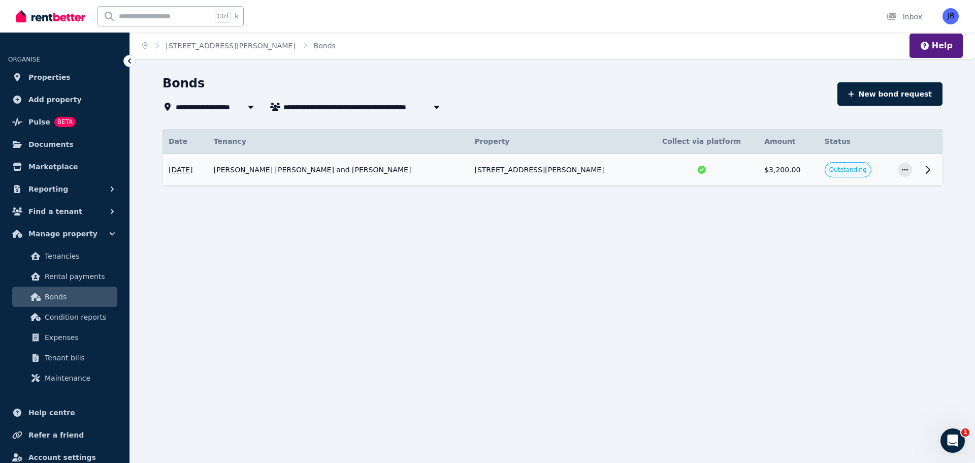
click at [829, 170] on span "Outstanding" at bounding box center [848, 170] width 38 height 8
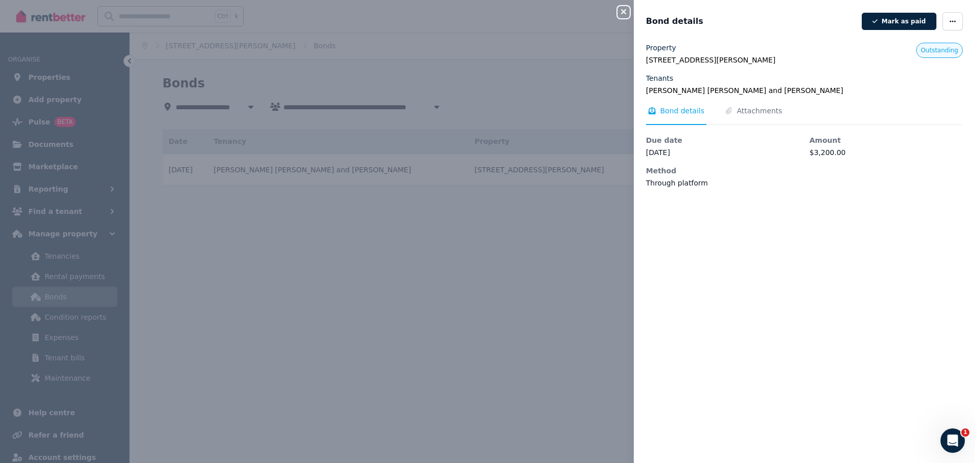
click at [512, 294] on div "Close panel Bond details [PERSON_NAME] as paid Property [STREET_ADDRESS][PERSON…" at bounding box center [487, 231] width 975 height 463
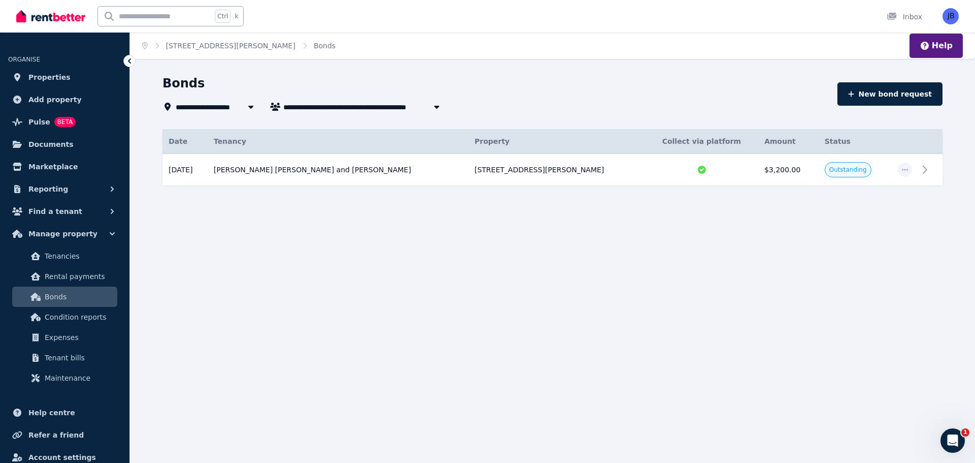
click at [129, 62] on icon at bounding box center [129, 60] width 3 height 5
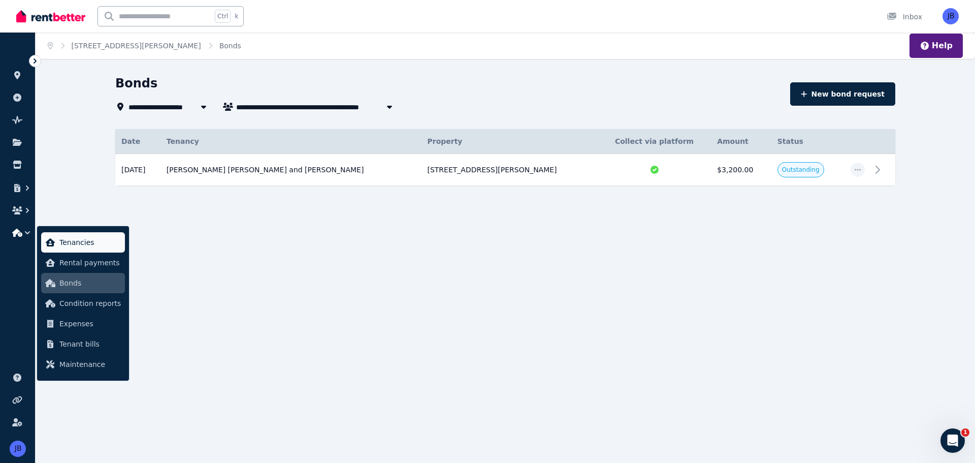
click at [61, 241] on span "Tenancies" at bounding box center [89, 242] width 61 height 12
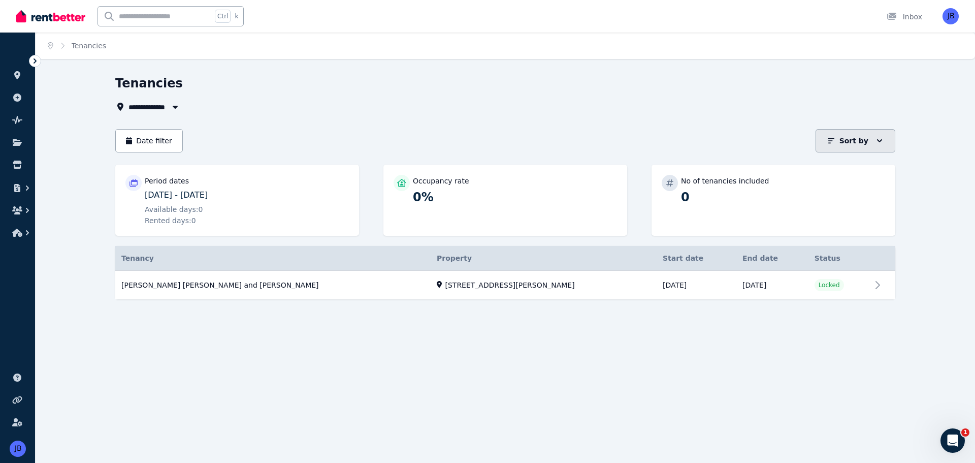
click at [880, 138] on icon "button" at bounding box center [880, 141] width 10 height 10
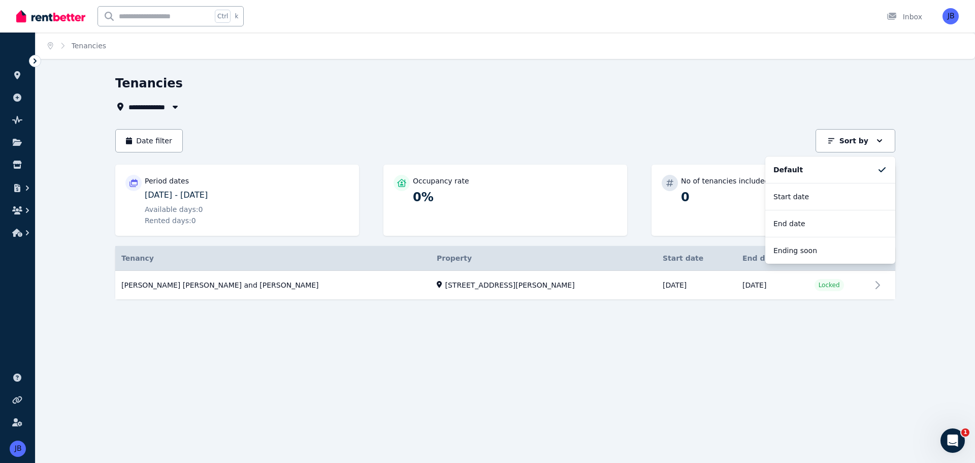
click at [948, 184] on div "**********" at bounding box center [506, 205] width 940 height 261
click at [36, 59] on icon at bounding box center [35, 61] width 10 height 10
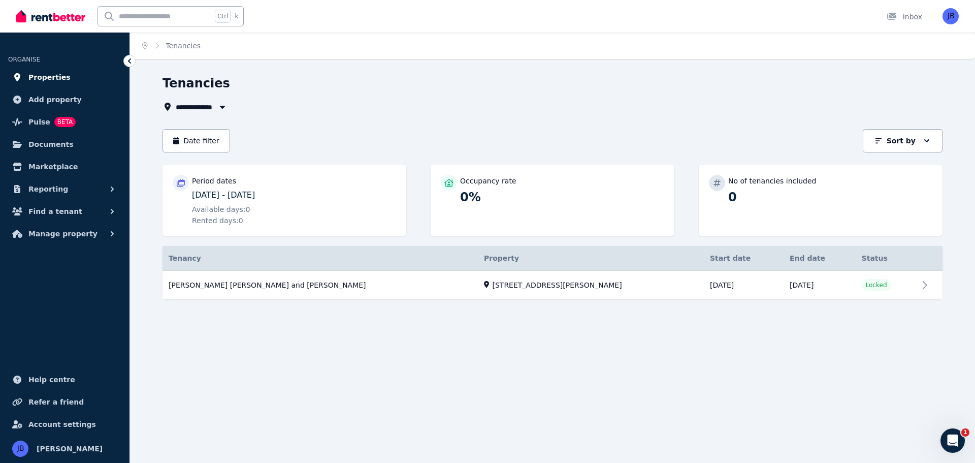
click at [47, 79] on span "Properties" at bounding box center [49, 77] width 42 height 12
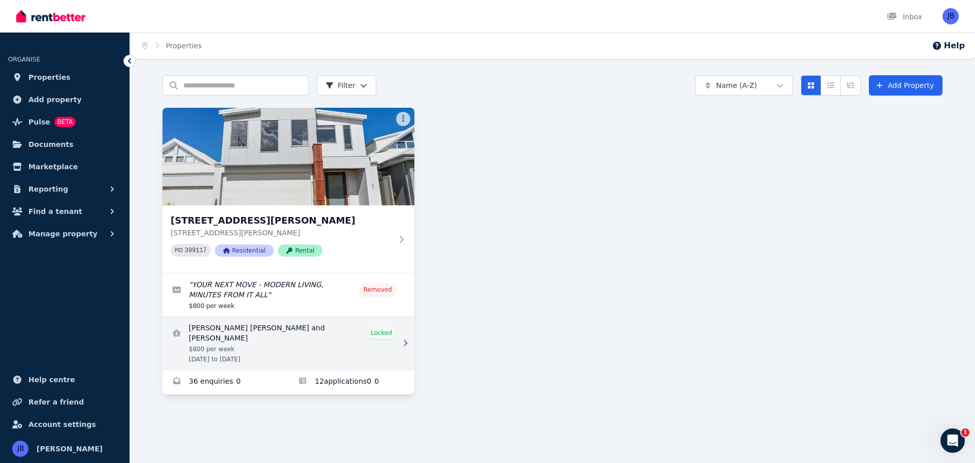
click at [294, 332] on link "View details for Kayleigh Maureen Chevin and Patrick James Clough" at bounding box center [289, 342] width 252 height 53
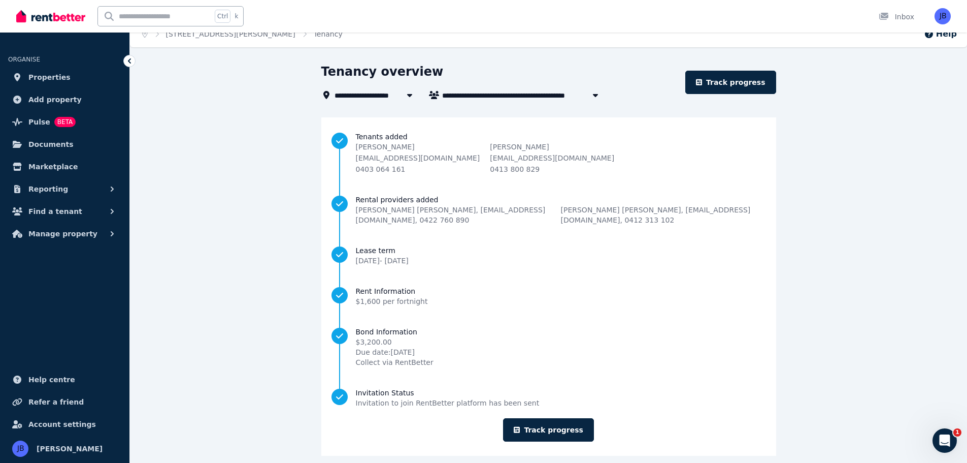
scroll to position [23, 0]
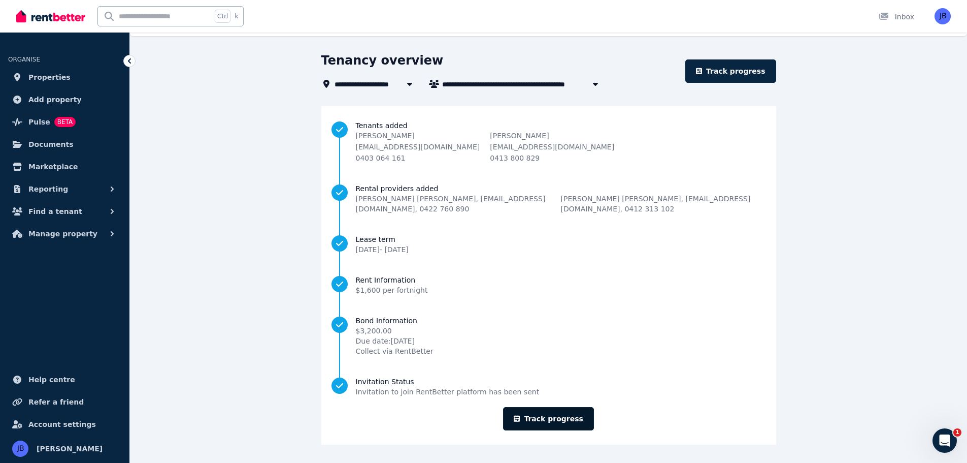
click at [552, 419] on link "Track progress" at bounding box center [548, 418] width 91 height 23
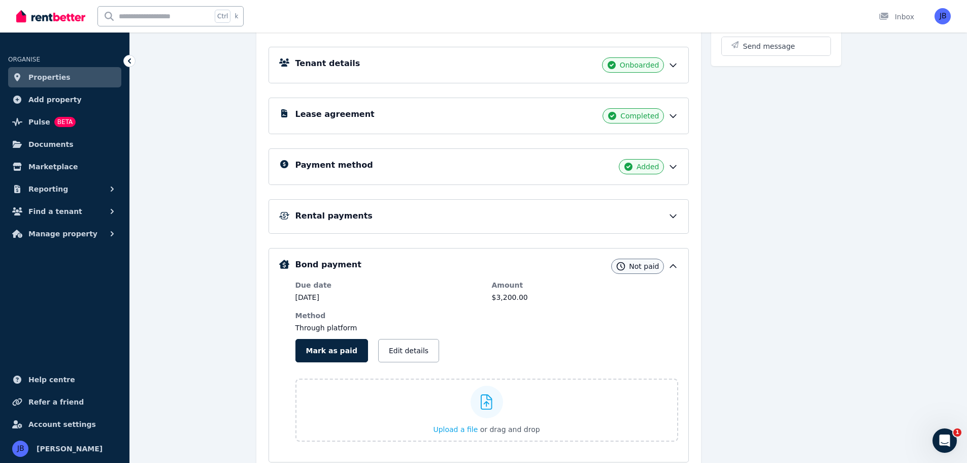
scroll to position [152, 0]
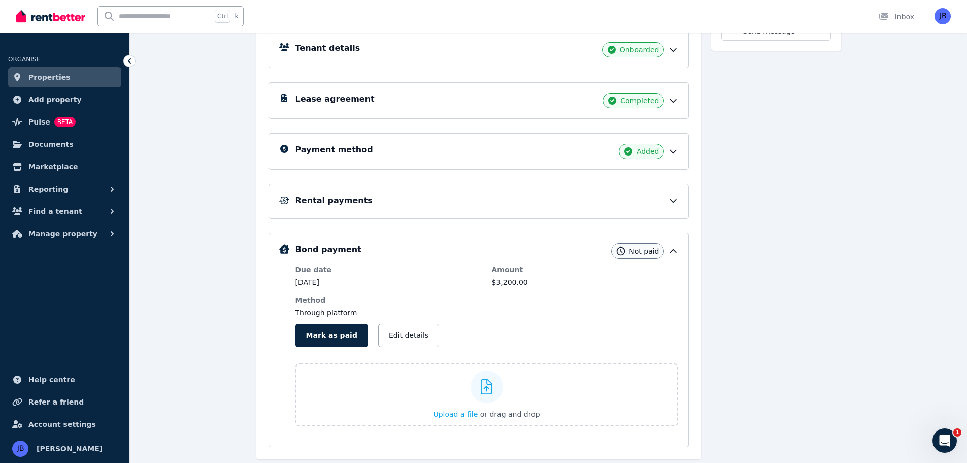
click at [676, 254] on icon at bounding box center [673, 251] width 10 height 10
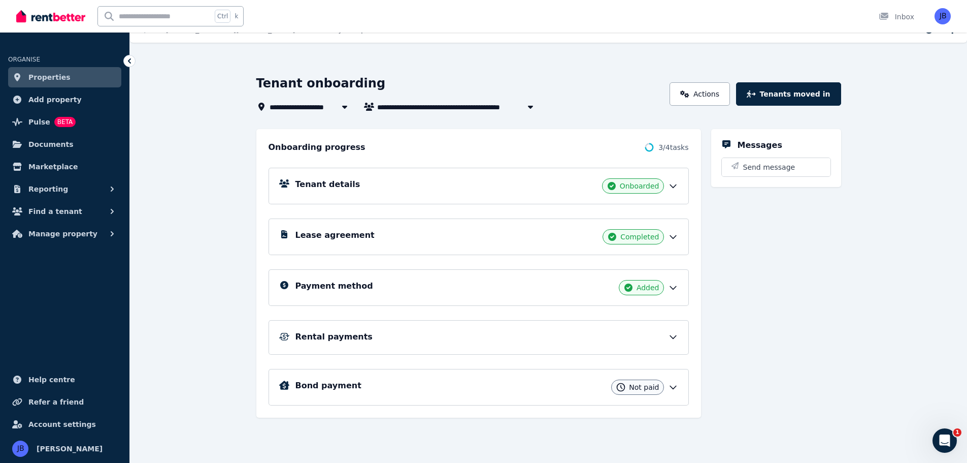
scroll to position [16, 0]
click at [672, 386] on icon at bounding box center [673, 387] width 10 height 10
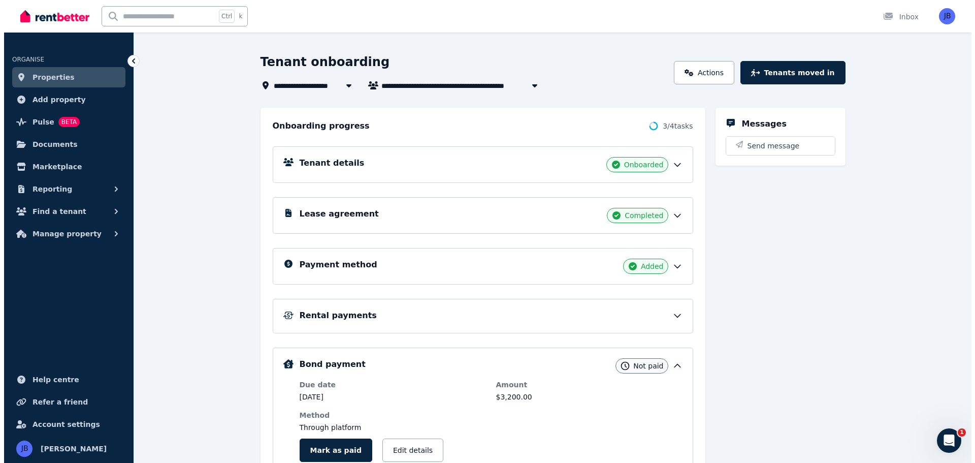
scroll to position [0, 0]
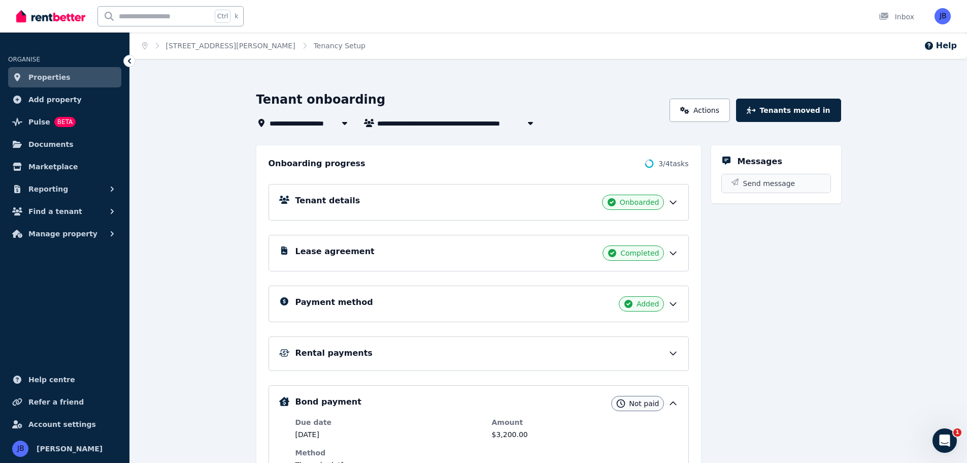
click at [763, 187] on span "Send message" at bounding box center [769, 183] width 52 height 10
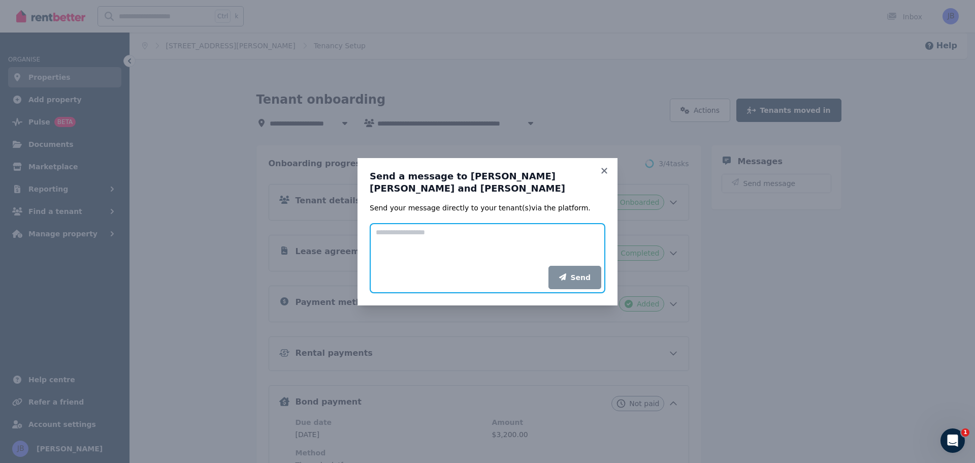
click at [444, 229] on textarea "Add your message" at bounding box center [488, 244] width 236 height 43
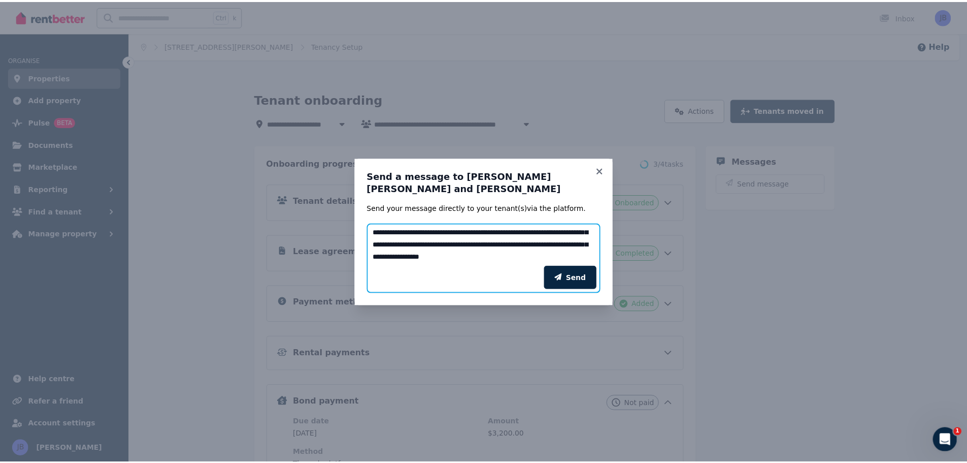
scroll to position [20, 0]
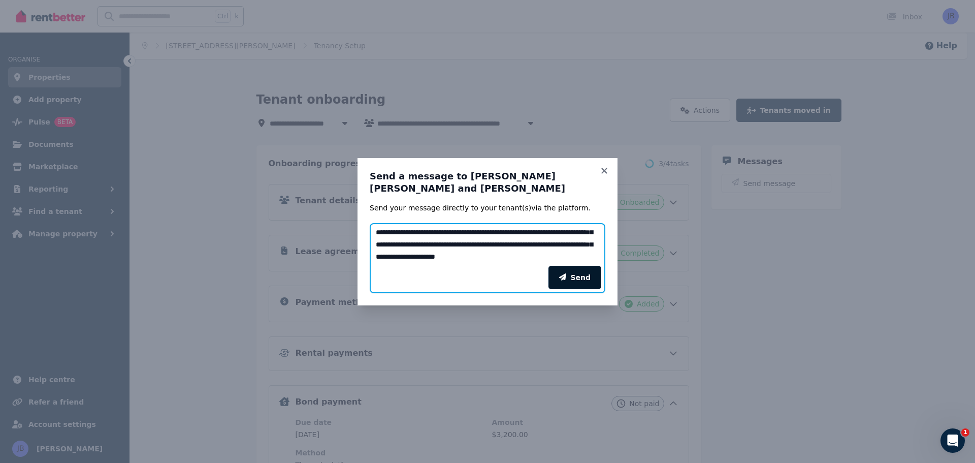
type textarea "**********"
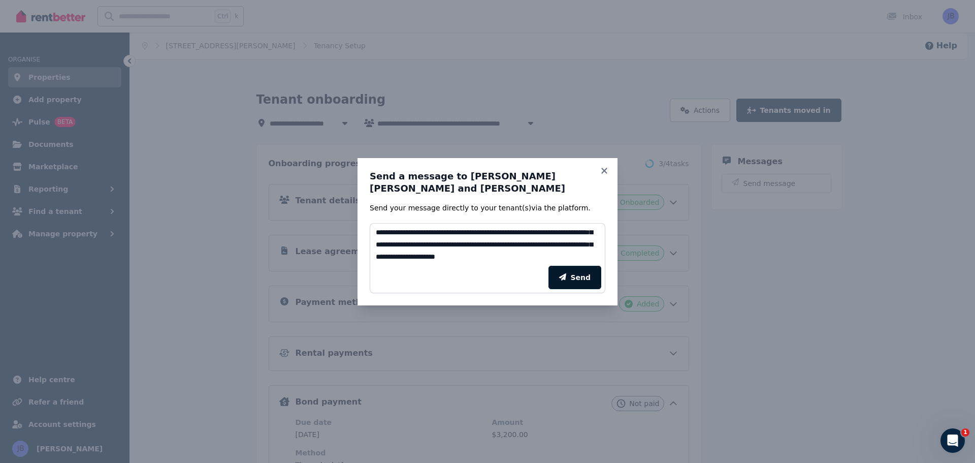
click at [570, 281] on button "Send" at bounding box center [574, 277] width 53 height 23
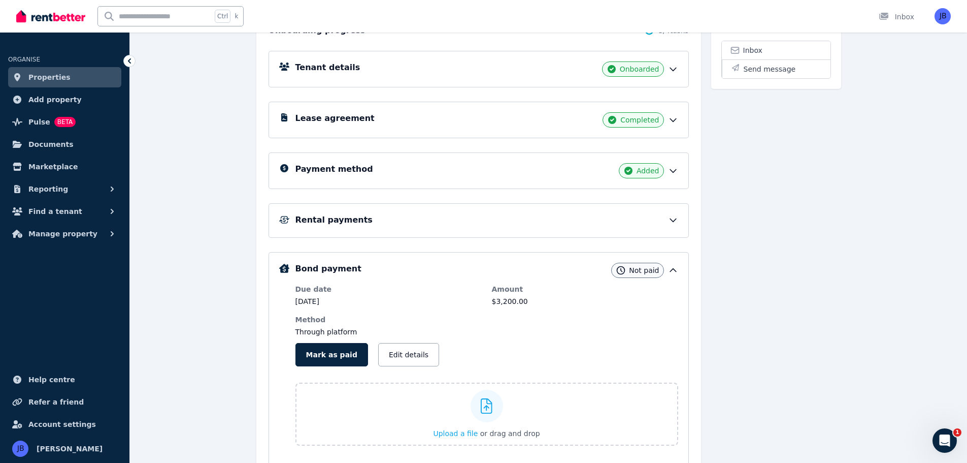
scroll to position [133, 0]
click at [69, 231] on span "Manage property" at bounding box center [62, 234] width 69 height 12
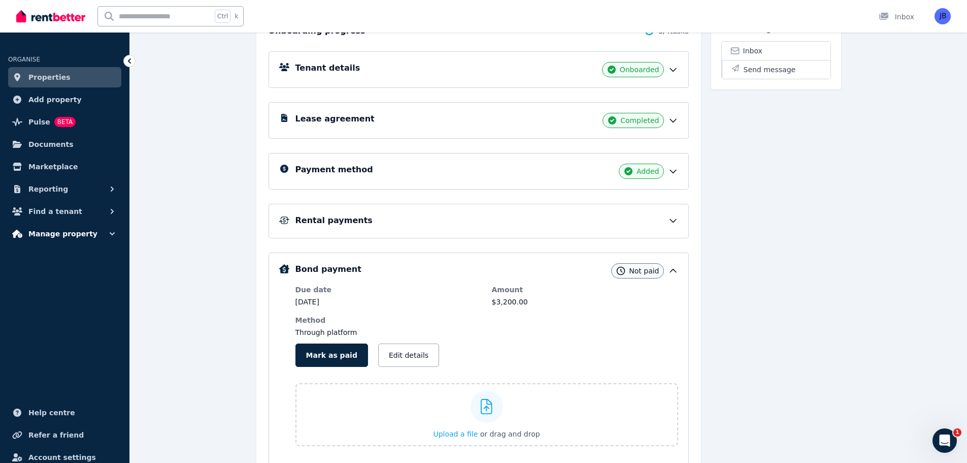
scroll to position [0, 0]
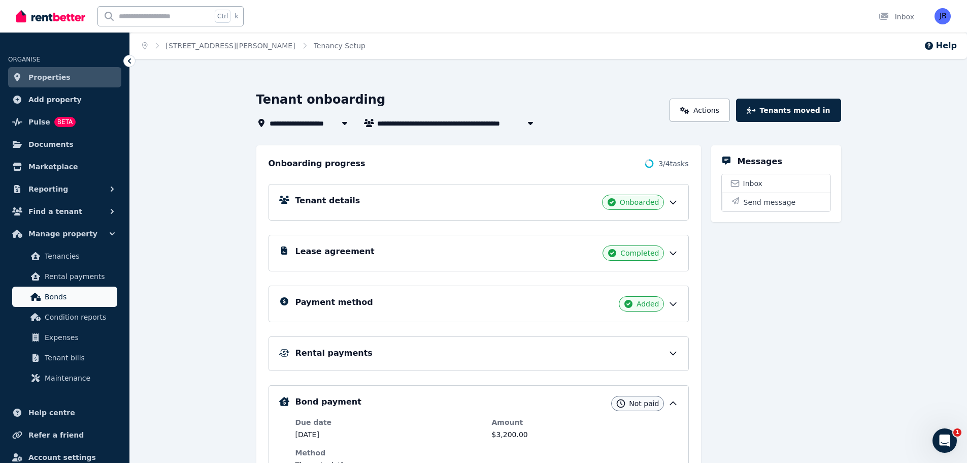
click at [60, 291] on span "Bonds" at bounding box center [79, 296] width 69 height 12
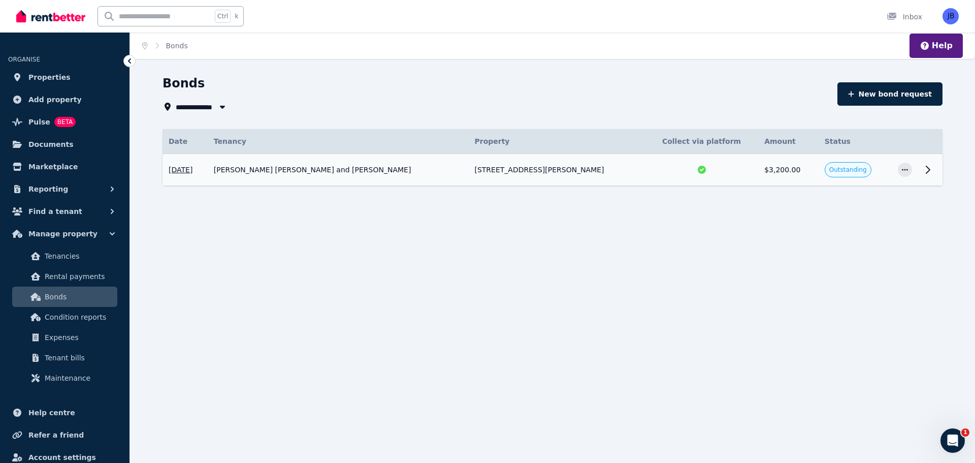
click at [928, 170] on icon at bounding box center [928, 170] width 12 height 12
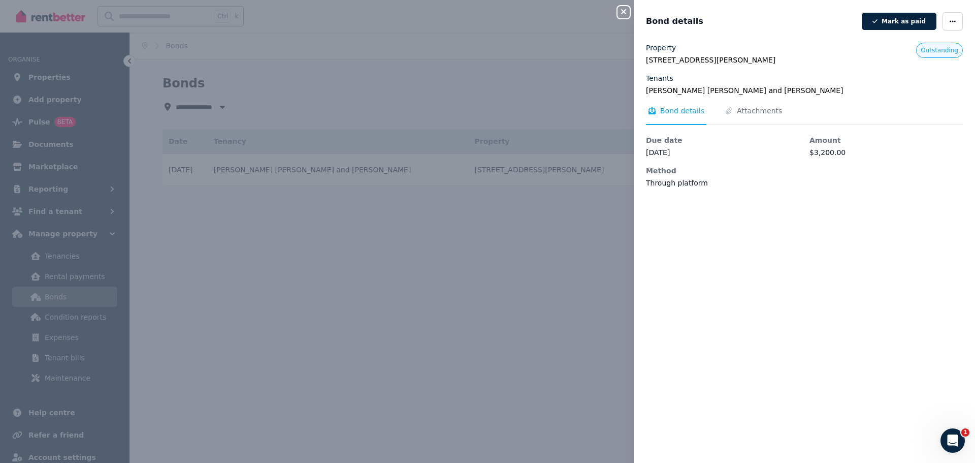
click at [623, 10] on icon "button" at bounding box center [624, 12] width 12 height 8
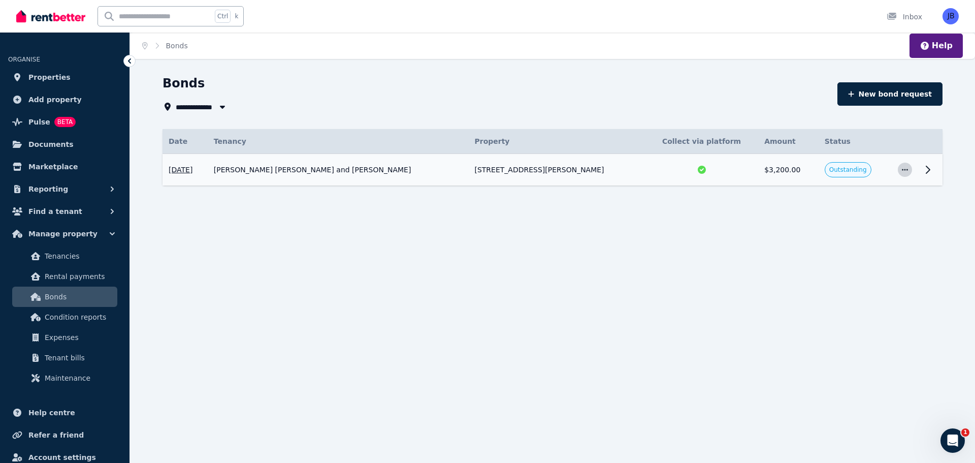
click at [902, 173] on icon "button" at bounding box center [905, 169] width 8 height 7
click at [839, 200] on span "View details" at bounding box center [871, 197] width 65 height 12
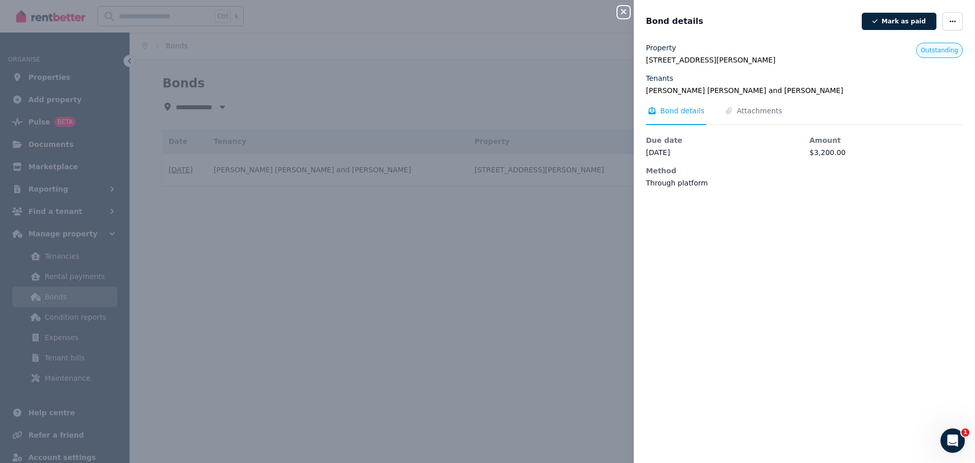
click at [561, 293] on div "Close panel Bond details [PERSON_NAME] as paid Property [STREET_ADDRESS][PERSON…" at bounding box center [487, 231] width 975 height 463
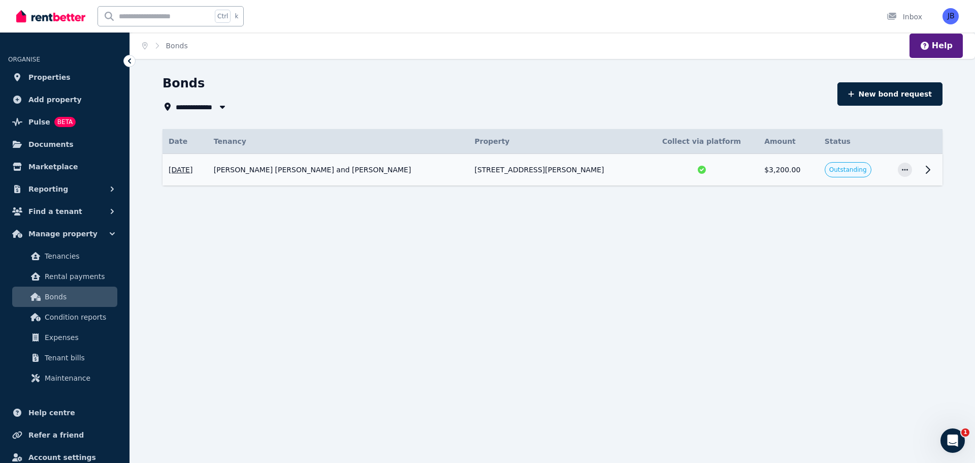
click at [829, 171] on span "Outstanding" at bounding box center [848, 170] width 38 height 8
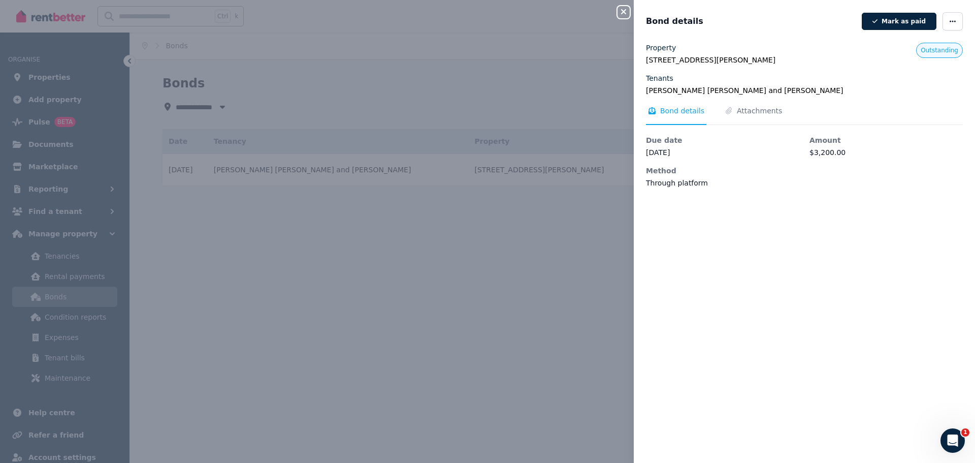
click at [623, 10] on icon "button" at bounding box center [624, 12] width 12 height 8
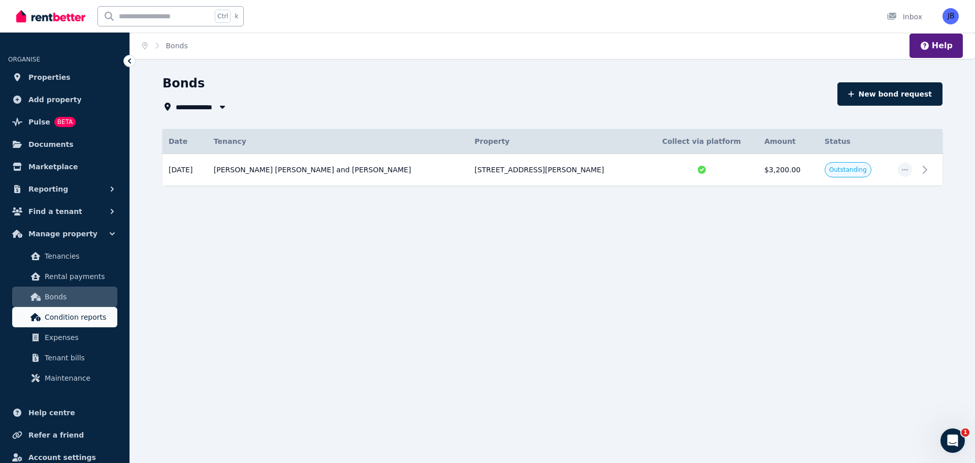
click at [66, 318] on span "Condition reports" at bounding box center [79, 317] width 69 height 12
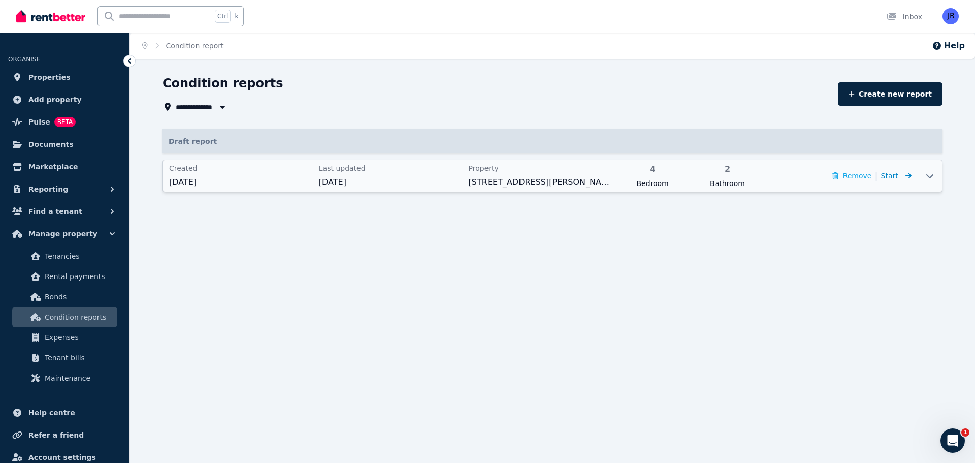
click at [898, 172] on span "Start" at bounding box center [889, 176] width 17 height 8
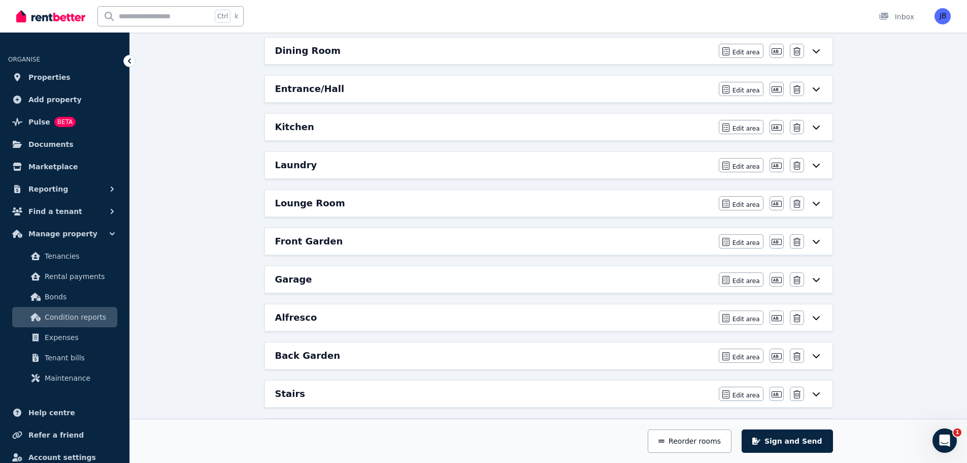
scroll to position [428, 0]
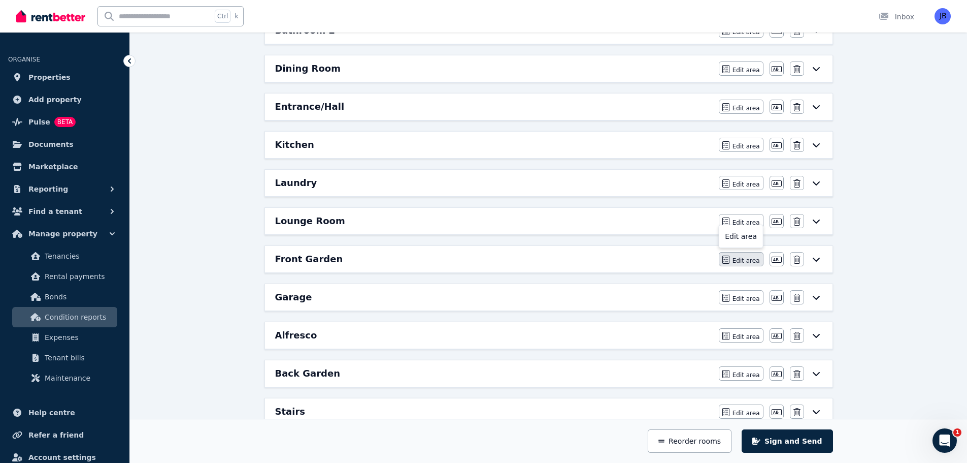
click at [752, 257] on span "Edit area" at bounding box center [746, 260] width 27 height 8
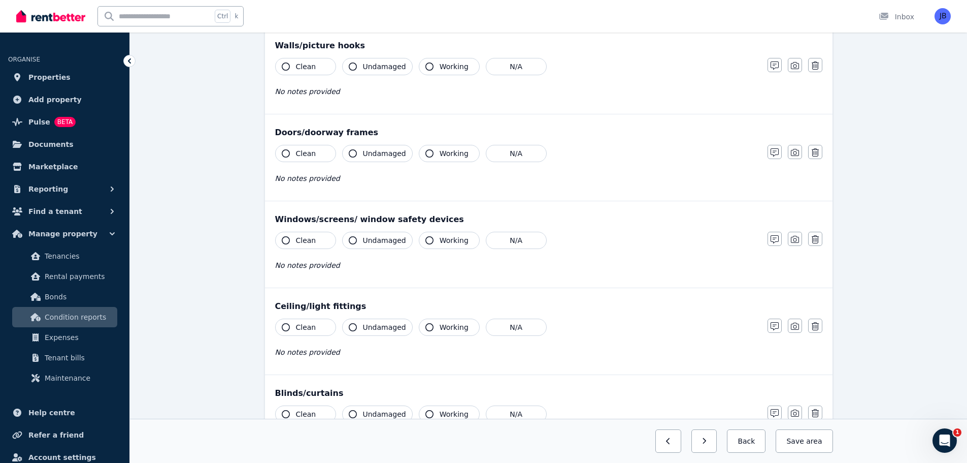
scroll to position [0, 0]
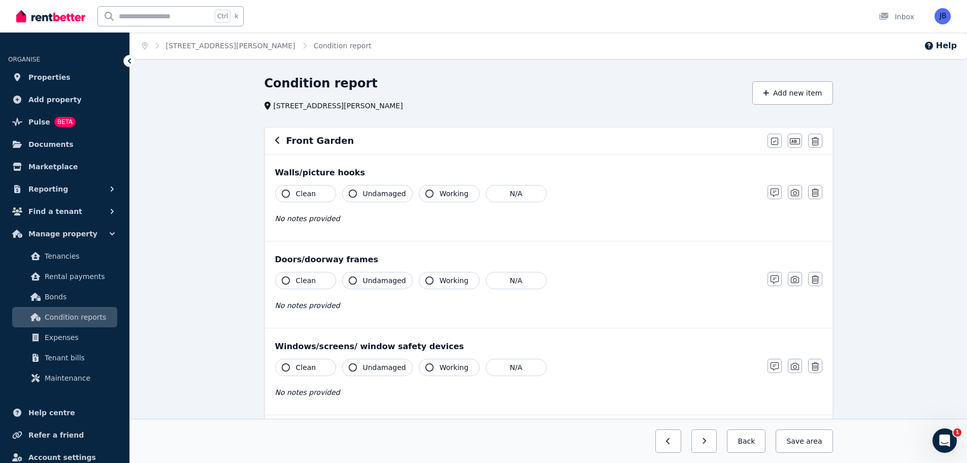
click at [276, 142] on icon "button" at bounding box center [277, 140] width 5 height 8
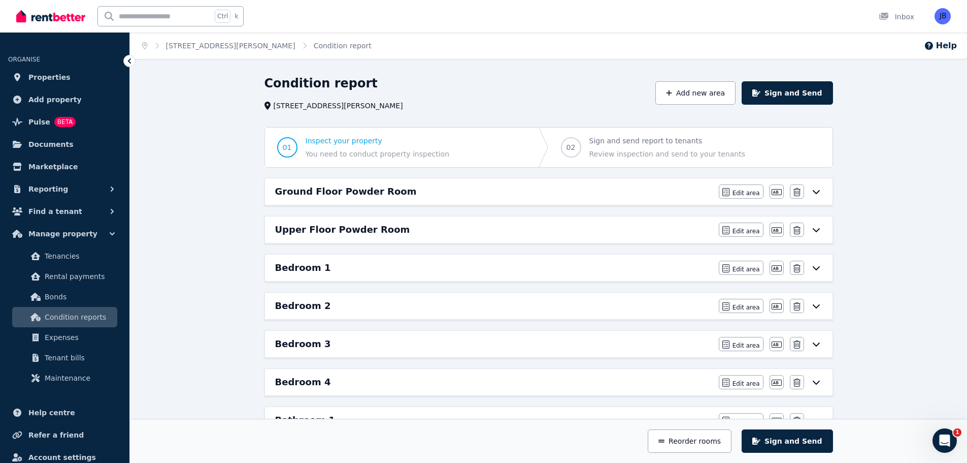
scroll to position [51, 0]
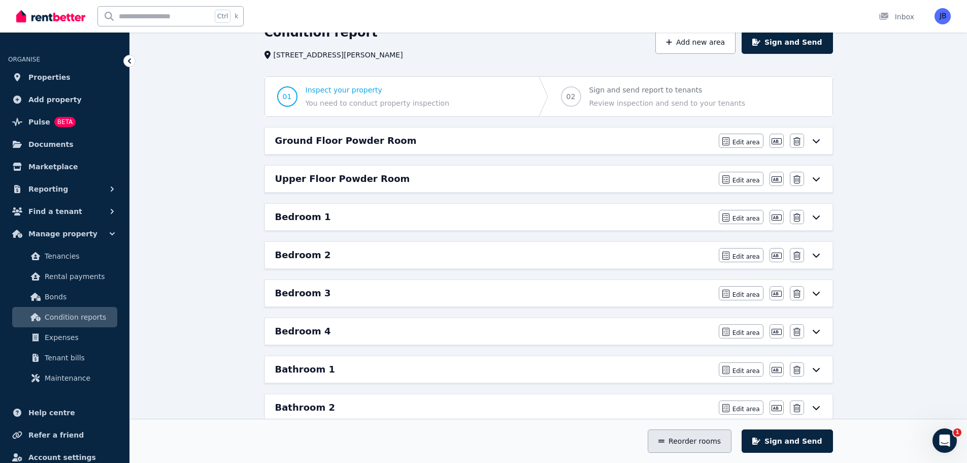
click at [665, 440] on icon "button" at bounding box center [662, 440] width 6 height 3
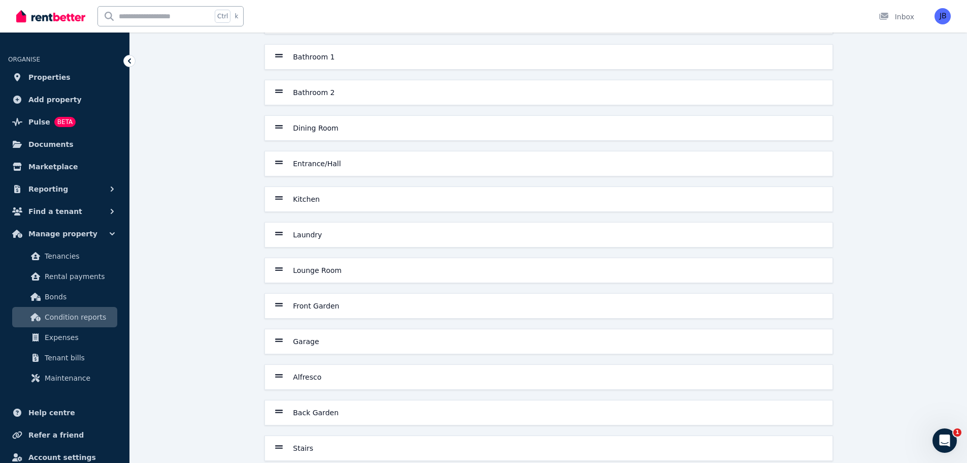
scroll to position [264, 0]
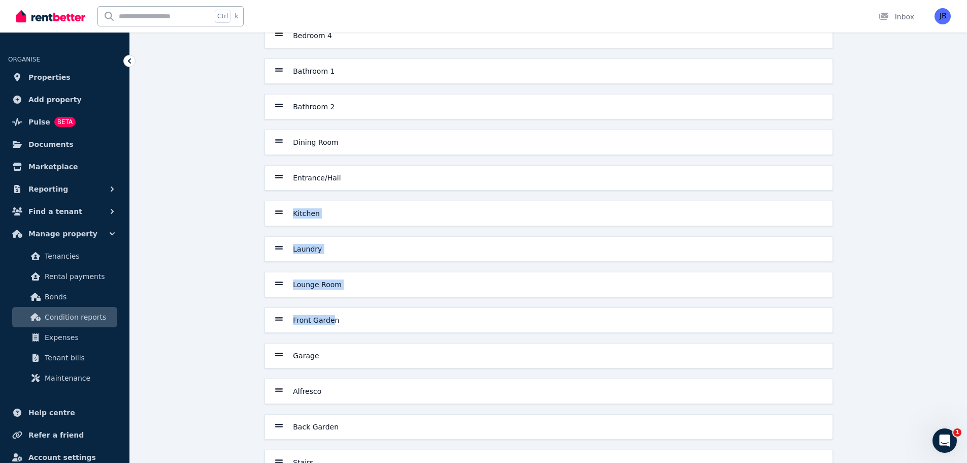
drag, startPoint x: 331, startPoint y: 319, endPoint x: 292, endPoint y: 219, distance: 107.7
click at [290, 218] on div "Ground Floor Powder Room Upper Floor Powder Room Bedroom 1 Bedroom 2 Bedroom 3 …" at bounding box center [549, 195] width 577 height 701
click at [196, 296] on div "Save order Ground Floor Powder Room Upper Floor Powder Room Bedroom 1 Bedroom 2…" at bounding box center [548, 188] width 837 height 753
click at [285, 322] on div "Front Garden" at bounding box center [307, 320] width 64 height 12
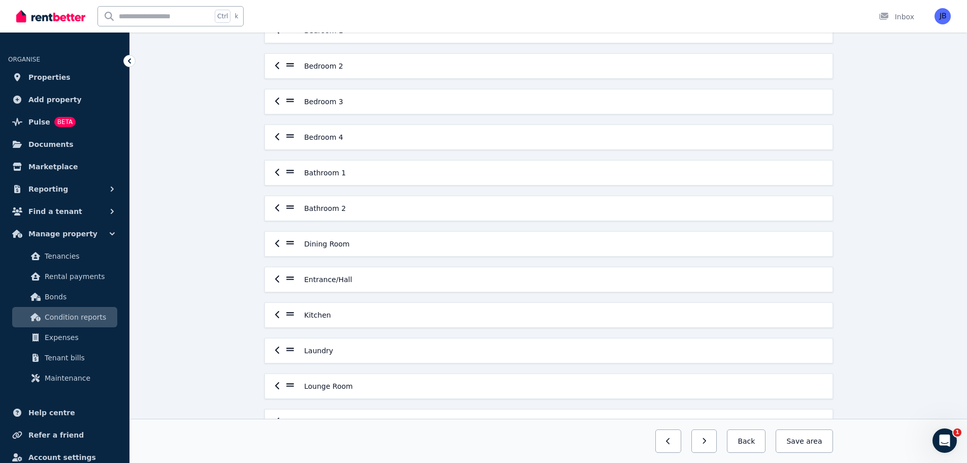
scroll to position [213, 0]
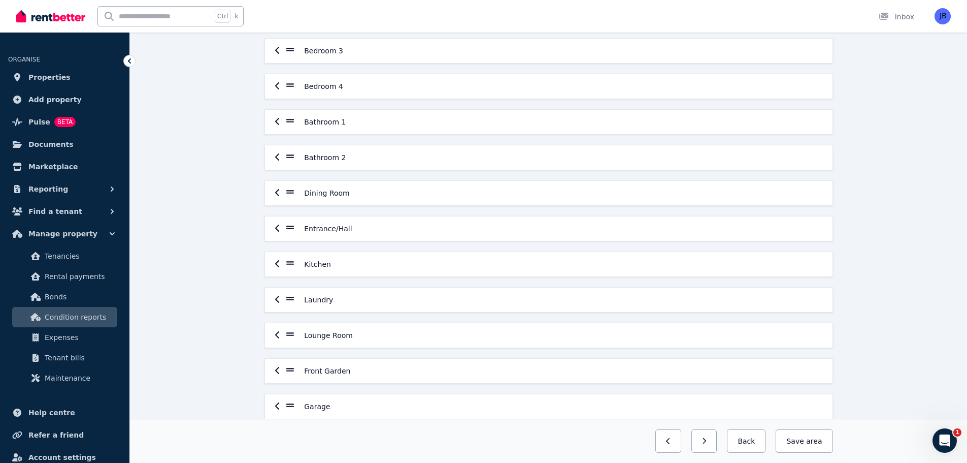
click at [278, 369] on icon "button" at bounding box center [277, 370] width 5 height 8
click at [280, 370] on icon at bounding box center [279, 370] width 8 height 4
click at [275, 372] on icon "button" at bounding box center [277, 370] width 5 height 8
click at [281, 368] on icon at bounding box center [279, 369] width 8 height 9
click at [671, 438] on icon "button" at bounding box center [668, 440] width 5 height 7
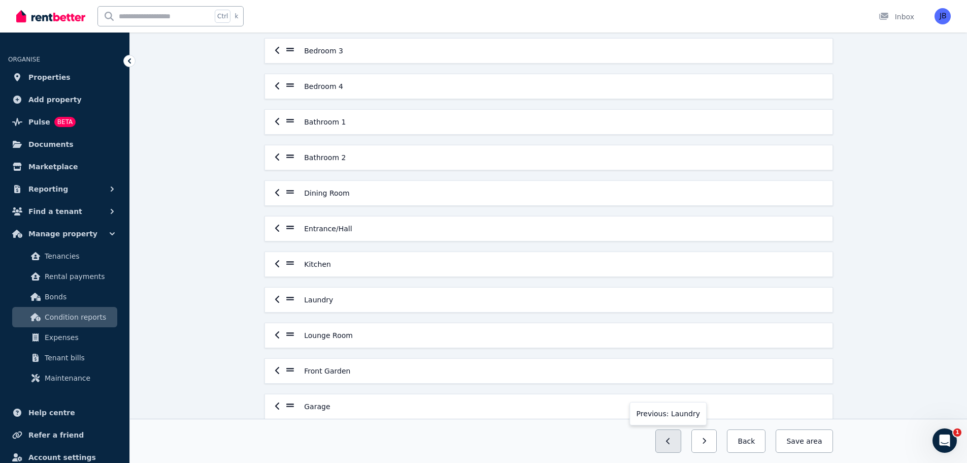
click at [671, 437] on icon "button" at bounding box center [668, 440] width 5 height 7
click at [677, 436] on button "button" at bounding box center [669, 440] width 26 height 23
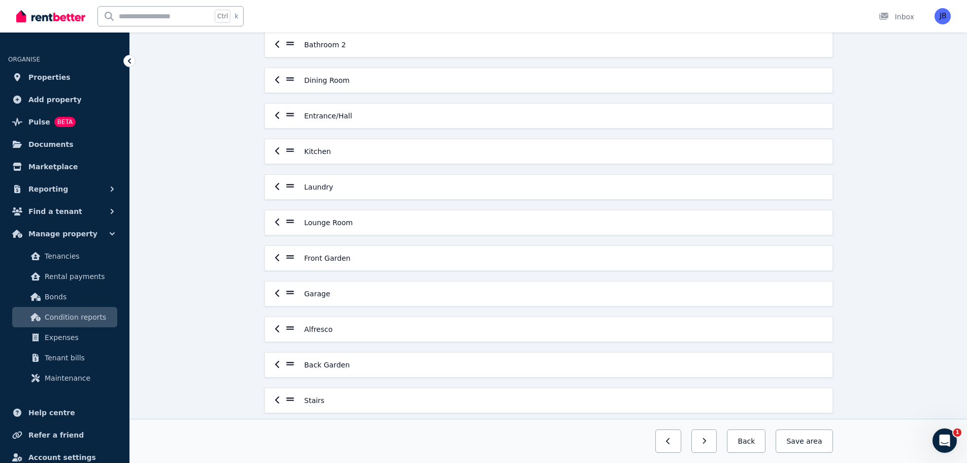
scroll to position [308, 0]
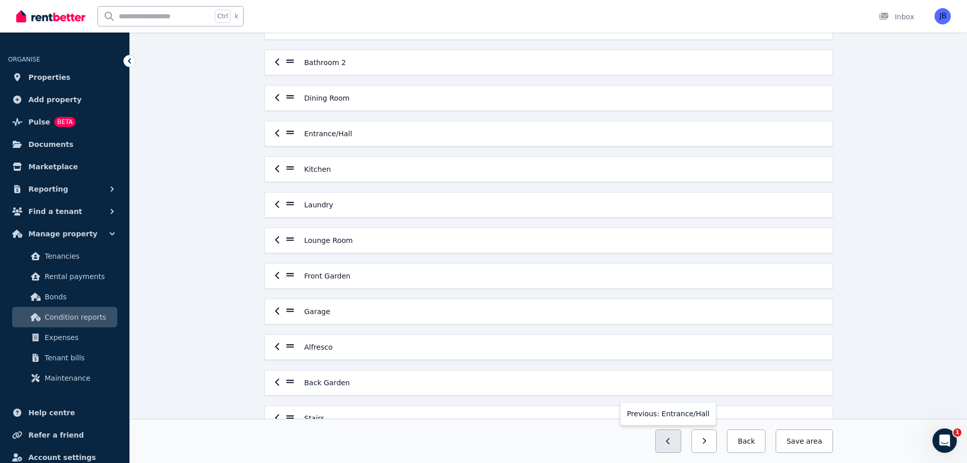
click at [673, 438] on button "button" at bounding box center [669, 440] width 26 height 23
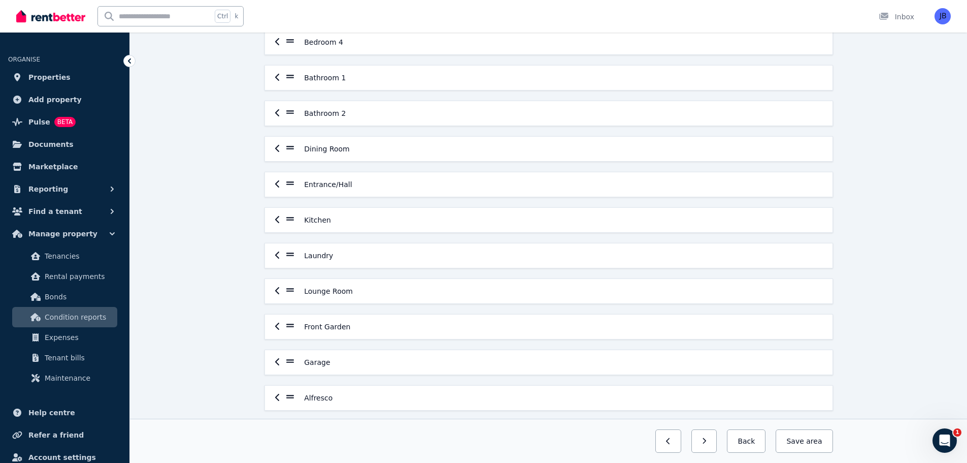
drag, startPoint x: 272, startPoint y: 320, endPoint x: 288, endPoint y: 226, distance: 95.3
click at [288, 226] on div "Ground Floor Powder Room Upper Floor Powder Room Bedroom 1 Bedroom 2 Bedroom 3 …" at bounding box center [549, 202] width 577 height 701
drag, startPoint x: 275, startPoint y: 325, endPoint x: 290, endPoint y: 220, distance: 105.8
click at [290, 220] on div "Ground Floor Powder Room Upper Floor Powder Room Bedroom 1 Bedroom 2 Bedroom 3 …" at bounding box center [549, 202] width 577 height 701
click at [713, 444] on button "button" at bounding box center [705, 440] width 26 height 23
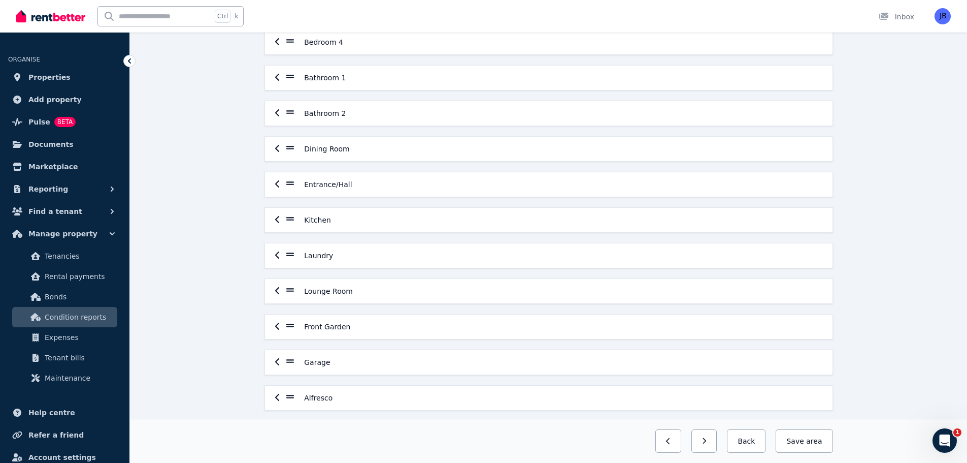
click at [713, 444] on button "button" at bounding box center [705, 440] width 26 height 23
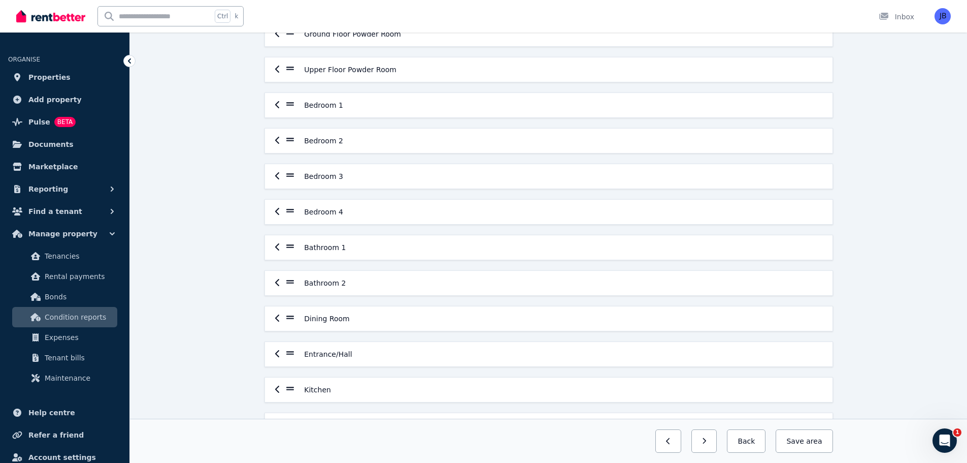
scroll to position [0, 0]
